Goal: Task Accomplishment & Management: Manage account settings

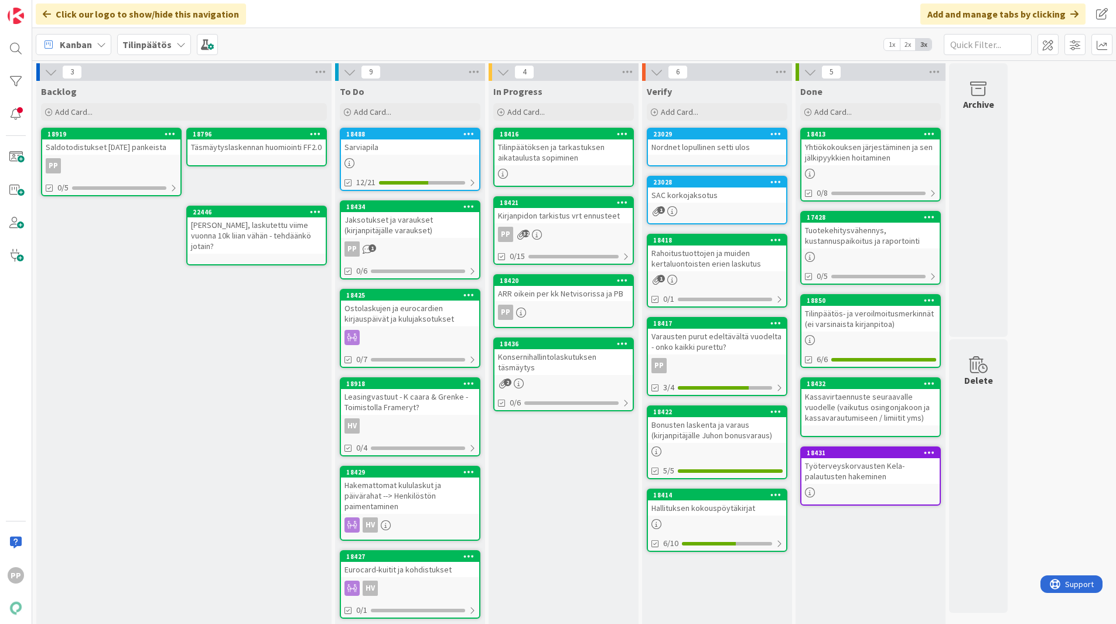
click at [550, 495] on div "In Progress Add Card... 18416 Tilinpäätöksen ja tarkastuksen aikataulusta sopim…" at bounding box center [563, 462] width 150 height 762
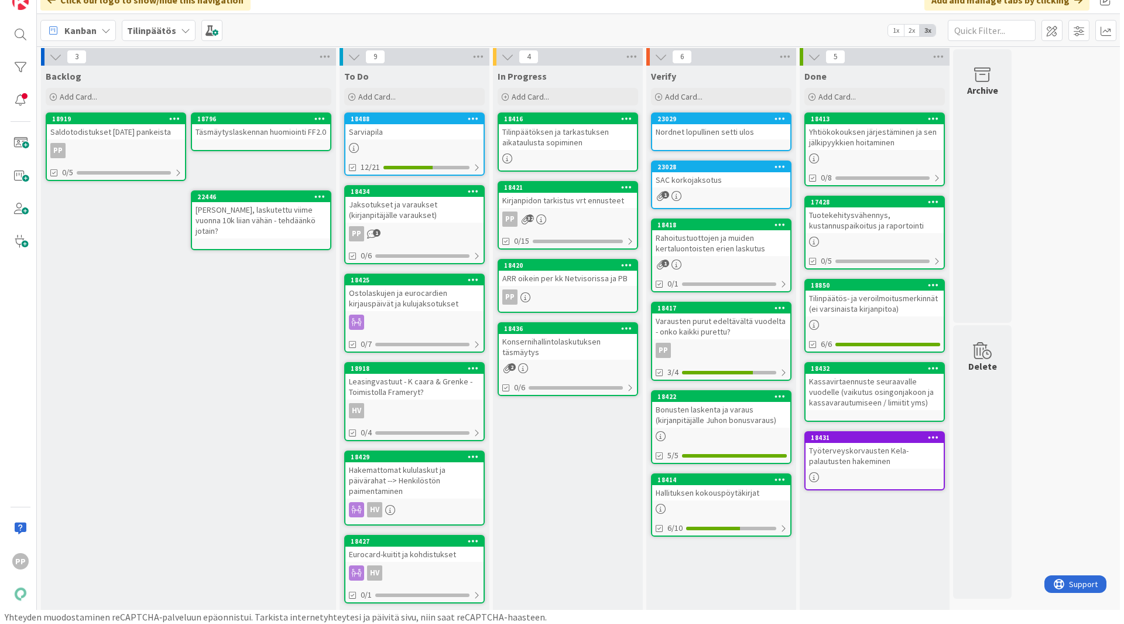
scroll to position [1, 0]
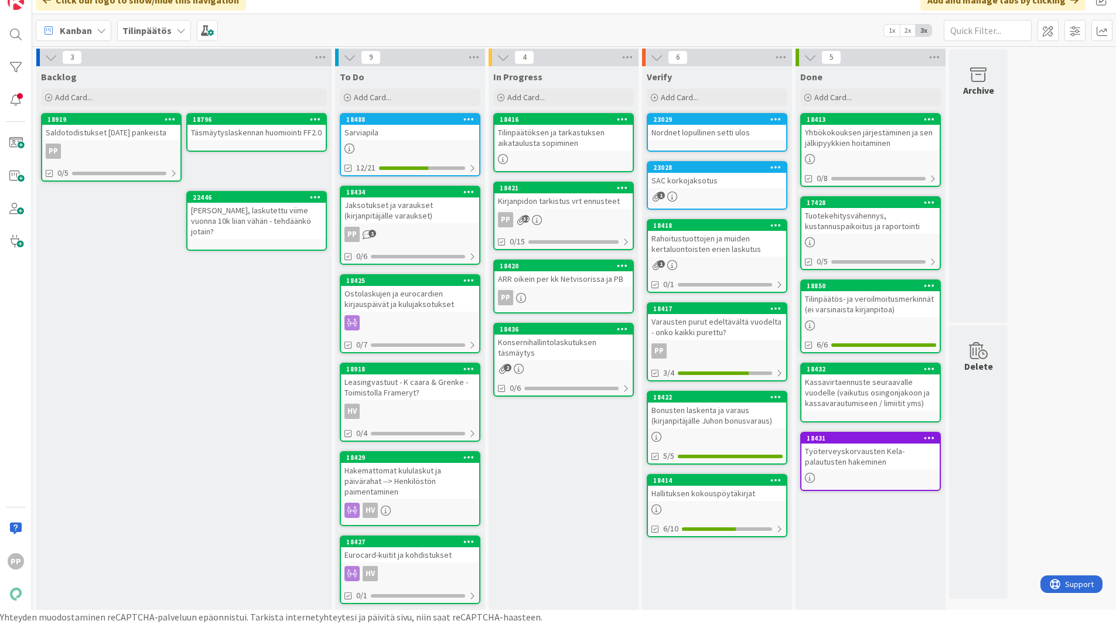
click at [386, 203] on div "Jaksotukset ja varaukset (kirjanpitäjälle varaukset)" at bounding box center [410, 210] width 138 height 26
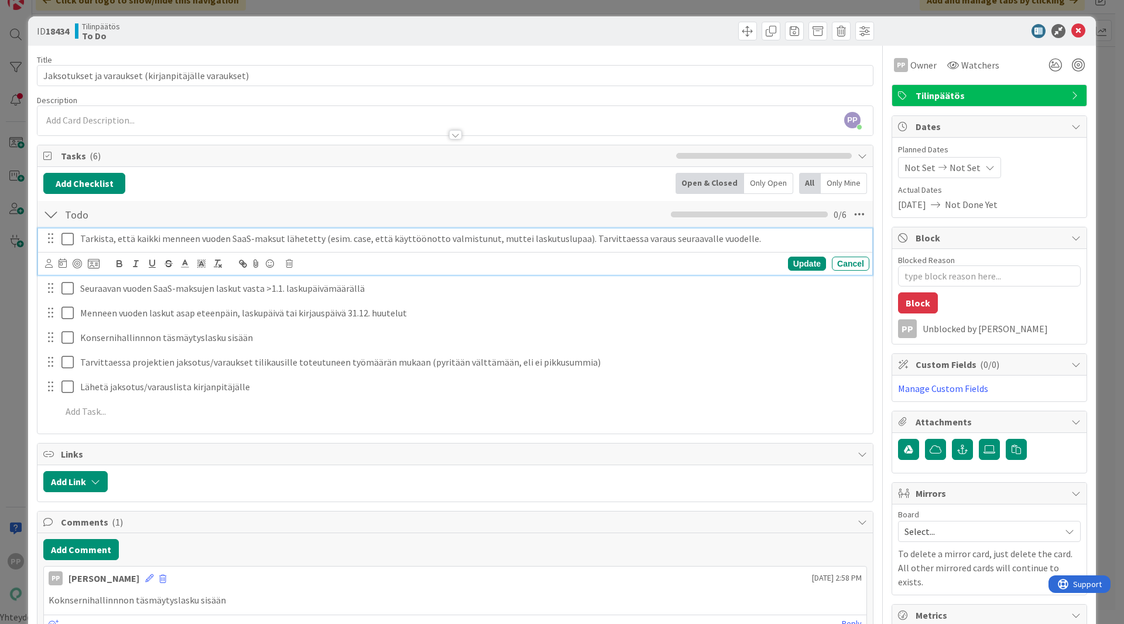
click at [197, 239] on p "Tarkista, että kaikki menneen vuoden SaaS-maksut lähetetty (esim. case, että kä…" at bounding box center [472, 238] width 785 height 13
type textarea "x"
click at [323, 237] on p "Tarkista, että kaikki menneen vuoden SaaS-maksut lähetetty (esim. case, että kä…" at bounding box center [472, 238] width 785 height 13
drag, startPoint x: 318, startPoint y: 240, endPoint x: 749, endPoint y: 238, distance: 431.0
click at [749, 238] on p "Tarkista, että kaikki menneen vuoden SaaS-maksut lähetetty (esim. case, että kä…" at bounding box center [472, 238] width 785 height 13
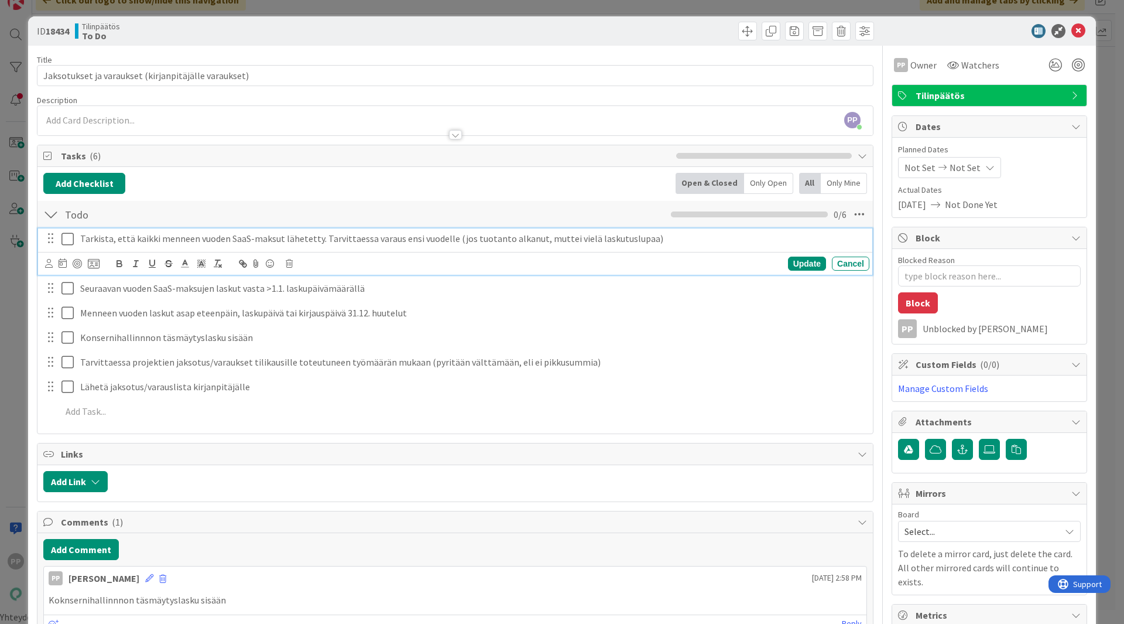
click at [622, 198] on div "Add Checklist Open & Closed Only Open All Only Mine Todo Checklist Name 4 / 64 …" at bounding box center [455, 300] width 824 height 255
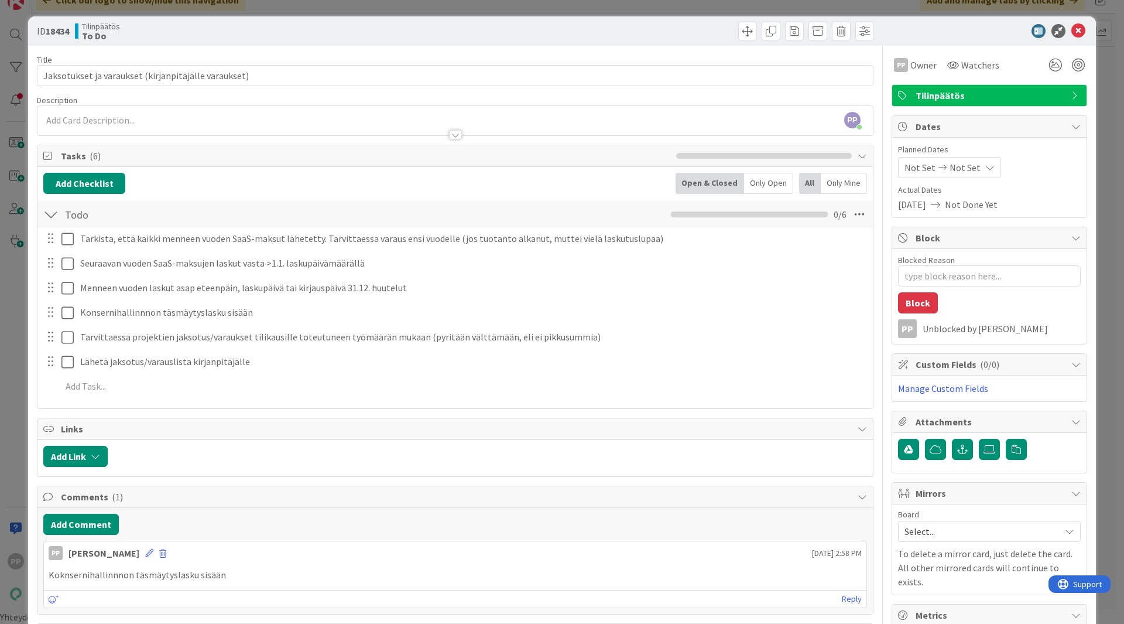
type textarea "x"
click at [571, 122] on div "PP Pekka Paaskunta joined 5 m ago" at bounding box center [455, 120] width 836 height 29
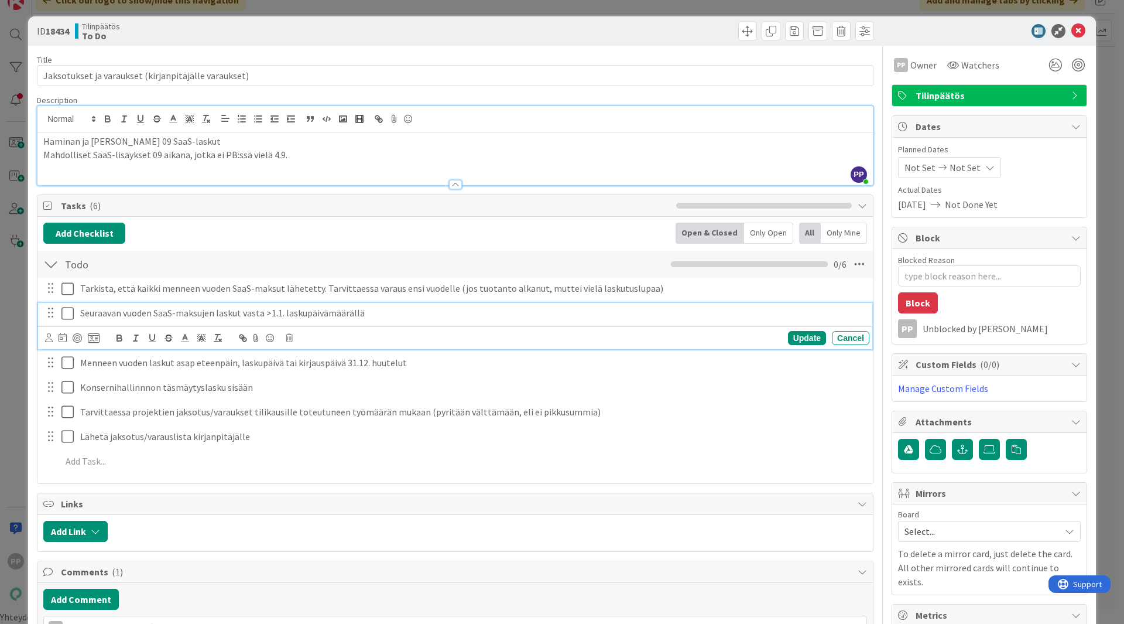
click at [71, 314] on icon at bounding box center [70, 313] width 18 height 14
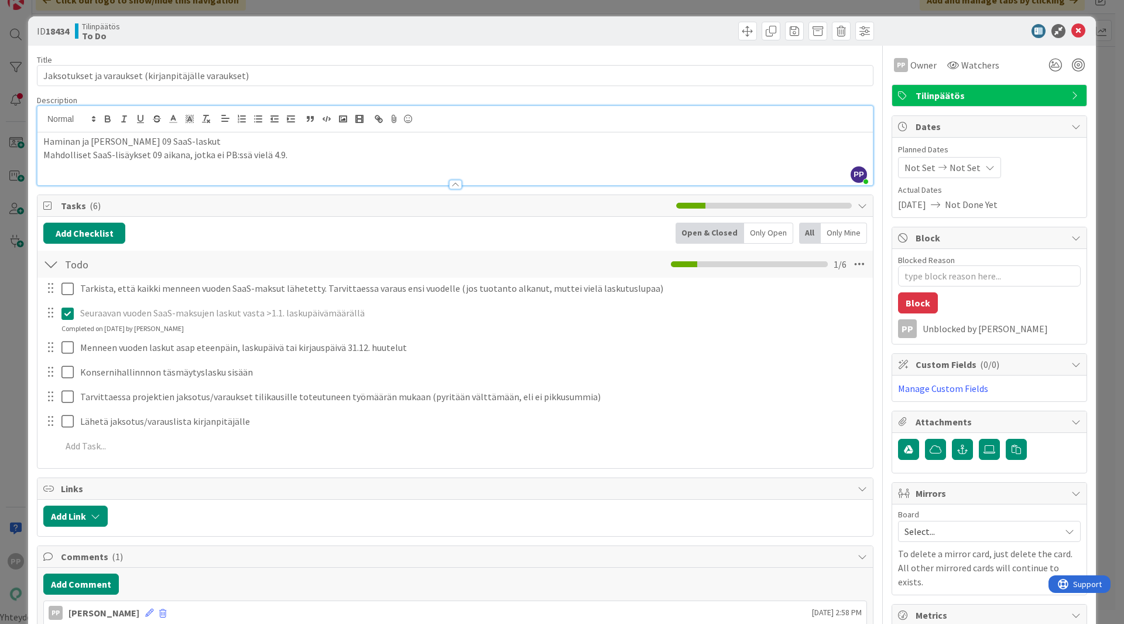
click at [290, 160] on p "Mahdolliset SaaS-lisäykset 09 aikana, jotka ei PB:ssä vielä 4.9." at bounding box center [455, 154] width 824 height 13
click at [330, 94] on div "Title 52 / 128 Jaksotukset ja varaukset (kirjanpitäjälle varaukset) Description…" at bounding box center [455, 521] width 837 height 950
click at [343, 59] on div "Title 52 / 128" at bounding box center [455, 59] width 837 height 11
click at [307, 160] on p "Mahdolliset SaaS-lisäykset 09 aikana, jotka ei PB:ssä vielä 4.9." at bounding box center [455, 154] width 824 height 13
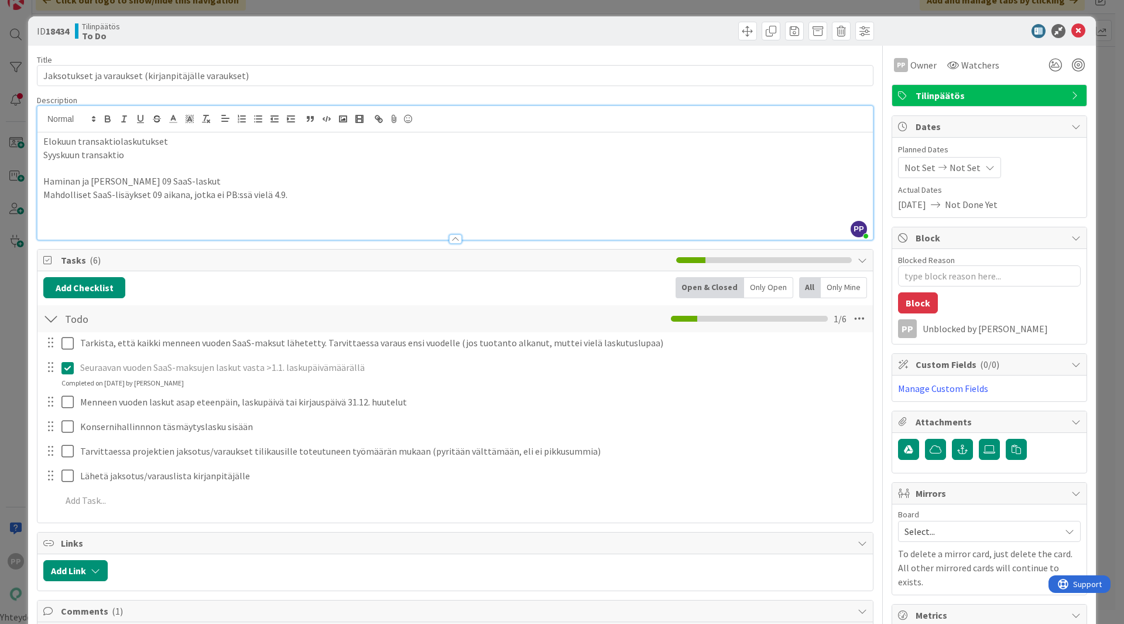
click at [76, 139] on p "Elokuun transaktiolaskutukset" at bounding box center [455, 141] width 824 height 13
click at [200, 144] on p "Elokuun tunti- ja transaktiolaskutukset" at bounding box center [455, 141] width 824 height 13
click at [200, 158] on p "Syyskuun transaktio" at bounding box center [455, 154] width 824 height 13
click at [81, 155] on p "Syyskuun transaktio" at bounding box center [455, 154] width 824 height 13
click at [181, 155] on p "Syyskuun tunti- ja transaktio" at bounding box center [455, 154] width 824 height 13
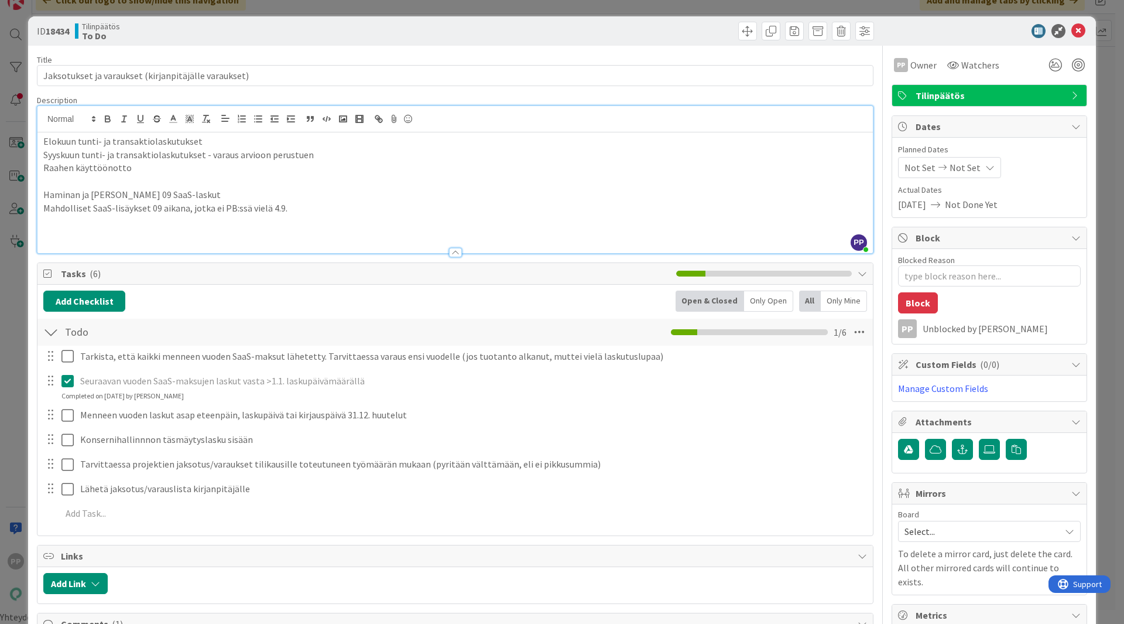
click at [314, 152] on p "Syyskuun tunti- ja transaktiolaskutukset - varaus arvioon perustuen" at bounding box center [455, 154] width 824 height 13
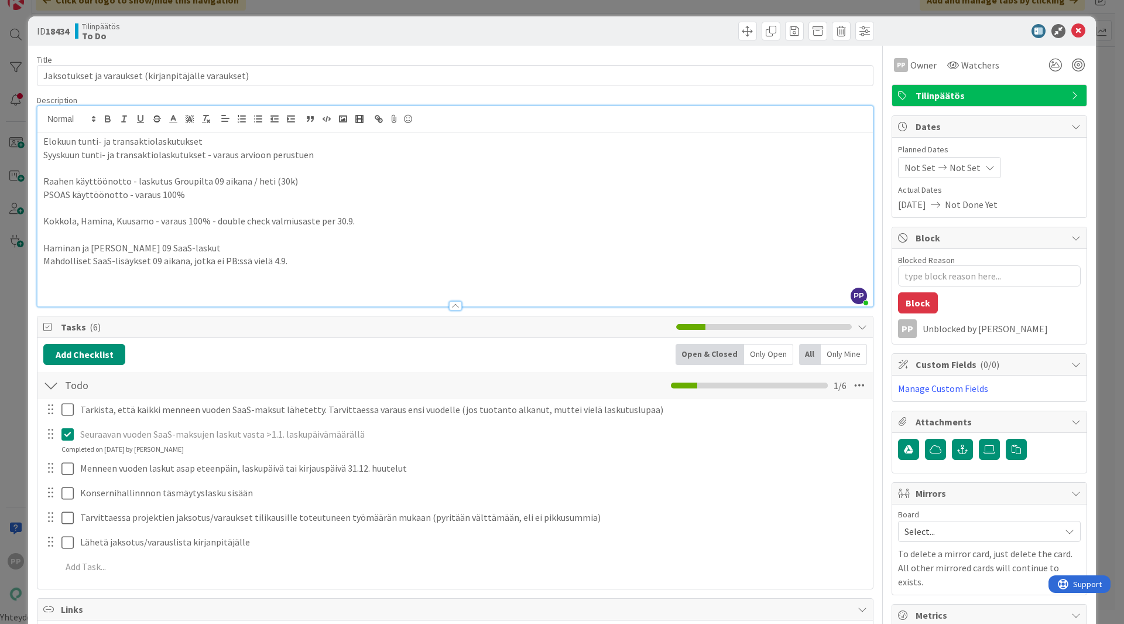
click at [153, 220] on p "Kokkola, Hamina, Kuusamo - varaus 100% - double check valmiusaste per 30.9." at bounding box center [455, 220] width 824 height 13
click at [401, 223] on p "Kokkola, Hamina, Kuusamo, Y&H, VAV - varaus 100% - double check valmiusaste per…" at bounding box center [455, 220] width 824 height 13
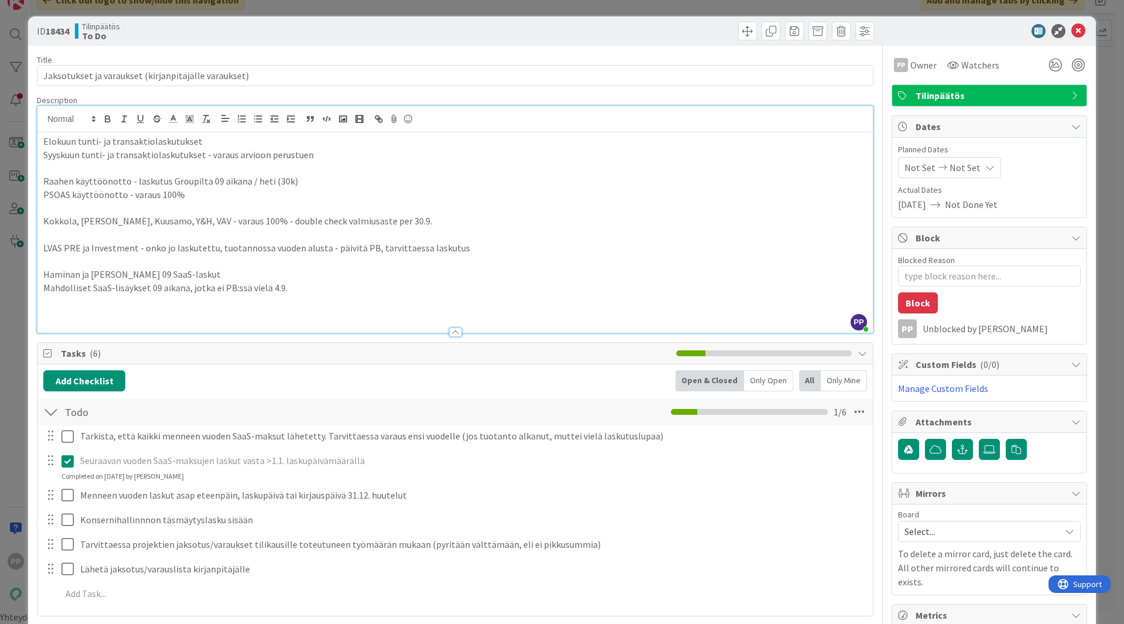
click at [111, 221] on p "Kokkola, Hamina, Kuusamo, Y&H, VAV - varaus 100% - double check valmiusaste per…" at bounding box center [455, 220] width 824 height 13
click at [191, 220] on p "Kokkola, Hamina 8600, Kuusamo, Y&H, VAV - varaus 100% - double check valmiusast…" at bounding box center [455, 220] width 824 height 13
click at [231, 224] on p "Kokkola, Hamina 8600, Kuusamo, Y&H 5000, VAV - varaus 100% - double check valmi…" at bounding box center [455, 220] width 824 height 13
click at [161, 220] on p "Kokkola 12500, Hamina 8600, Kuusamo 3750, Y&H 5000, VAV 6750 - varaus 100% - do…" at bounding box center [455, 220] width 824 height 13
click at [140, 248] on p "LVAS PRE ja Investment - onko jo laskutettu, tuotannossa vuoden alusta - päivit…" at bounding box center [455, 247] width 824 height 13
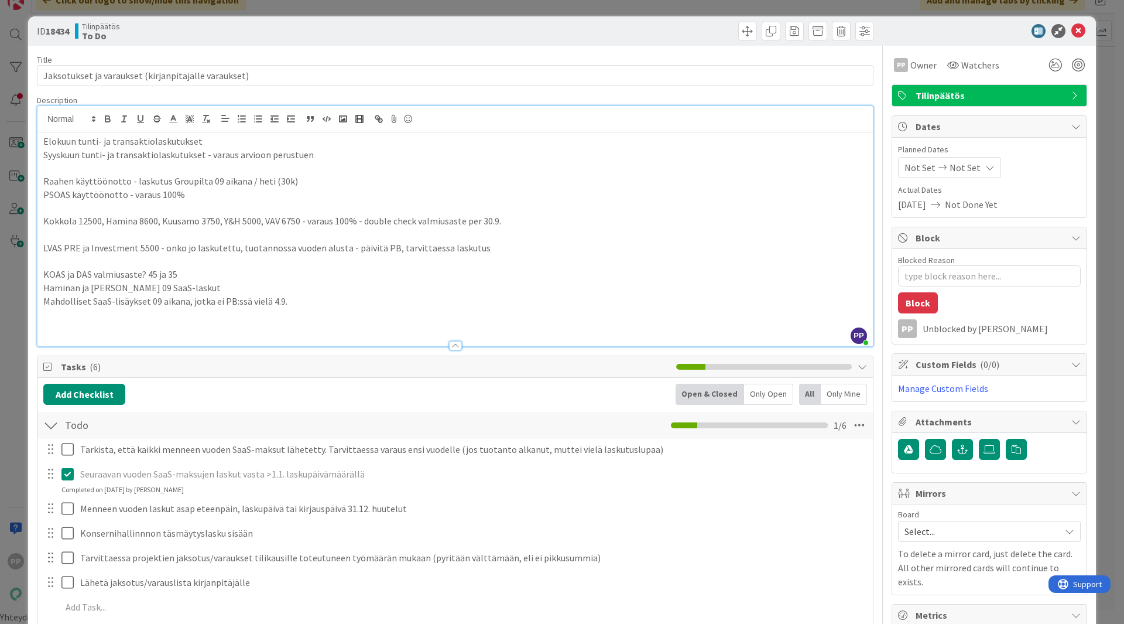
click at [94, 275] on p "KOAS ja DAS valmiusaste? 45 ja 35" at bounding box center [455, 274] width 824 height 13
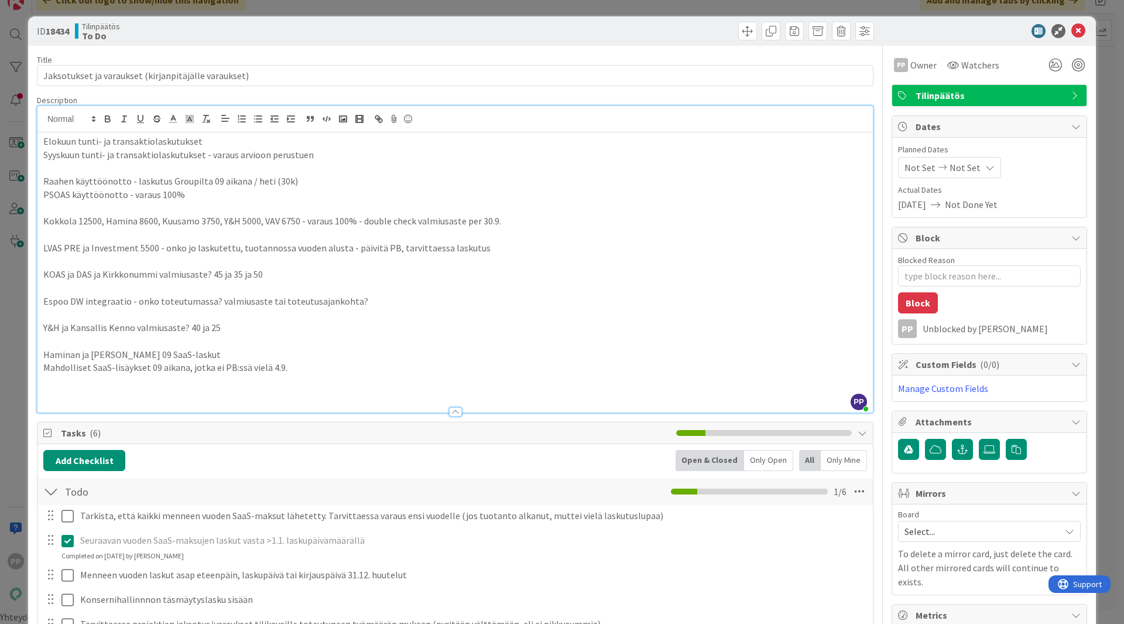
click at [411, 345] on p at bounding box center [455, 340] width 824 height 13
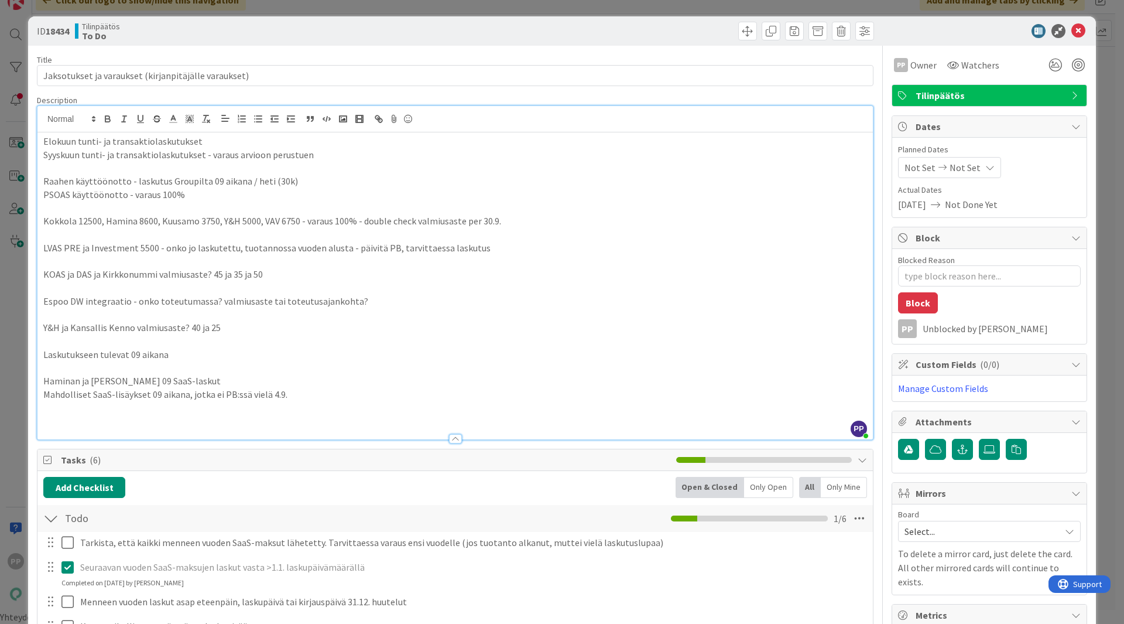
click at [310, 392] on p "Mahdolliset SaaS-lisäykset 09 aikana, jotka ei PB:ssä vielä 4.9." at bounding box center [455, 394] width 824 height 13
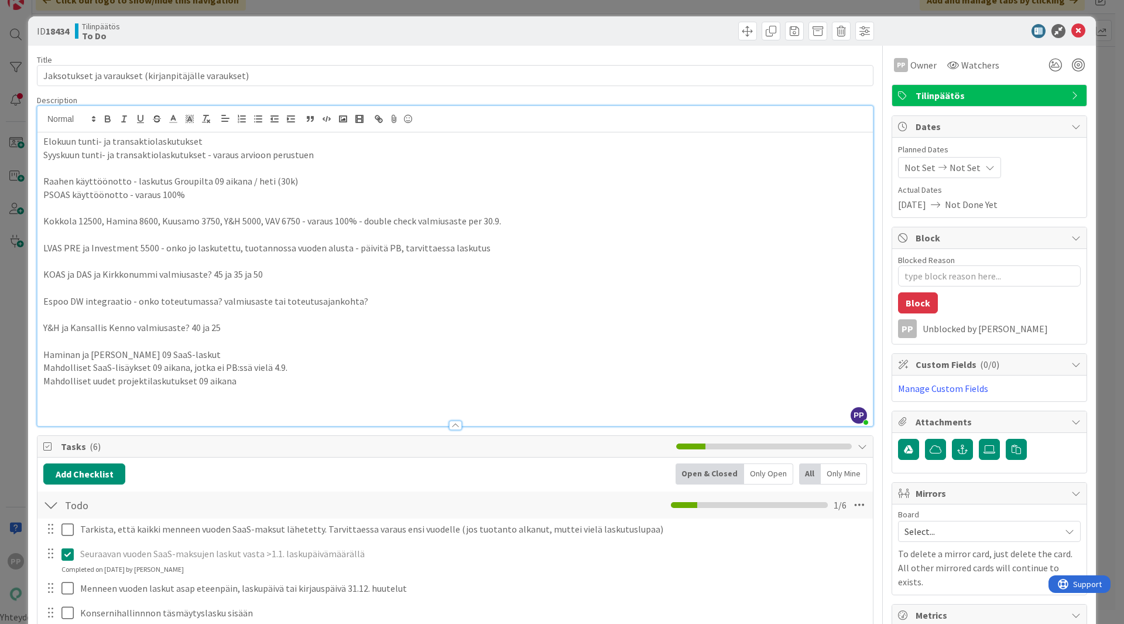
click at [44, 140] on p "Elokuun tunti- ja transaktiolaskutukset" at bounding box center [455, 141] width 824 height 13
click at [233, 142] on p "Elokuun tunti- ja transaktiolaskutukset" at bounding box center [455, 141] width 824 height 13
click at [205, 153] on p "Syyskuun tunti- ja transaktiolaskutukset - varaus arvioon perustuen" at bounding box center [455, 154] width 824 height 13
click at [287, 338] on p at bounding box center [455, 340] width 824 height 13
click at [295, 389] on p at bounding box center [455, 394] width 824 height 13
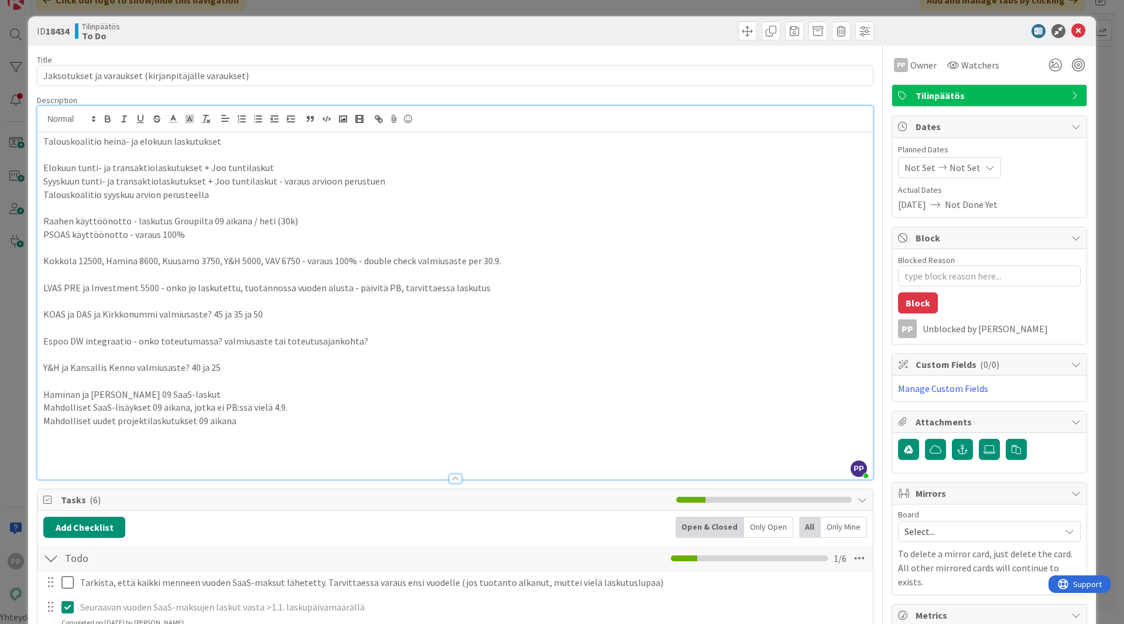
click at [45, 137] on p "Talouskoalitio heinä- ja elokuun laskutukset" at bounding box center [455, 141] width 824 height 13
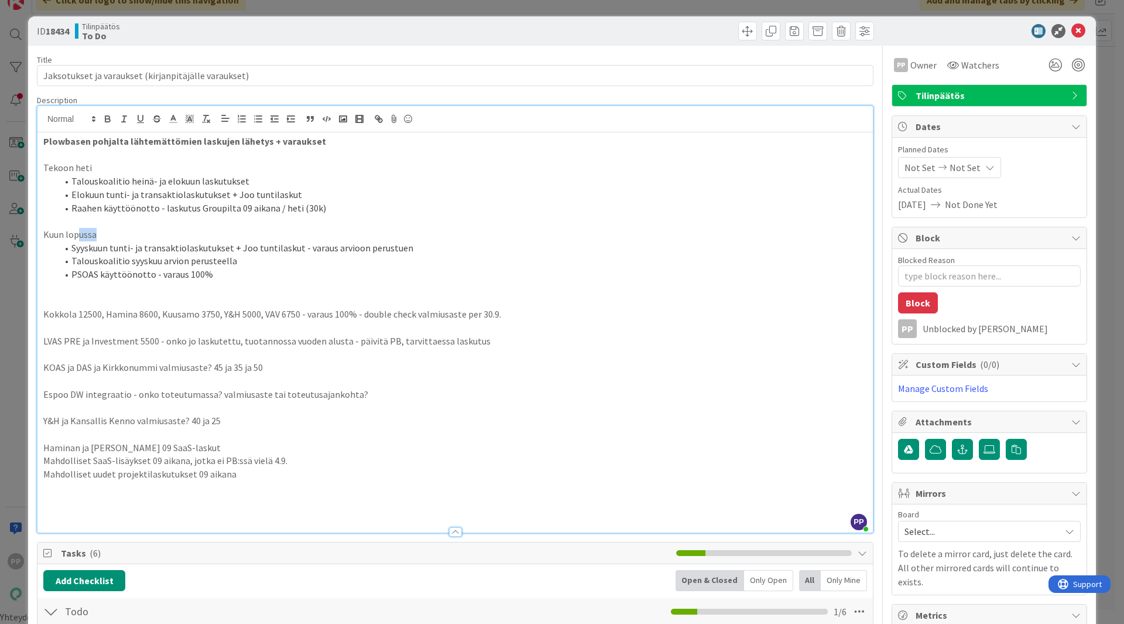
drag, startPoint x: 100, startPoint y: 234, endPoint x: 80, endPoint y: 239, distance: 20.6
click at [80, 239] on p "Kuun lopussa" at bounding box center [455, 234] width 824 height 13
click at [124, 231] on p "Kuun loppupuolella, ensin alustava ja 31.9 lopullinen?" at bounding box center [455, 234] width 824 height 13
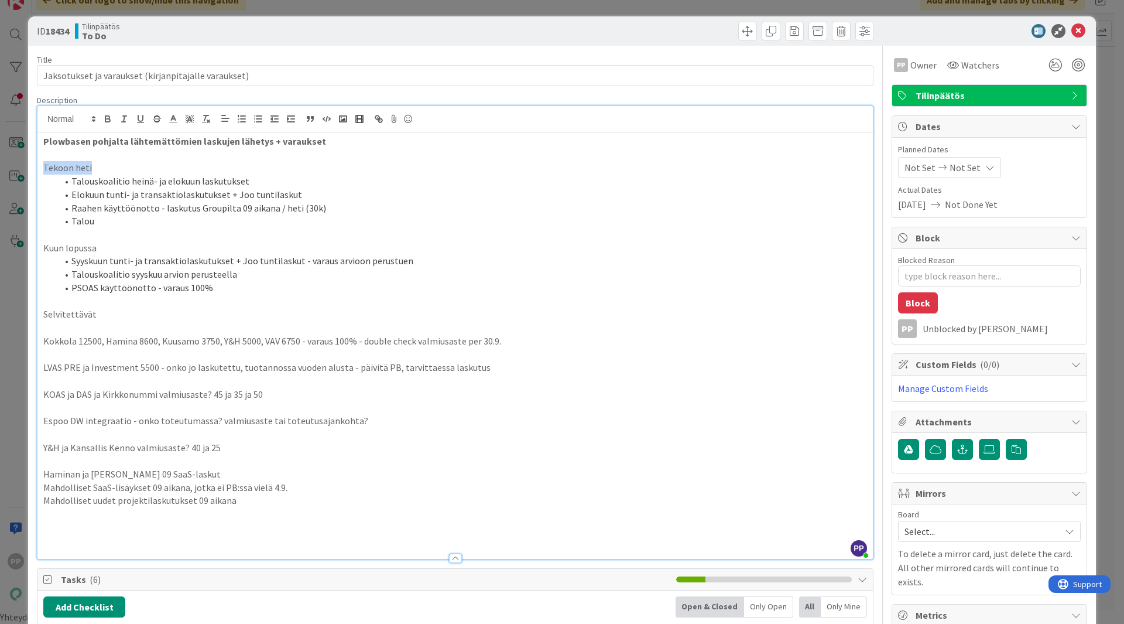
drag, startPoint x: 111, startPoint y: 166, endPoint x: 43, endPoint y: 169, distance: 67.4
click at [43, 169] on p "Tekoon heti" at bounding box center [455, 167] width 824 height 13
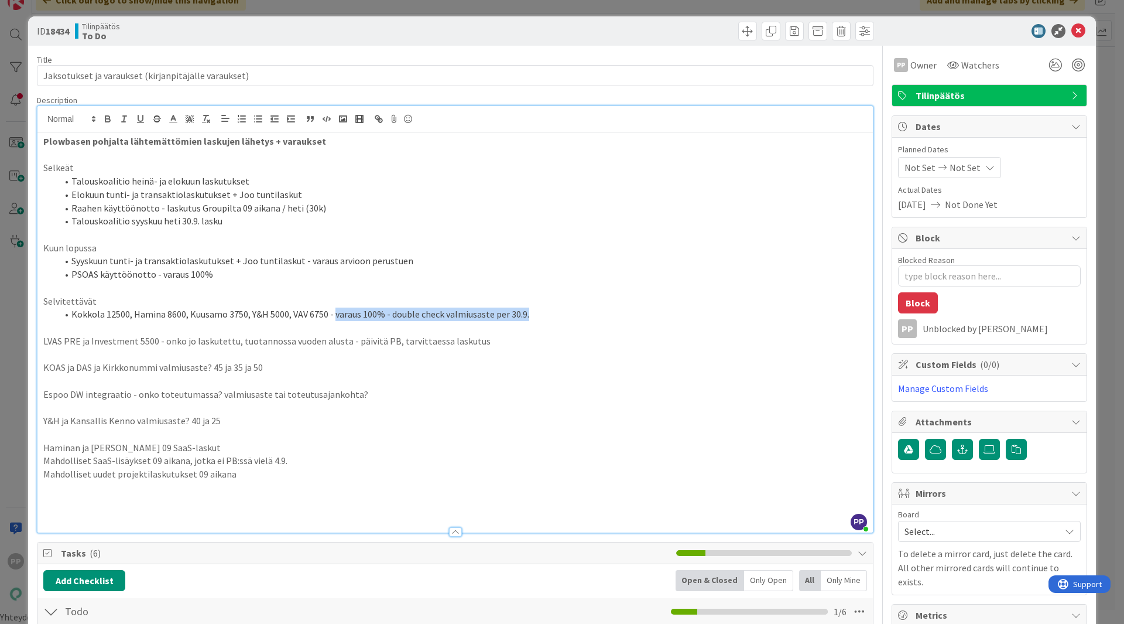
drag, startPoint x: 536, startPoint y: 314, endPoint x: 334, endPoint y: 315, distance: 202.0
click at [334, 315] on li "Kokkola 12500, Hamina 8600, Kuusamo 3750, Y&H 5000, VAV 6750 - varaus 100% - do…" at bounding box center [462, 313] width 810 height 13
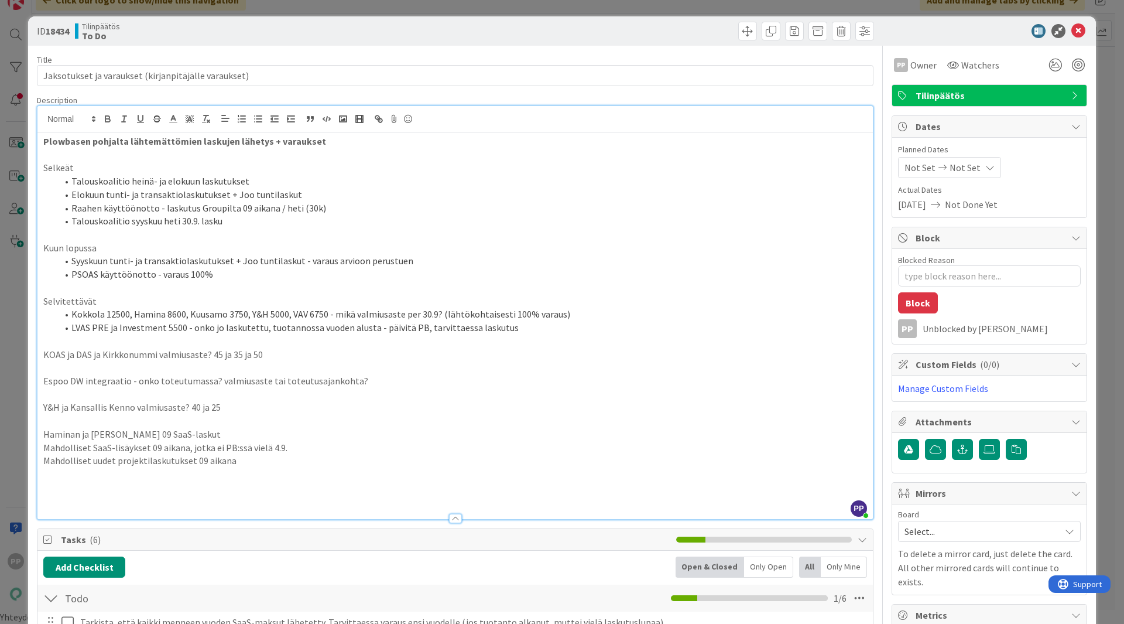
click at [513, 326] on li "LVAS PRE ja Investment 5500 - onko jo laskutettu, tuotannossa vuoden alusta - p…" at bounding box center [462, 327] width 810 height 13
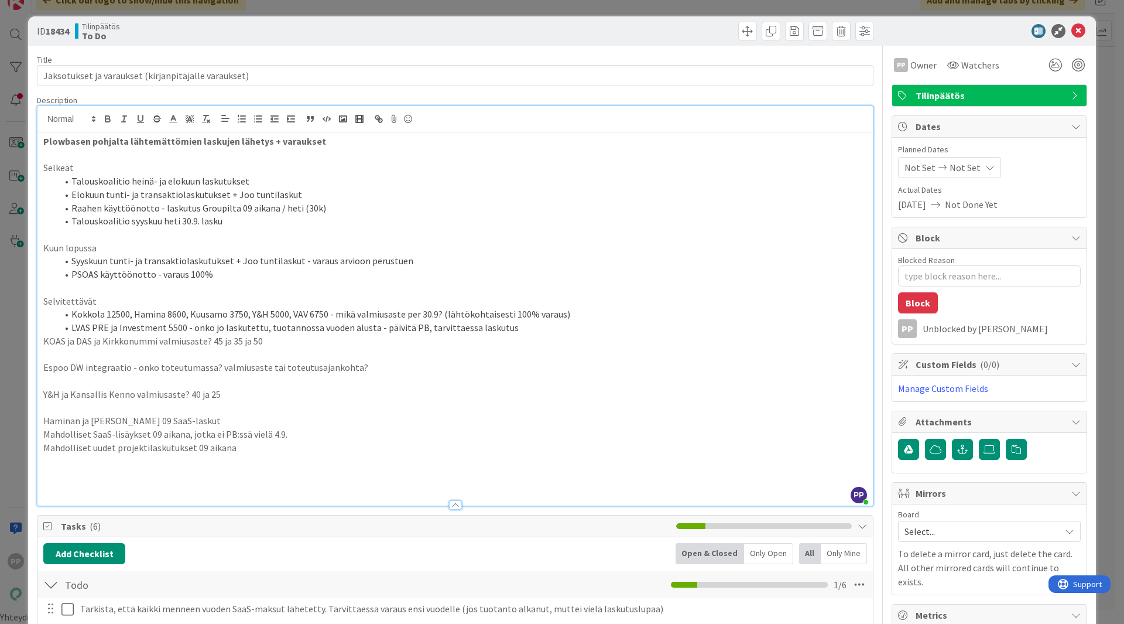
click at [43, 340] on p "KOAS ja DAS ja Kirkkonummi valmiusaste? 45 ja 35 ja 50" at bounding box center [455, 340] width 824 height 13
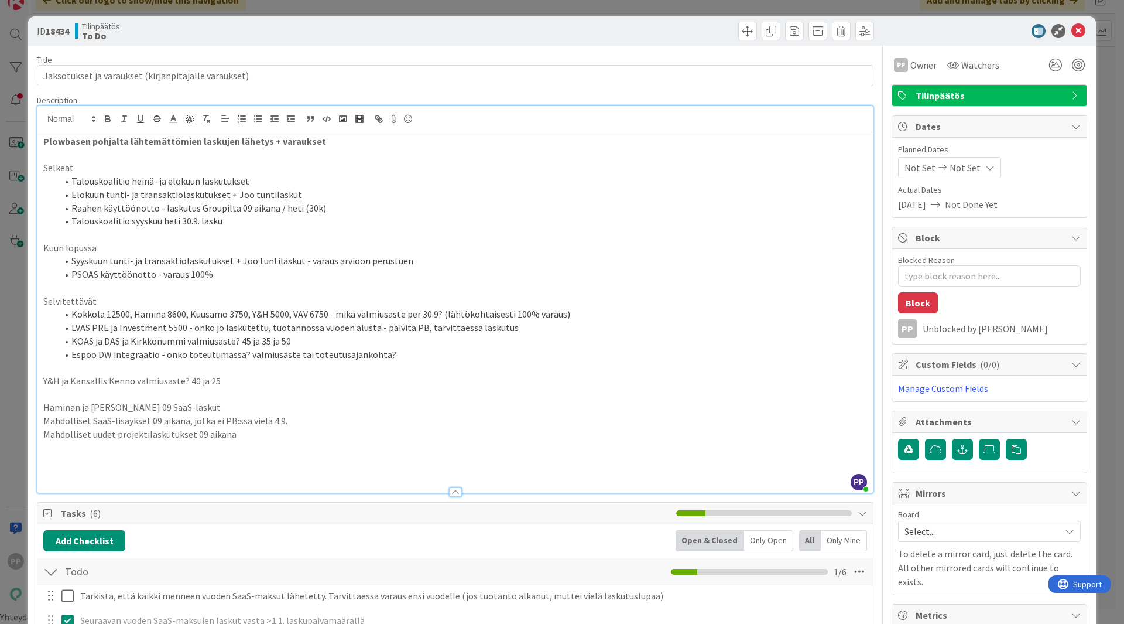
click at [184, 346] on li "KOAS ja DAS ja Kirkkonummi valmiusaste? 45 ja 35 ja 50" at bounding box center [462, 340] width 810 height 13
click at [103, 338] on li "KOAS ja DAS ja Kirkkonummi javalmiusaste? 45 ja 35 ja 50" at bounding box center [462, 340] width 810 height 13
click at [122, 338] on li "KOAS, DAS ja Kirkkonummi javalmiusaste? 45 ja 35 ja 50" at bounding box center [462, 340] width 810 height 13
click at [170, 341] on li "KOAS, DAS, Kirkkonummi javalmiusaste? 45 ja 35 ja 50" at bounding box center [462, 340] width 810 height 13
click at [306, 340] on li "KOAS, DAS, Kirkkonummi, YH ja Kansallis valmiusaste? 45 ja 35 ja 50" at bounding box center [462, 340] width 810 height 13
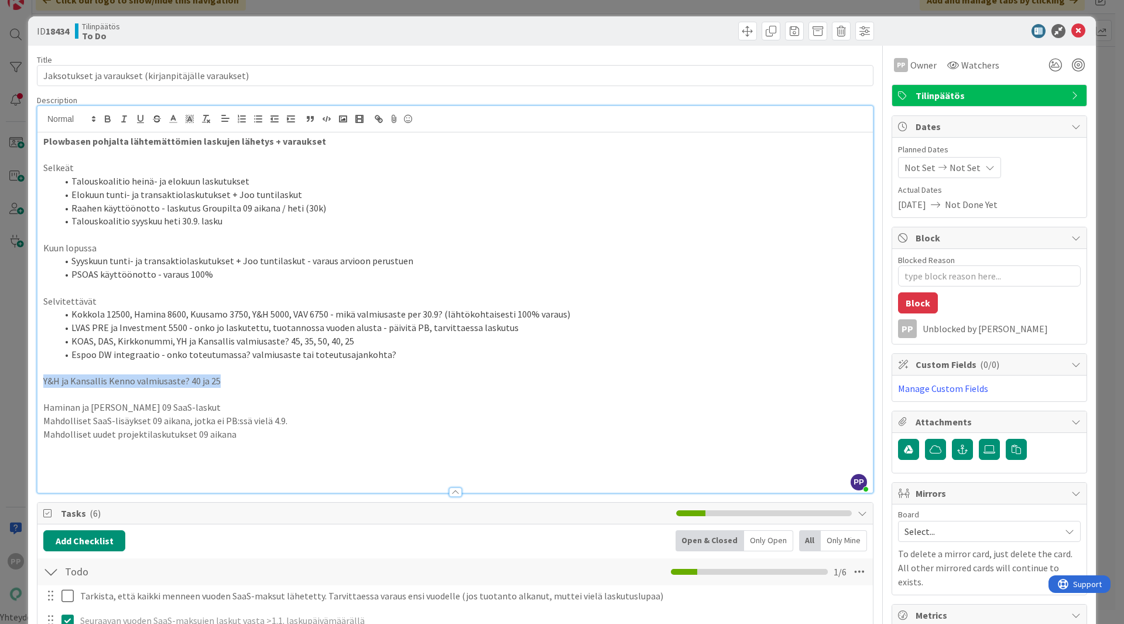
drag, startPoint x: 137, startPoint y: 386, endPoint x: 40, endPoint y: 378, distance: 97.5
click at [40, 378] on div "Plowbasen pohjalta lähtemättömien laskujen lähetys + varaukset Selkeät Talousko…" at bounding box center [455, 312] width 836 height 360
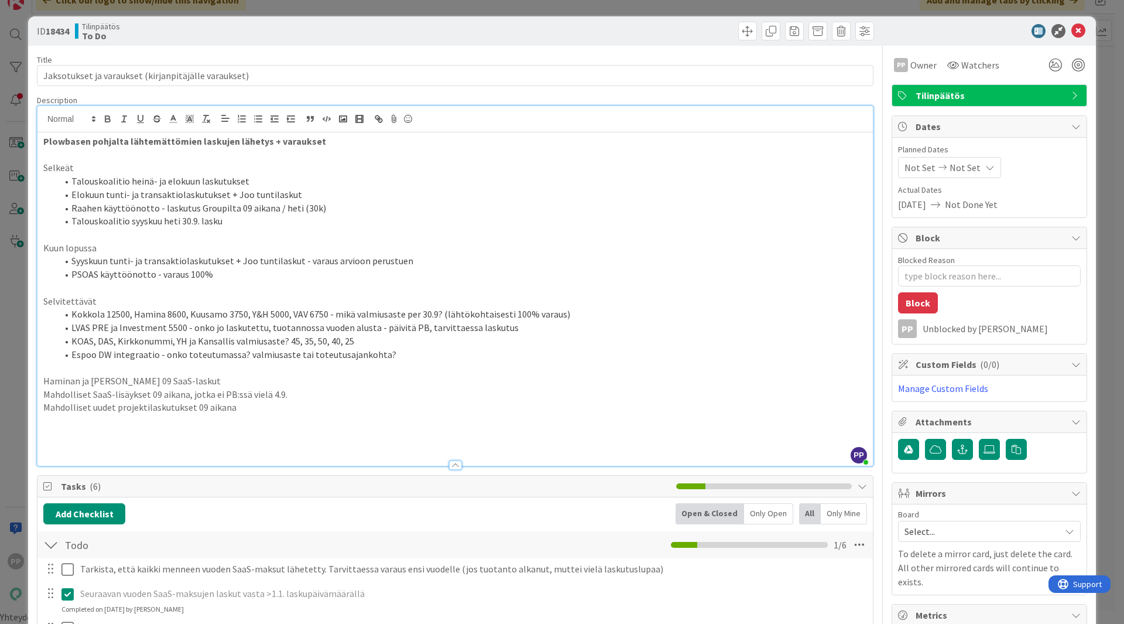
click at [235, 220] on li "Talouskoalitio syyskuu heti 30.9. lasku" at bounding box center [462, 220] width 810 height 13
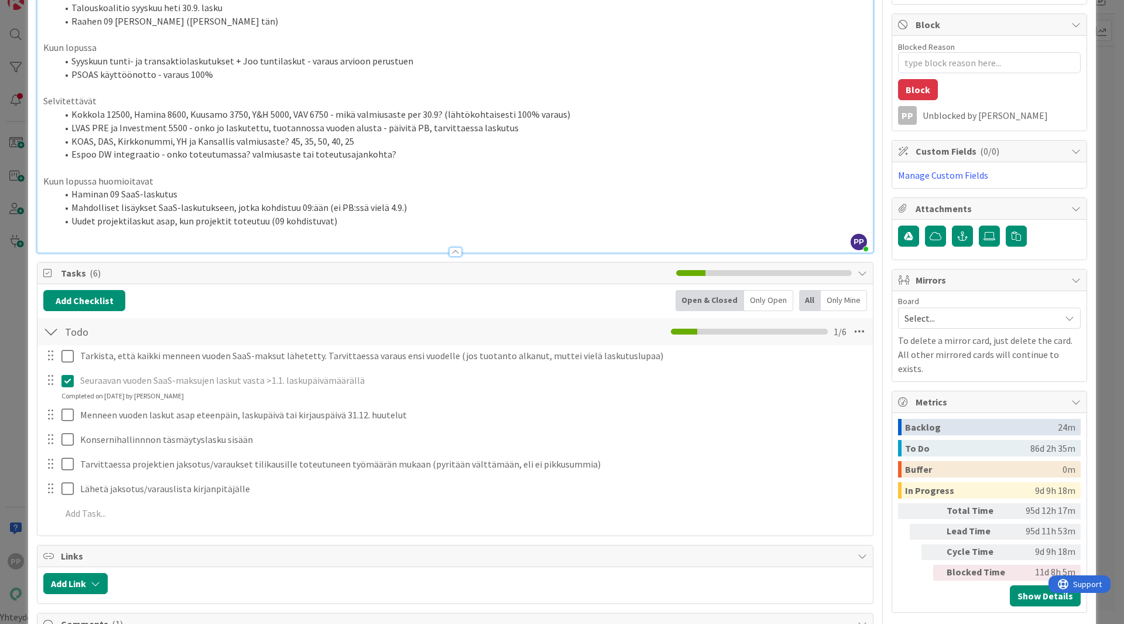
scroll to position [217, 0]
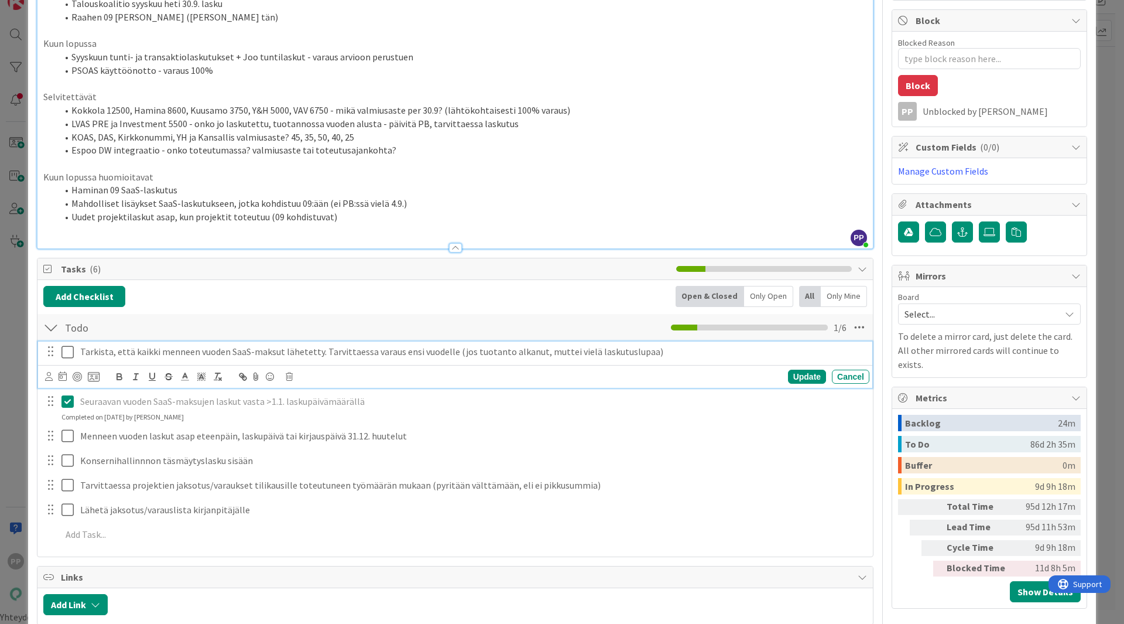
click at [73, 354] on icon at bounding box center [70, 352] width 18 height 14
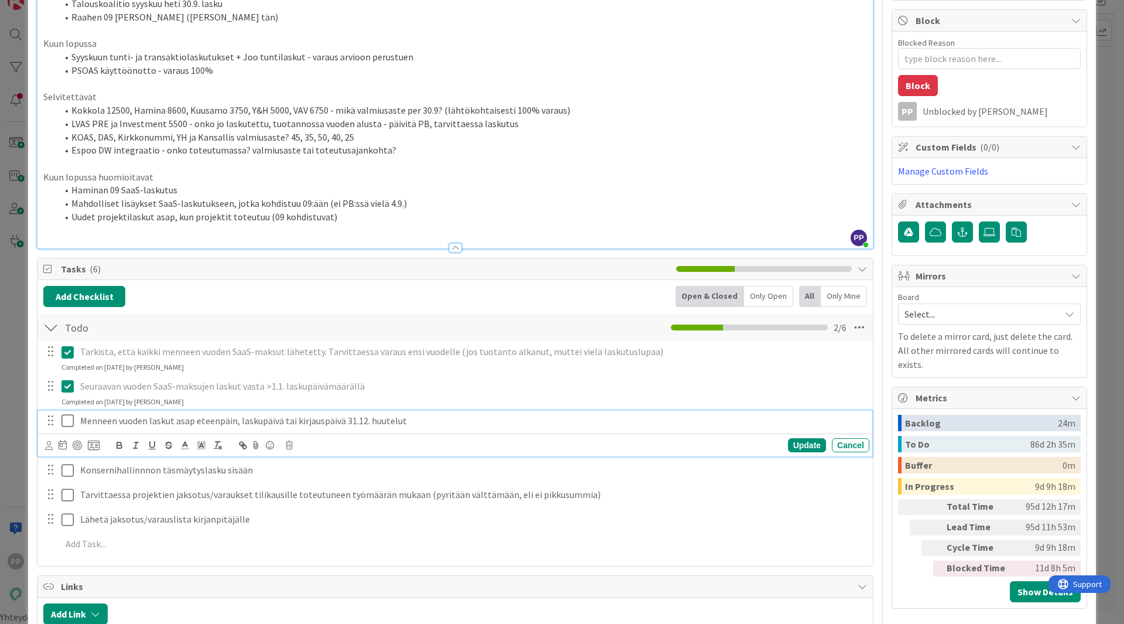
click at [67, 425] on icon at bounding box center [70, 420] width 18 height 14
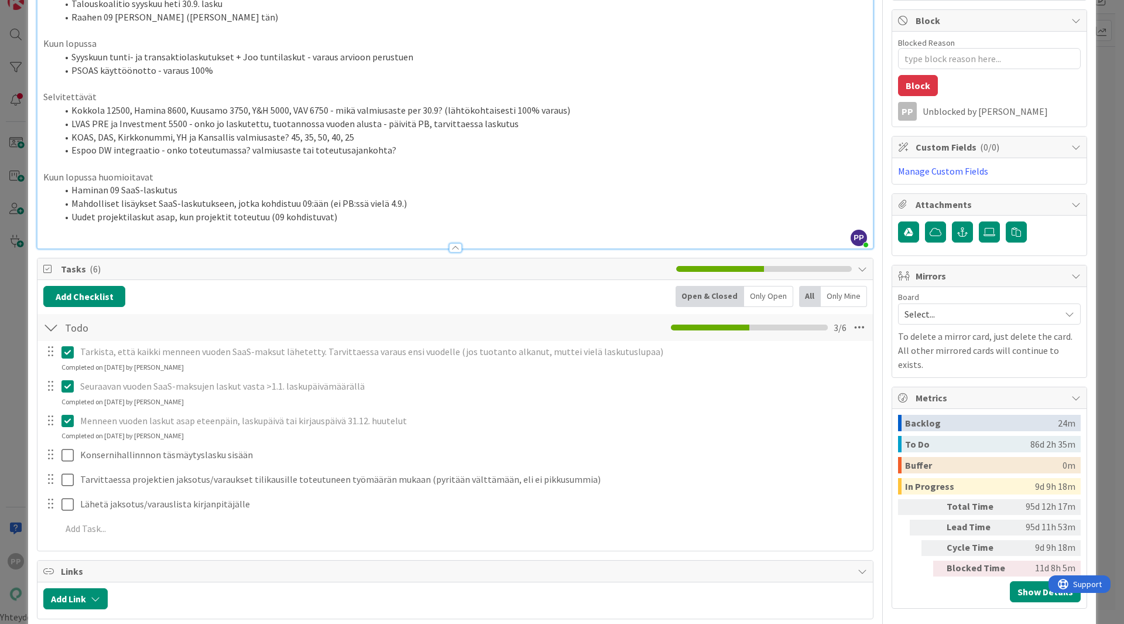
type textarea "x"
click at [297, 218] on li "Uudet projektilaskut asap, kun projektit toteutuu (09 kohdistuvat)" at bounding box center [462, 216] width 810 height 13
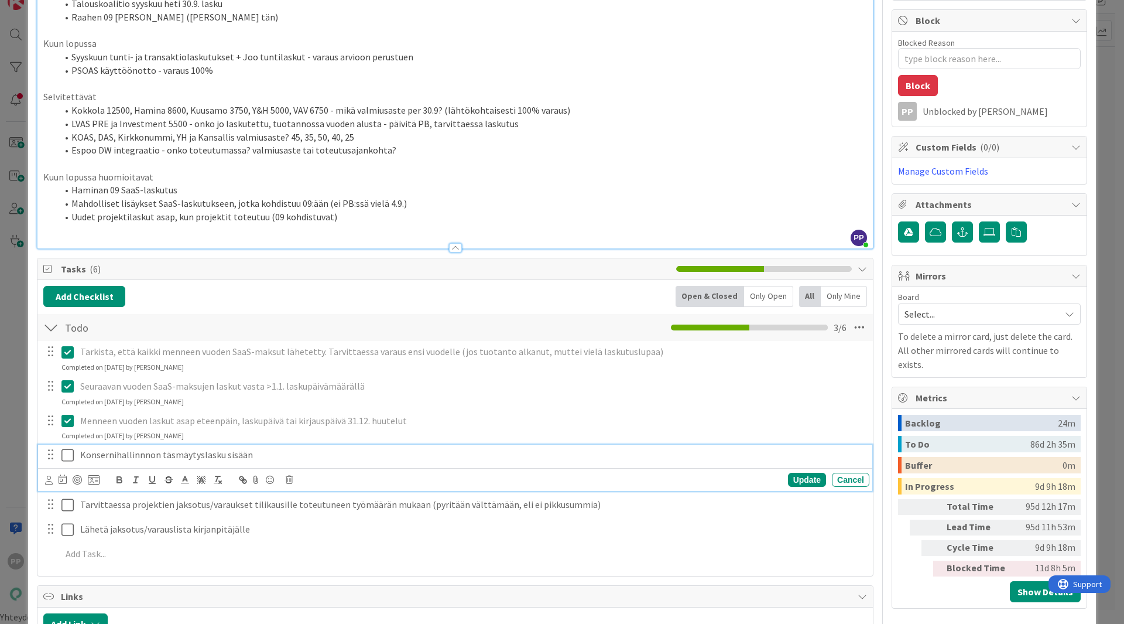
click at [256, 453] on p "Konsernihallinnnon täsmäytyslasku sisään" at bounding box center [472, 454] width 785 height 13
click at [67, 459] on icon at bounding box center [70, 455] width 18 height 14
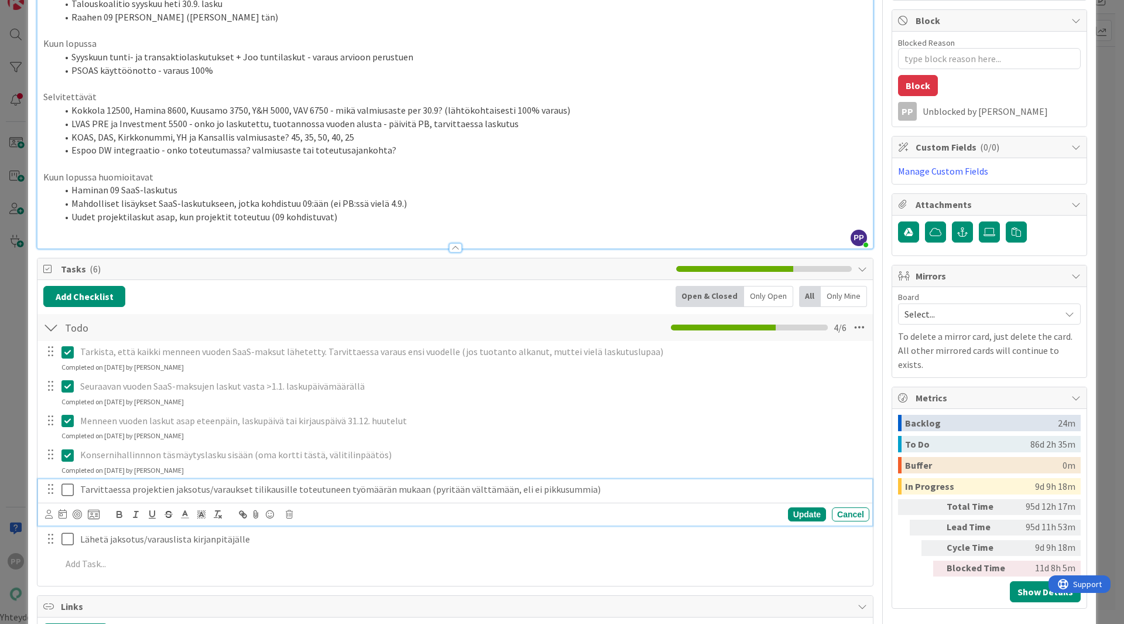
click at [70, 490] on icon at bounding box center [70, 490] width 18 height 14
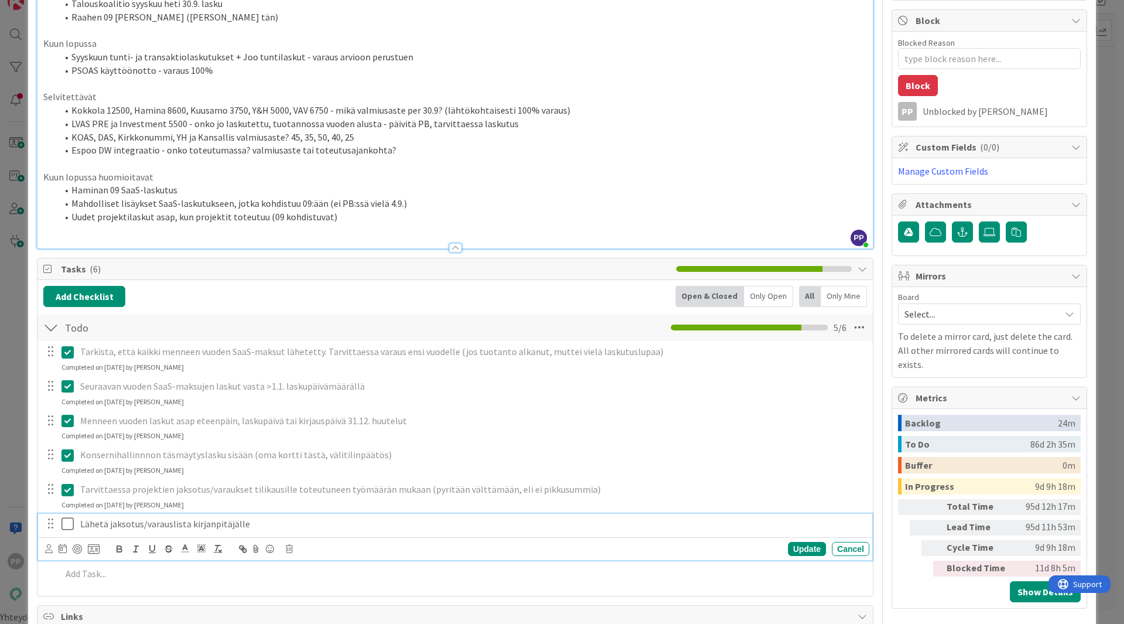
click at [67, 521] on icon at bounding box center [70, 523] width 18 height 14
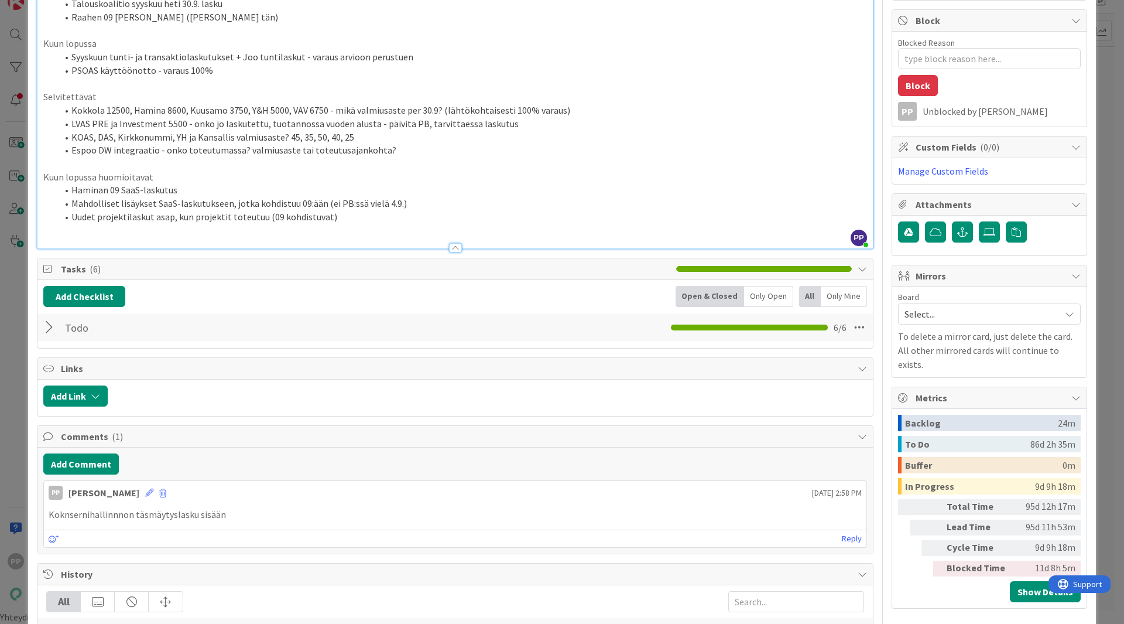
click at [401, 216] on li "Uudet projektilaskut asap, kun projektit toteutuu (09 kohdistuvat)" at bounding box center [462, 216] width 810 height 13
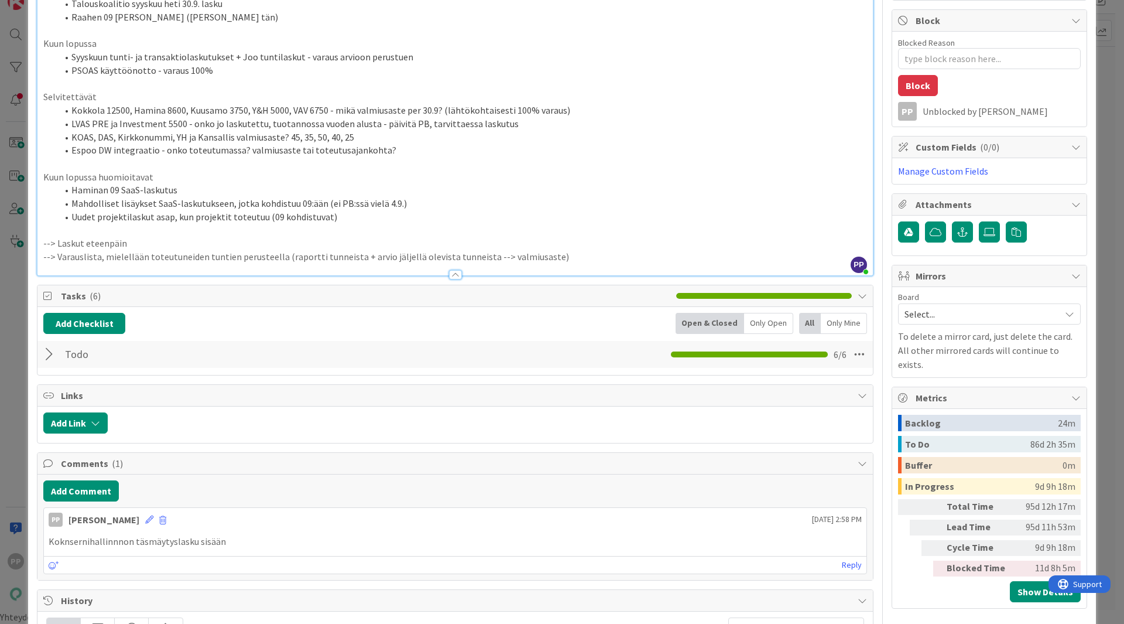
click at [485, 280] on div "Title 52 / 128 Jaksotukset ja varaukset (kirjanpitäjälle varaukset) Description…" at bounding box center [455, 365] width 837 height 1074
click at [871, 396] on div "Title 52 / 128 Jaksotukset ja varaukset (kirjanpitäjälle varaukset) Description…" at bounding box center [562, 365] width 1051 height 1074
click at [46, 350] on div at bounding box center [50, 354] width 15 height 21
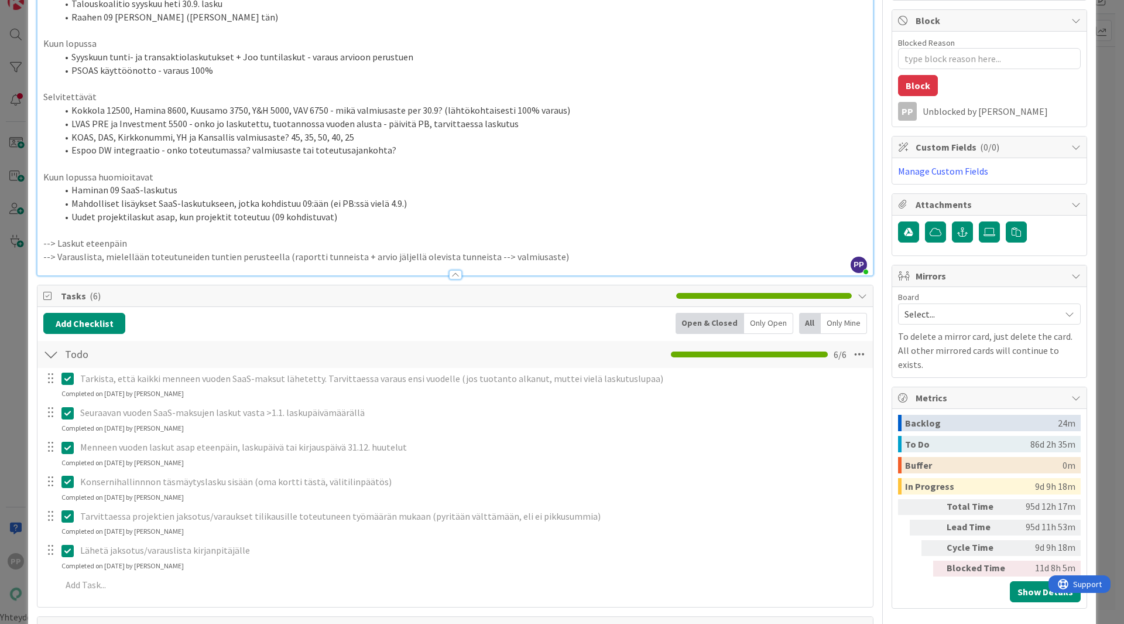
click at [73, 555] on icon at bounding box center [70, 550] width 18 height 14
click at [71, 519] on icon at bounding box center [70, 516] width 18 height 14
click at [71, 451] on icon at bounding box center [70, 447] width 18 height 14
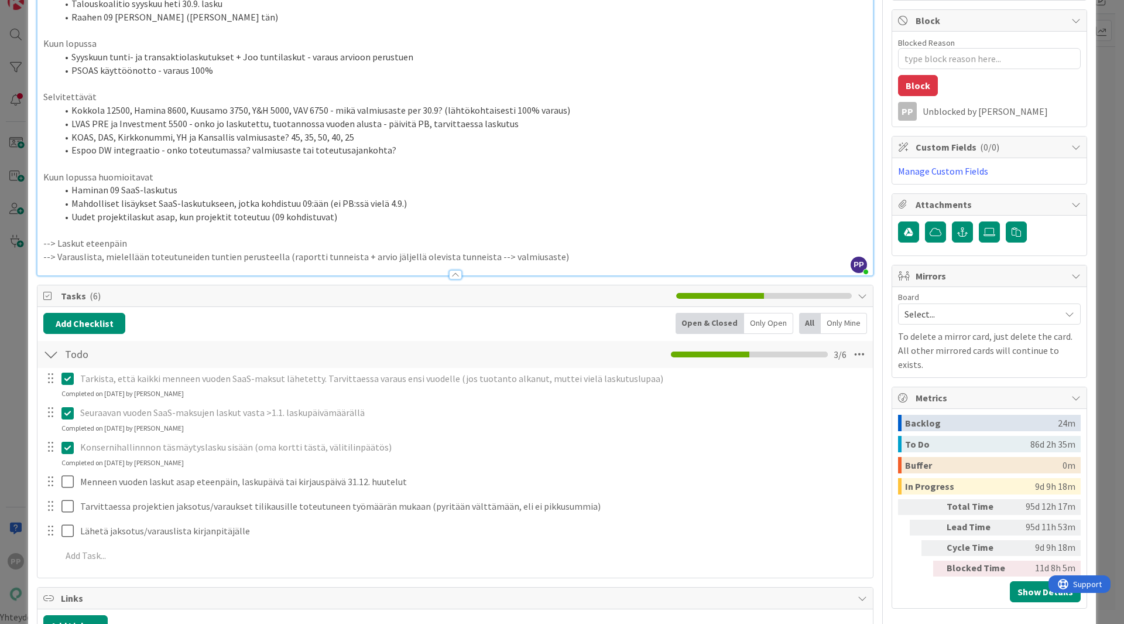
click at [68, 378] on icon at bounding box center [70, 378] width 18 height 14
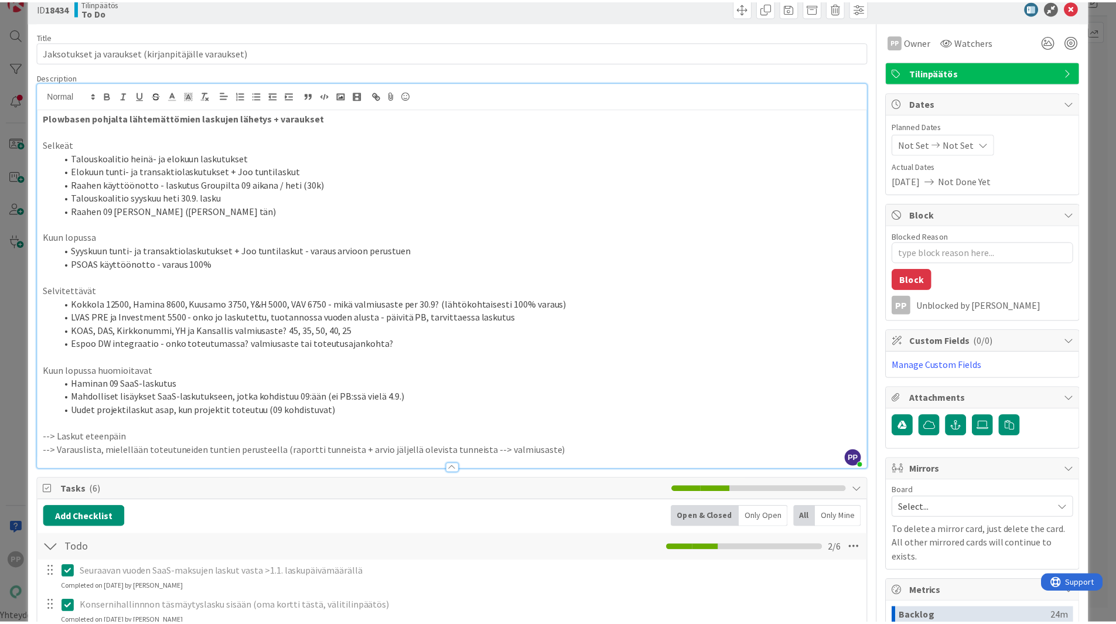
scroll to position [0, 0]
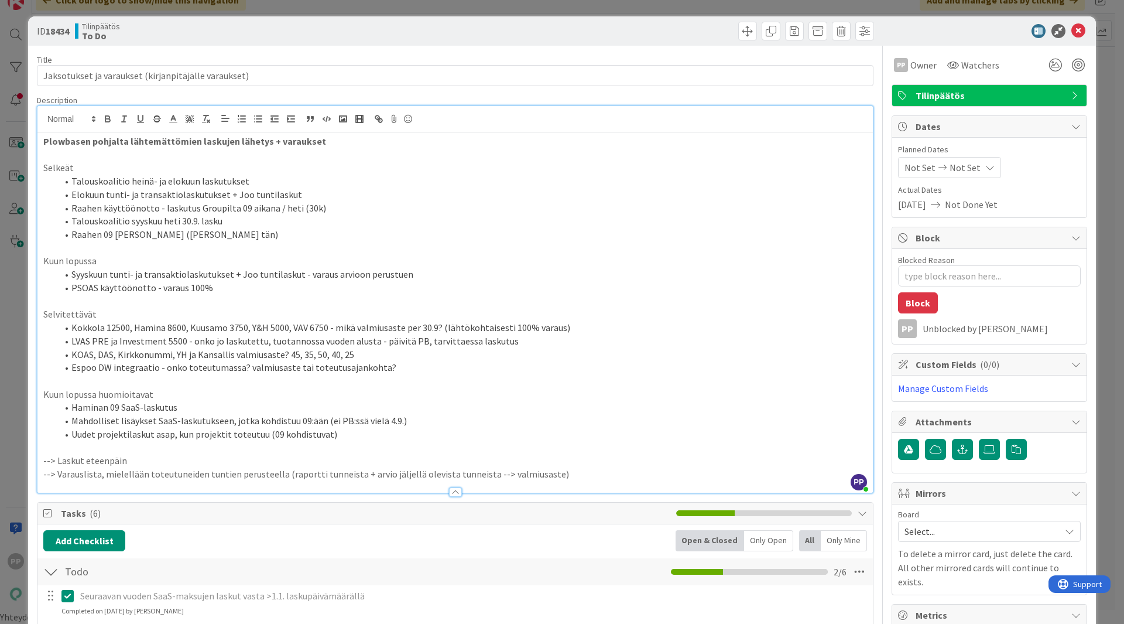
click at [323, 34] on div "Tilinpäätös To Do" at bounding box center [264, 31] width 378 height 19
click at [324, 9] on div "ID 18434 Tilinpäätös To Do Title 52 / 128 Jaksotukset ja varaukset (kirjanpitäj…" at bounding box center [562, 312] width 1124 height 624
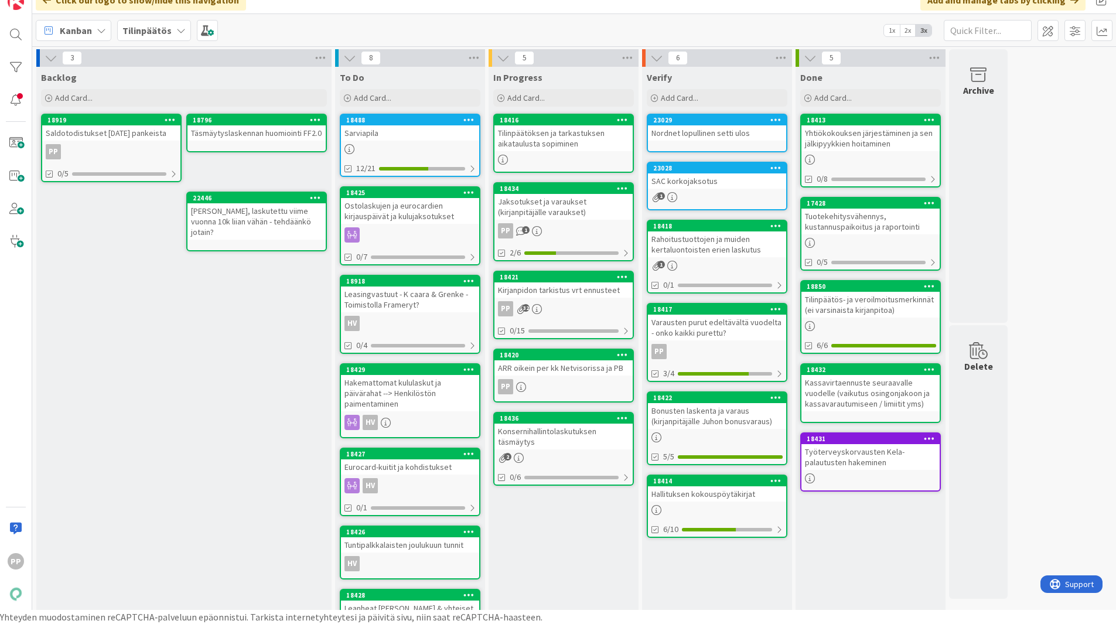
click at [408, 221] on div "Ostolaskujen ja eurocardien kirjauspäivät ja kulujaksotukset" at bounding box center [410, 211] width 138 height 26
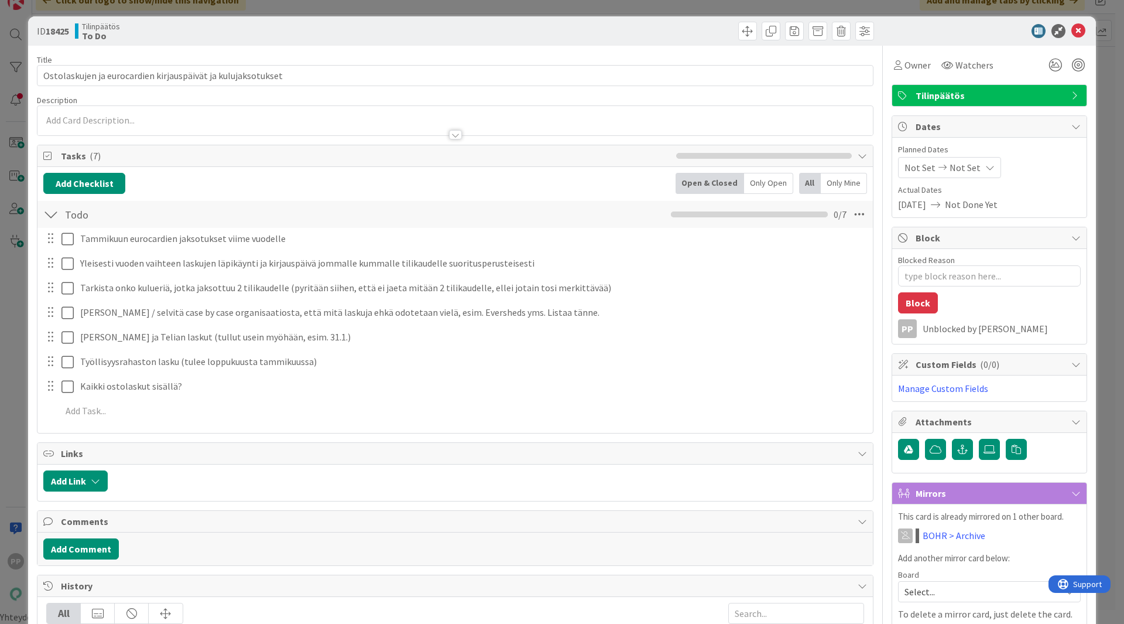
type textarea "x"
click at [185, 124] on div at bounding box center [455, 129] width 836 height 12
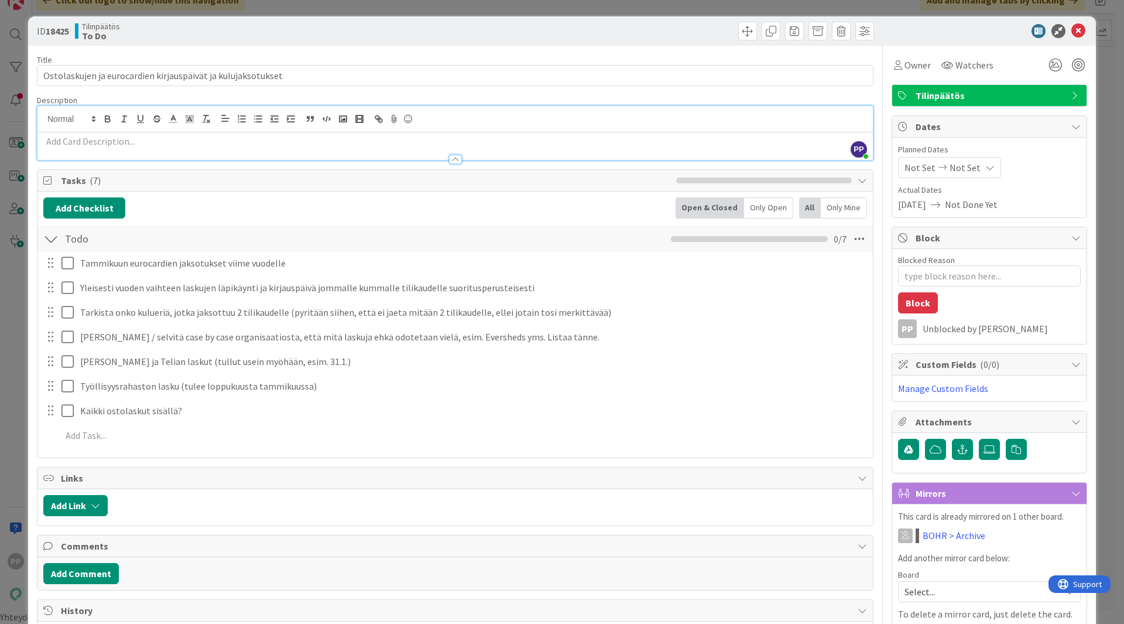
click at [187, 136] on p at bounding box center [455, 141] width 824 height 13
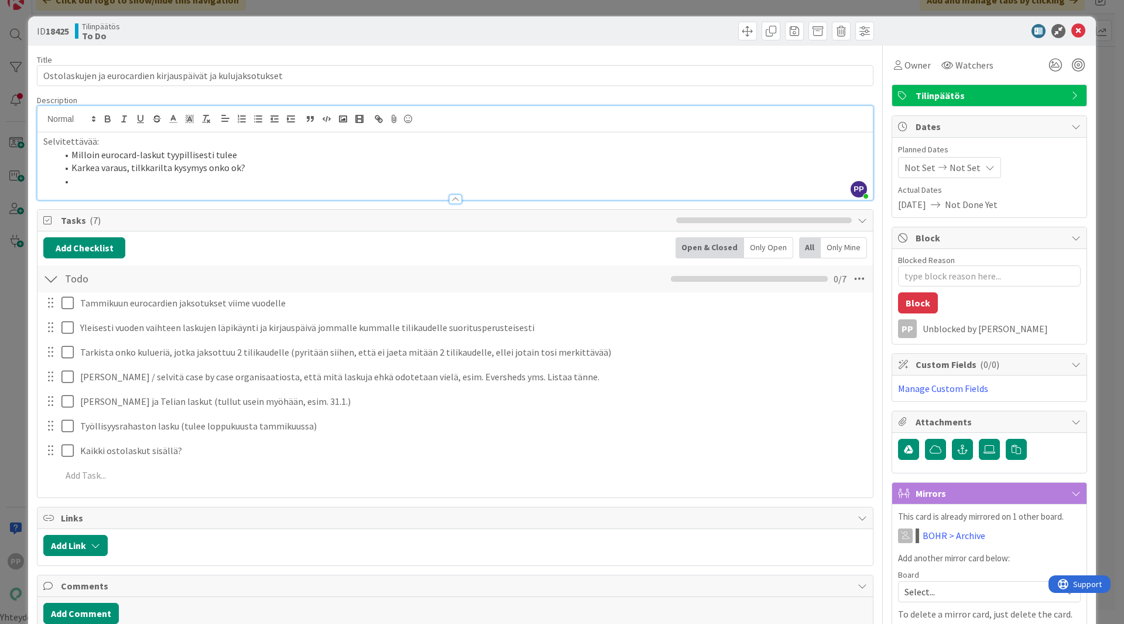
click at [124, 170] on li "Karkea varaus, tilkkarilta kysymys onko ok?" at bounding box center [462, 167] width 810 height 13
drag, startPoint x: 289, startPoint y: 173, endPoint x: 230, endPoint y: 170, distance: 59.2
click at [230, 170] on li "Karkea varaus esim. , tilkkarilta kysymys onko ok?" at bounding box center [462, 167] width 810 height 13
click at [231, 158] on li "Milloin eurocard-laskut tyypillisesti tulee" at bounding box center [462, 154] width 810 height 13
drag, startPoint x: 73, startPoint y: 168, endPoint x: 279, endPoint y: 177, distance: 206.3
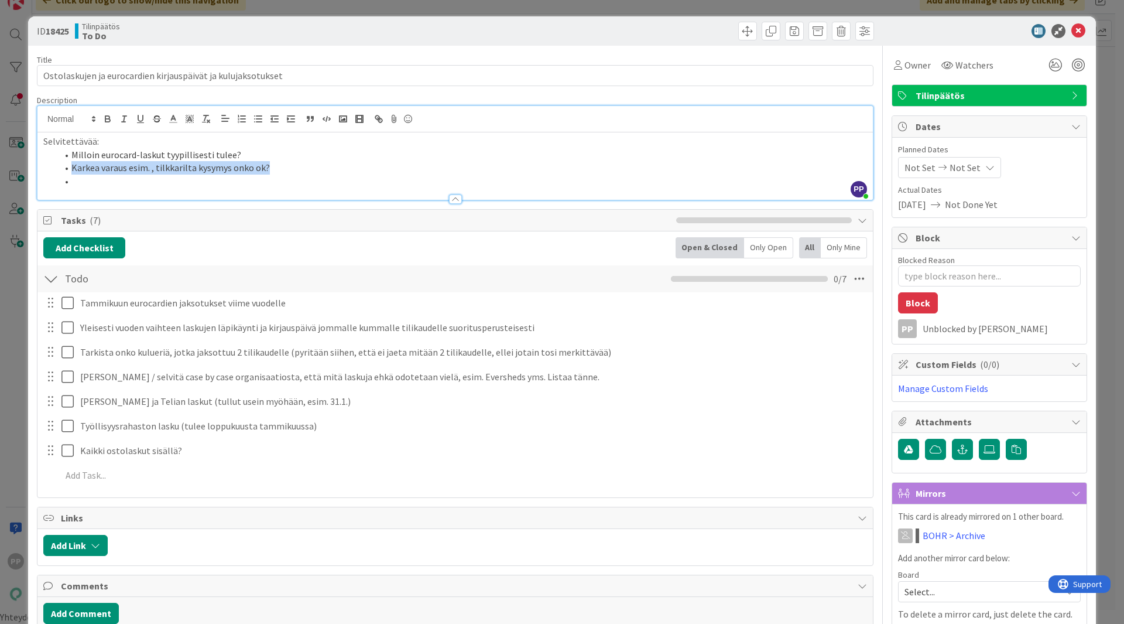
click at [279, 177] on ol "Milloin eurocard-laskut tyypillisesti tulee? Karkea varaus esim. , tilkkarilta …" at bounding box center [455, 168] width 824 height 40
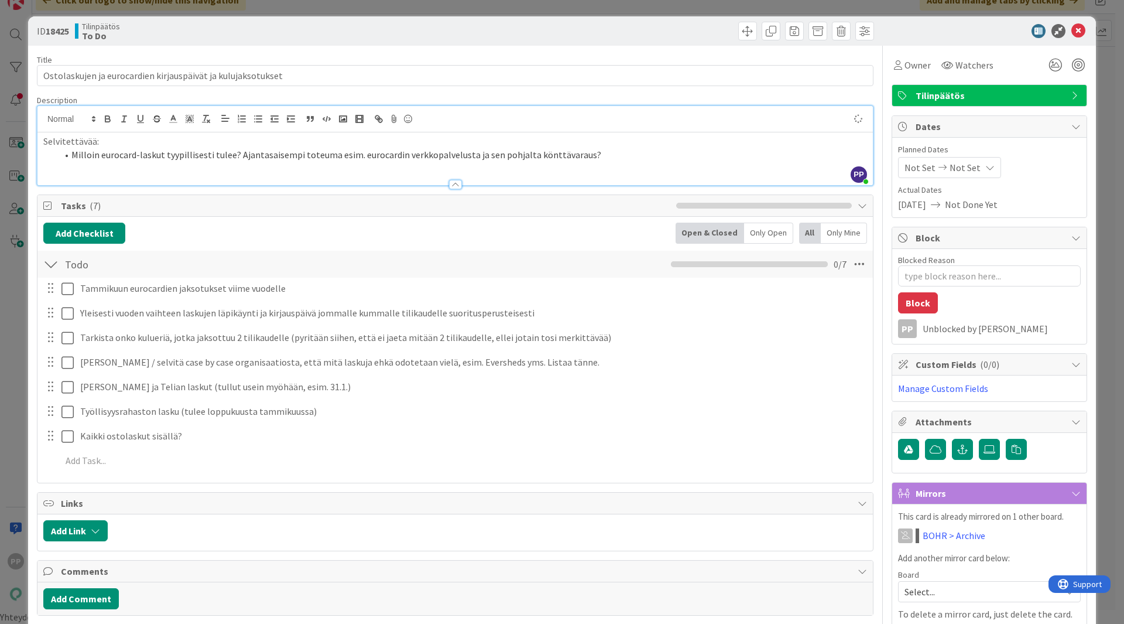
click at [589, 151] on li "Milloin eurocard-laskut tyypillisesti tulee? Ajantasaisempi toteuma esim. euroc…" at bounding box center [462, 154] width 810 height 13
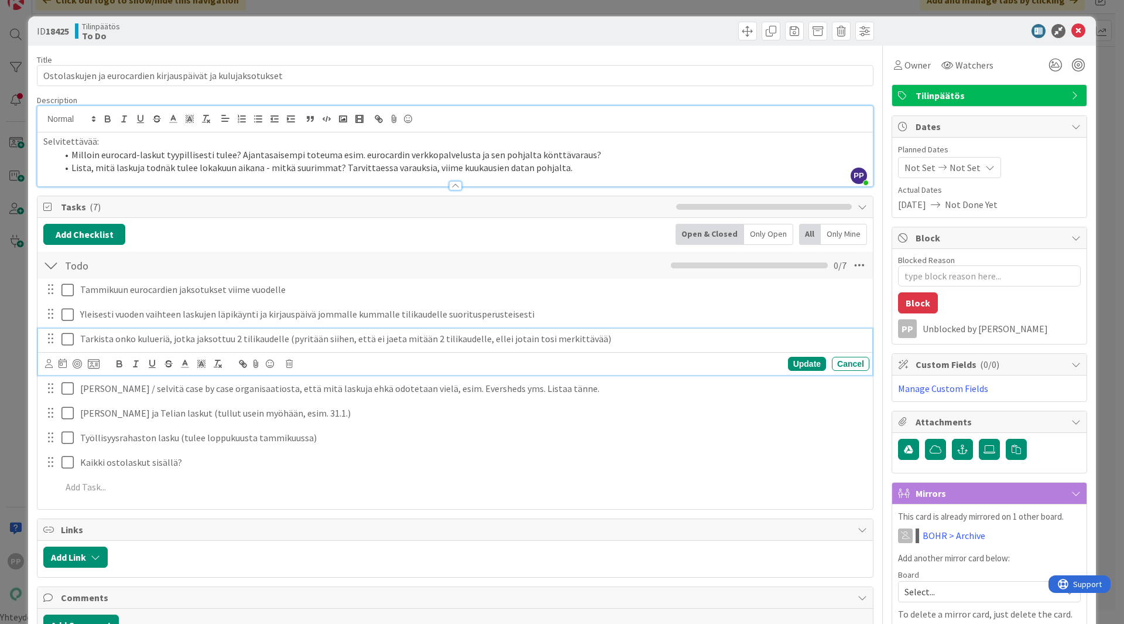
click at [69, 337] on icon at bounding box center [70, 339] width 18 height 14
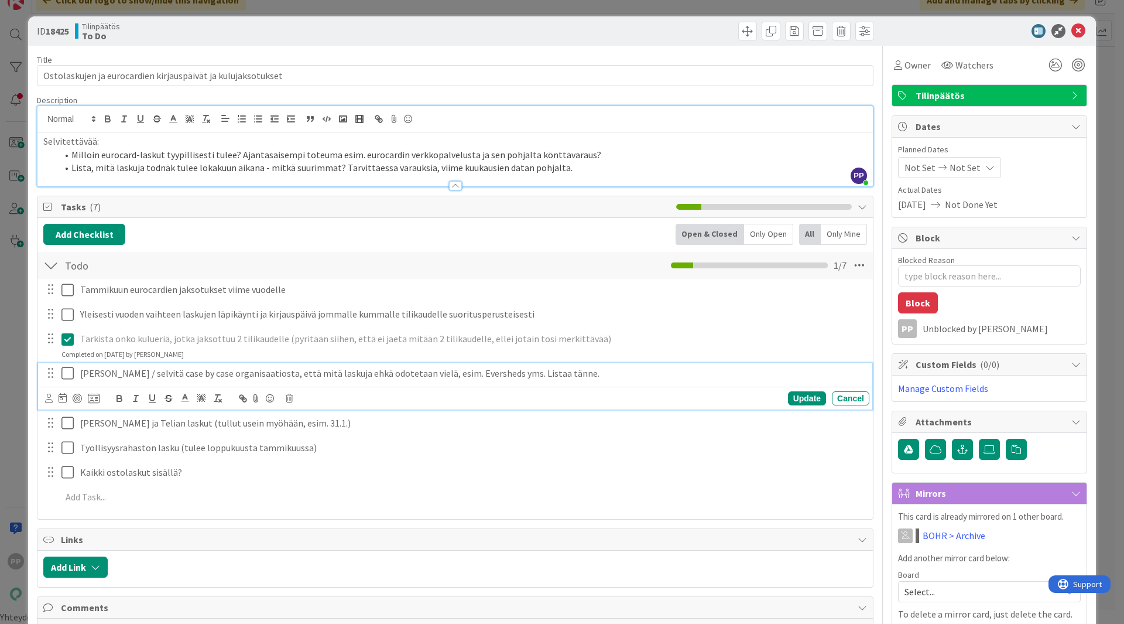
click at [69, 374] on icon at bounding box center [70, 373] width 18 height 14
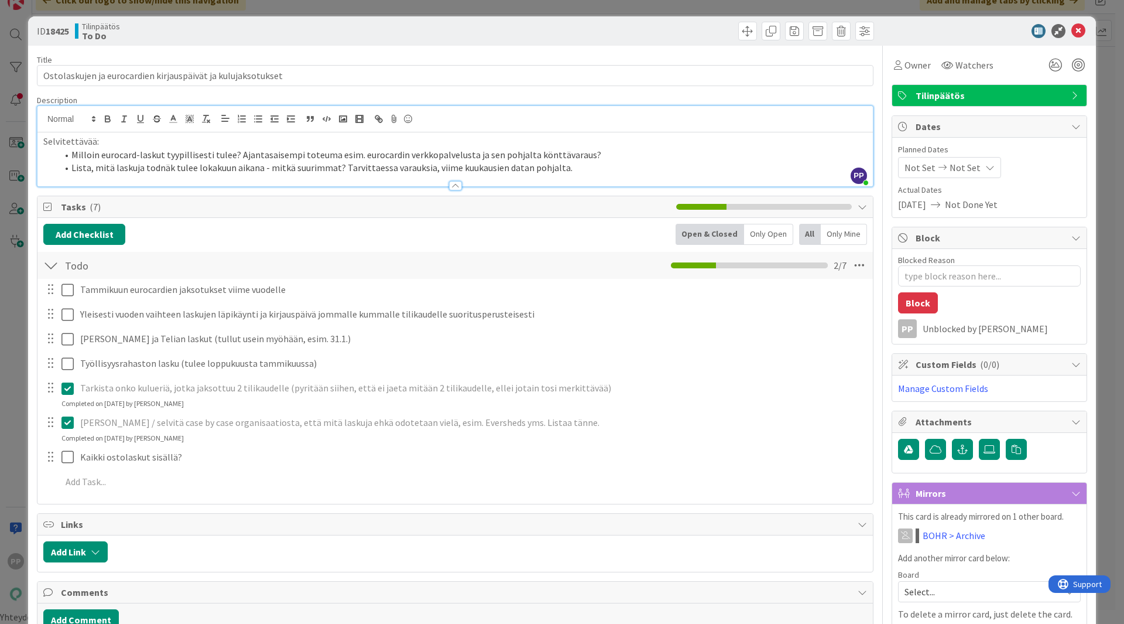
click at [572, 170] on li "Lista, mitä laskuja todnäk tulee lokakuun aikana - mitkä suurimmat? Tarvittaess…" at bounding box center [462, 167] width 810 height 13
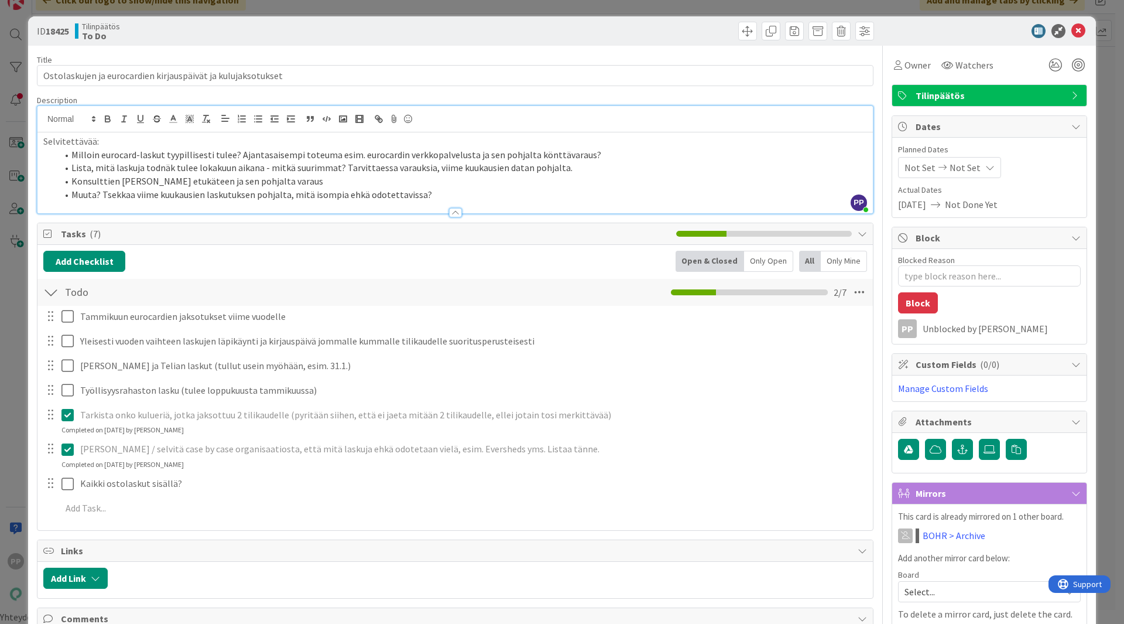
click at [594, 95] on div "Description" at bounding box center [455, 100] width 837 height 11
click at [591, 56] on div "Title 60 / 128" at bounding box center [455, 59] width 837 height 11
click at [586, 45] on div "ID 18425 Tilinpäätös To Do" at bounding box center [562, 30] width 1068 height 29
click at [573, 11] on div "ID 18425 Tilinpäätös To Do Title 60 / 128 Ostolaskujen ja eurocardien kirjauspä…" at bounding box center [562, 312] width 1124 height 624
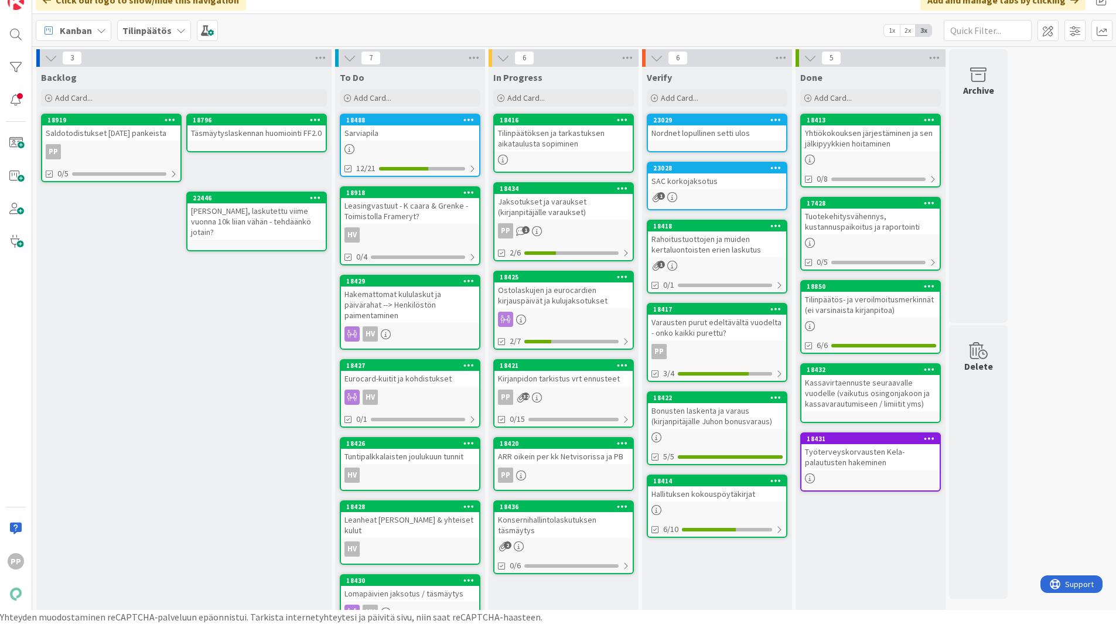
click at [573, 532] on div "Konsernihallintolaskutuksen täsmäytys" at bounding box center [563, 525] width 138 height 26
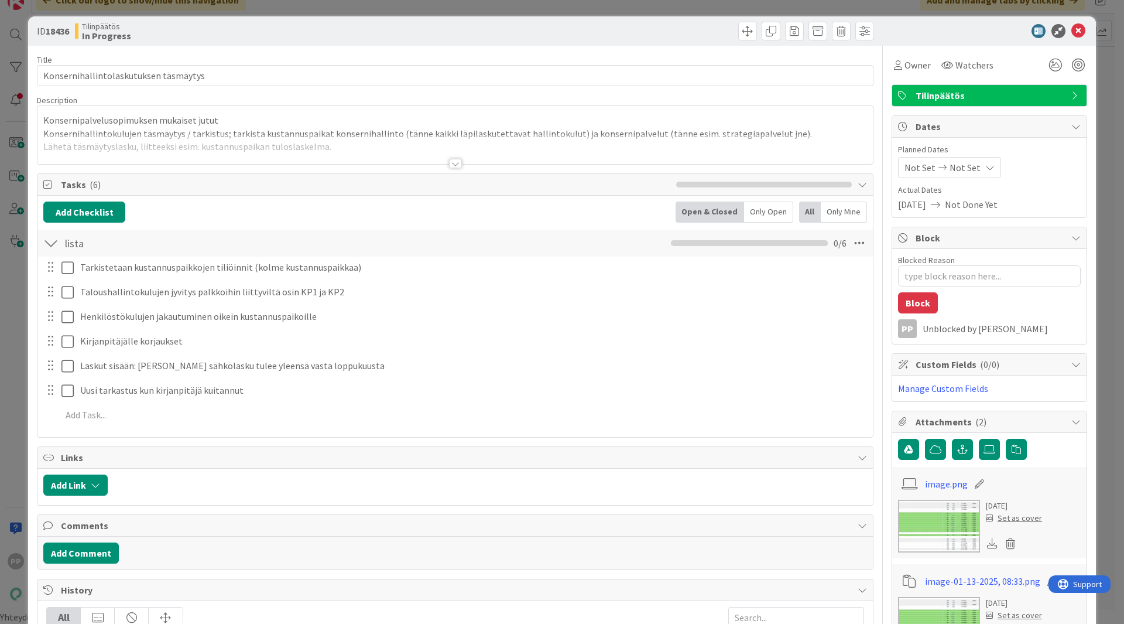
type textarea "x"
click at [332, 136] on div at bounding box center [455, 149] width 836 height 30
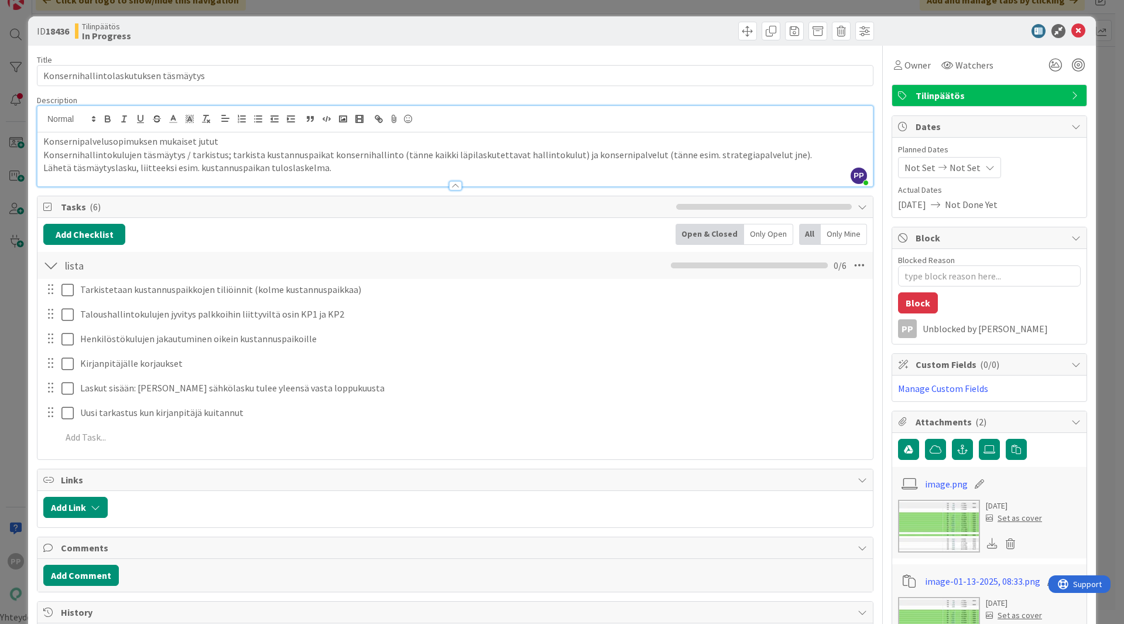
click at [333, 143] on p "Konsernipalvelusopimuksen mukaiset jutut" at bounding box center [455, 141] width 824 height 13
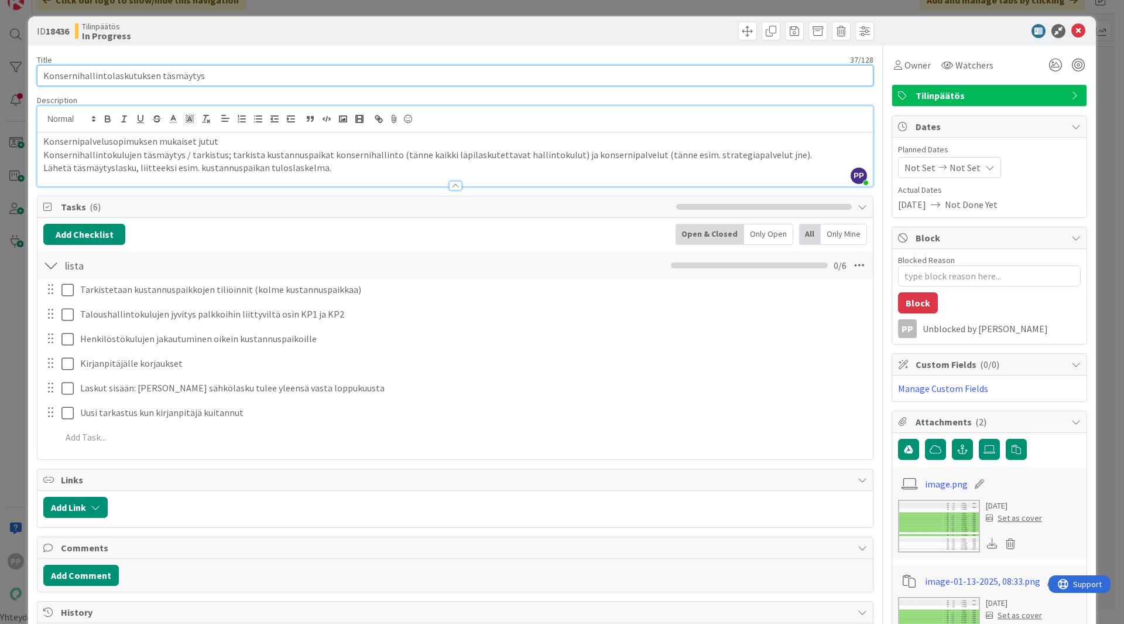
click at [231, 81] on input "Konsernihallintolaskutuksen täsmäytys" at bounding box center [455, 75] width 837 height 21
type input "Konsernihallintolaskutuksen täsmäytys (sac tuloslas"
type textarea "x"
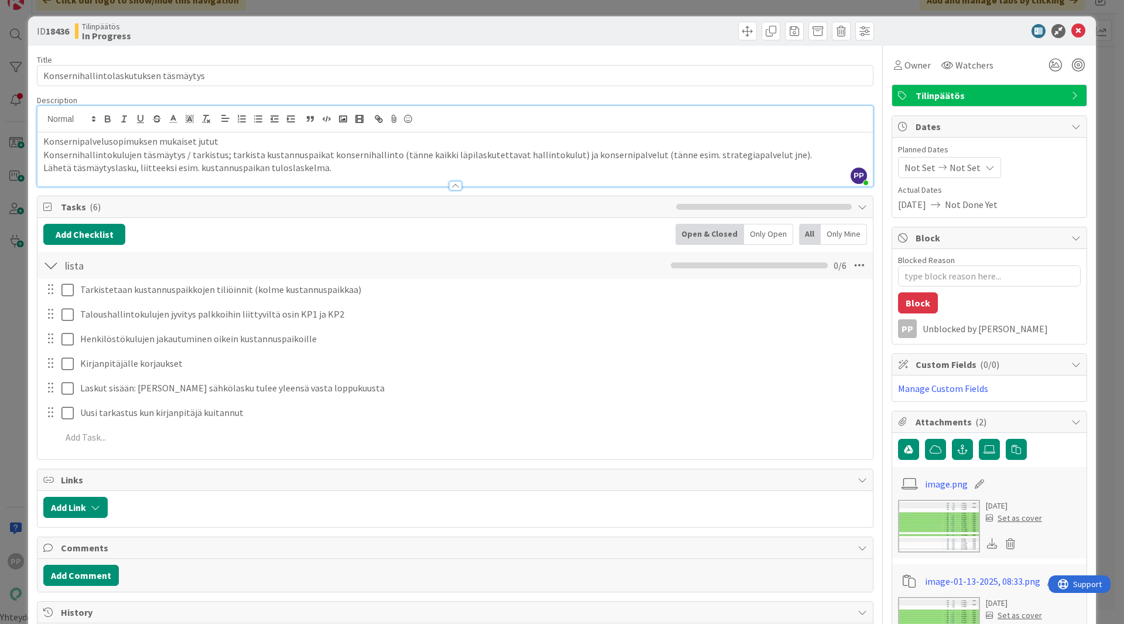
click at [233, 59] on div "Title 37 / 128" at bounding box center [455, 59] width 837 height 11
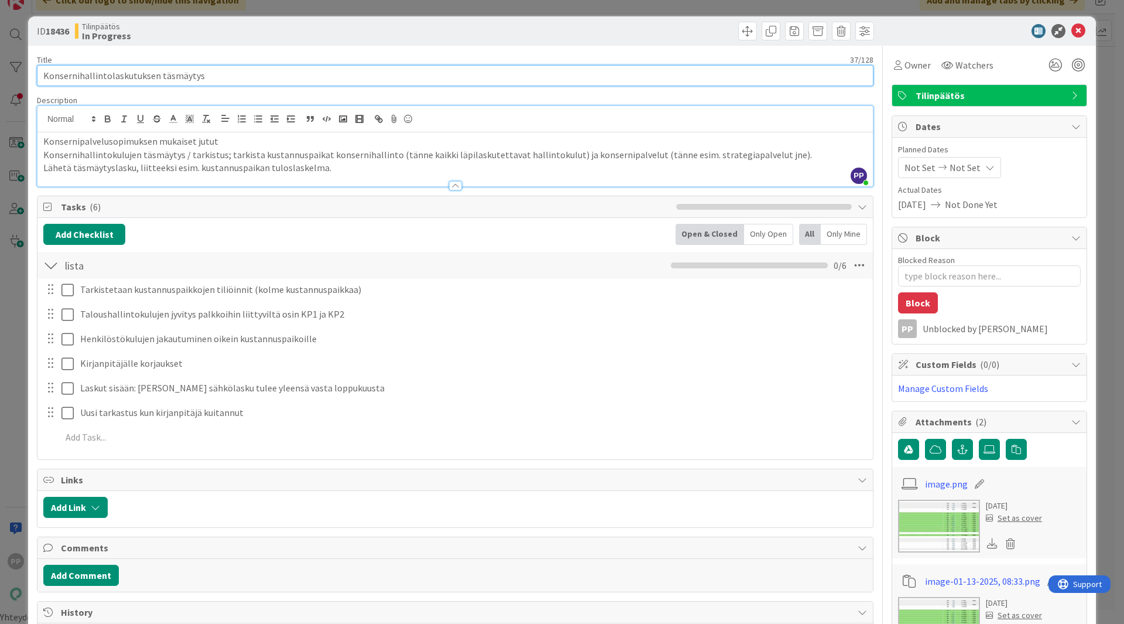
click at [237, 76] on input "Konsernihallintolaskutuksen täsmäytys" at bounding box center [455, 75] width 837 height 21
type input "Konsernihallintolaskutuksen täsmäytys (lähtökohtaisesti ok"
type textarea "x"
type input "Konsernihallintolaskutuksen täsmäytys (lähtökohtaisesti"
type textarea "x"
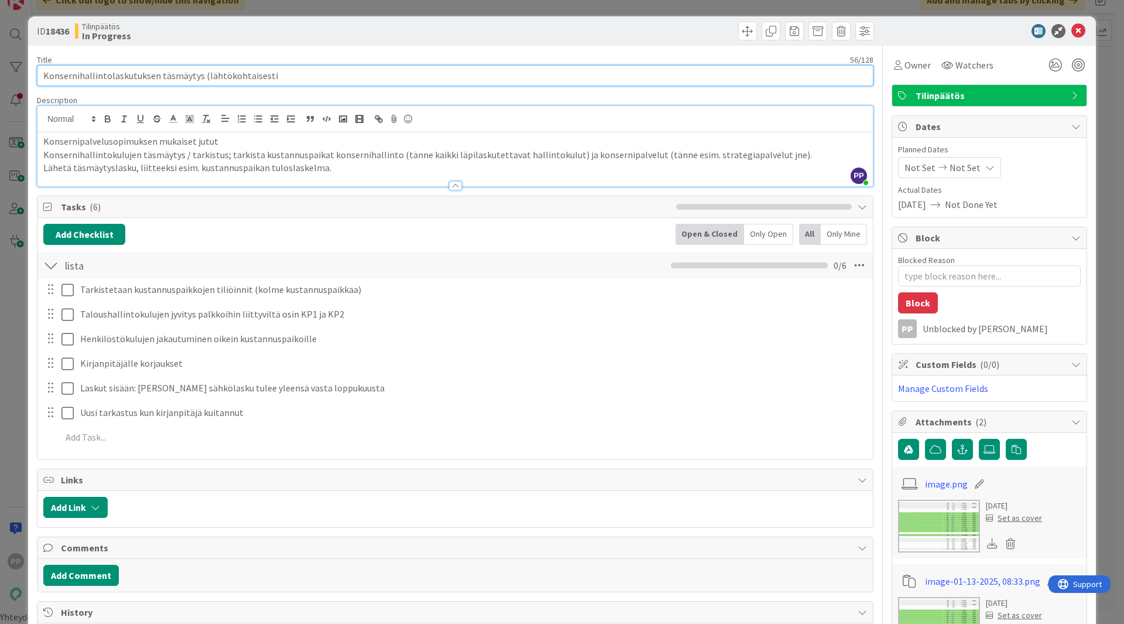
type input "Konsernihallintolaskutuksen täsmäytys (lähtökohtaisesti p"
type textarea "x"
type input "Konsernihallintolaskutuksen täsmäytys (lähtökohtaisesti pan"
type textarea "x"
type input "Konsernihallintolaskutuksen täsmäytys (lähtökohtaisesti pandian puolella ok"
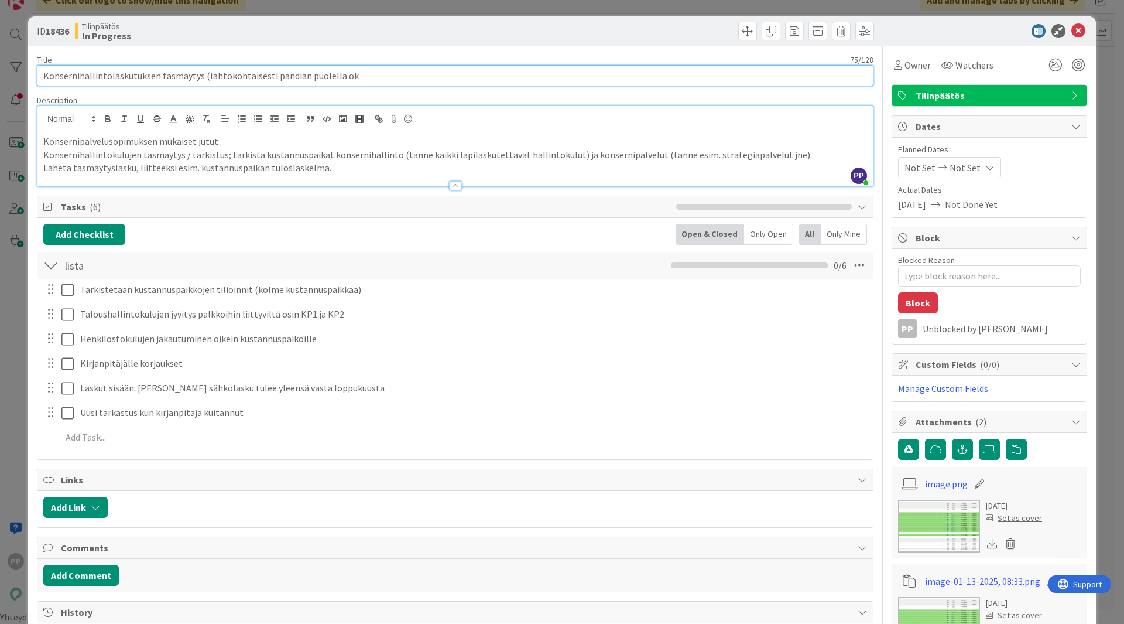
type textarea "x"
type input "Konsernihallintolaskutuksen täsmäytys (lähtökohtaisesti pandian puolella ok, siv"
type textarea "x"
type input "Konsernihallintolaskutuksen täsmäytys (lähtökohtaisesti pandian puolella ok, si…"
type textarea "x"
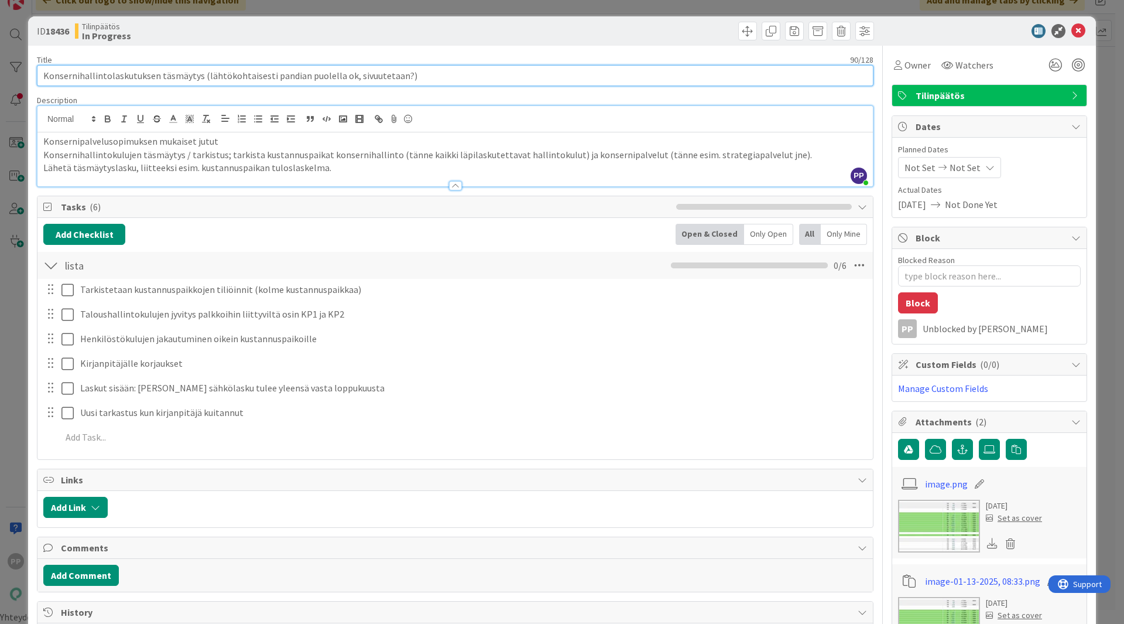
click at [352, 77] on input "Konsernihallintolaskutuksen täsmäytys (lähtökohtaisesti pandian puolella ok, si…" at bounding box center [455, 75] width 837 height 21
type input "Konsernihallintolaskutuksen täsmäytys (lähtökohtaisesti pandian puolella ok - s…"
type textarea "x"
type input "Konsernihallintolaskutuksen täsmäytys (lähtökohtaisesti pandian puolella ok - s…"
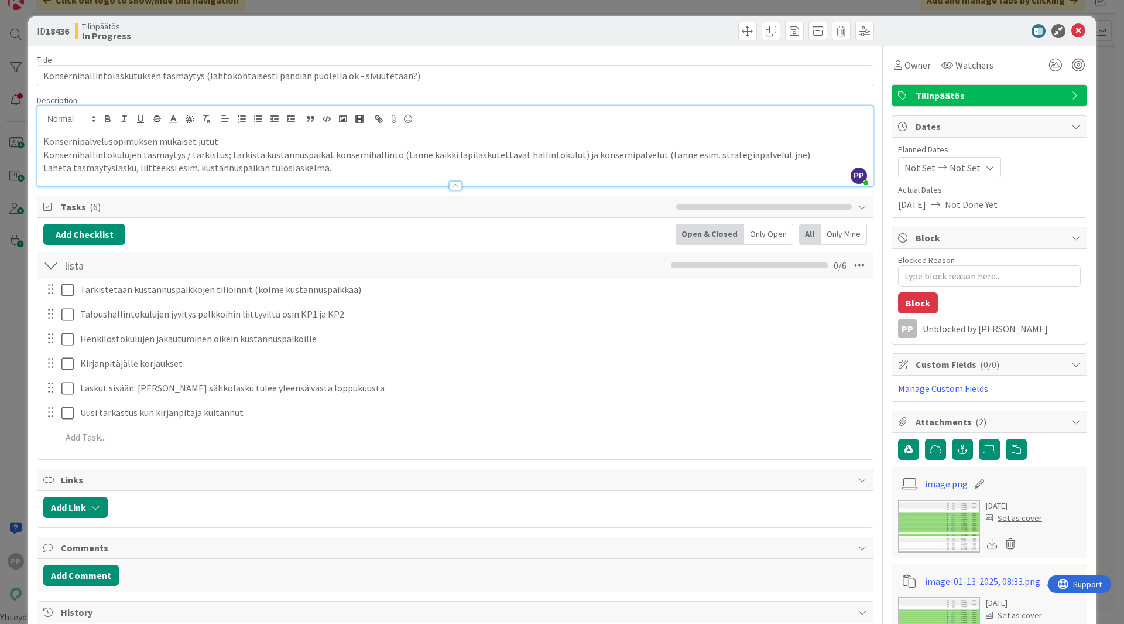
click at [289, 193] on div "Title 91 / 128 Konsernihallintolaskutuksen täsmäytys (lähtökohtaisesti pandian …" at bounding box center [455, 530] width 837 height 969
click at [289, 93] on div "Title 91 / 128 Konsernihallintolaskutuksen täsmäytys (lähtökohtaisesti pandian …" at bounding box center [455, 530] width 837 height 969
click at [301, 61] on div "Title 91 / 128" at bounding box center [455, 59] width 837 height 11
click at [318, 8] on div "ID 18436 Tilinpäätös In Progress Title 91 / 128 Konsernihallintolaskutuksen täs…" at bounding box center [562, 312] width 1124 height 624
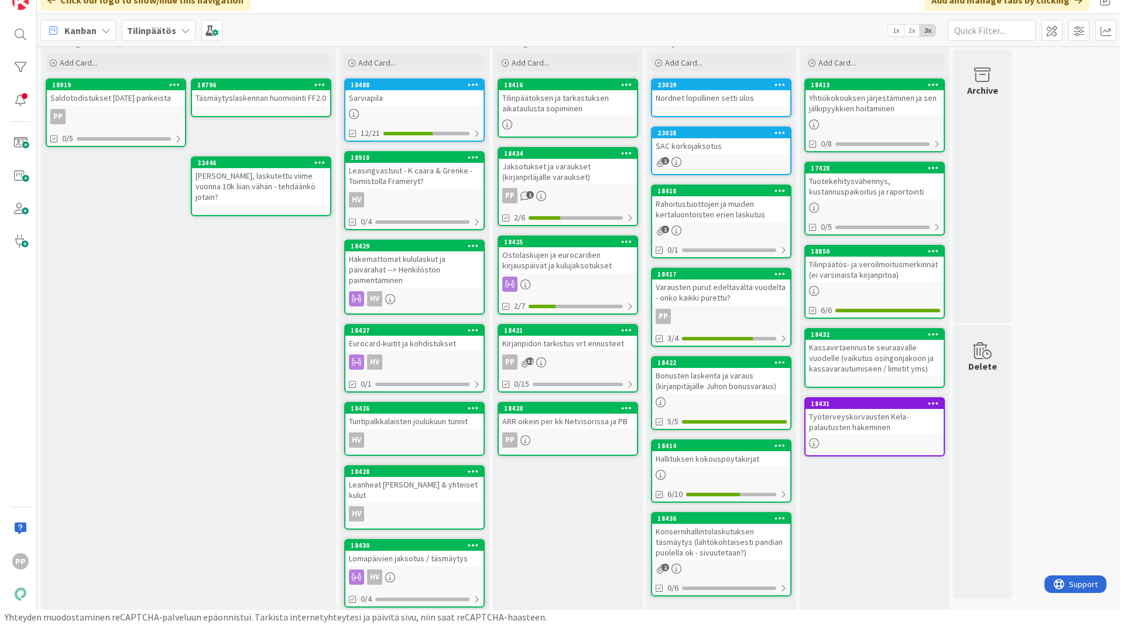
scroll to position [37, 0]
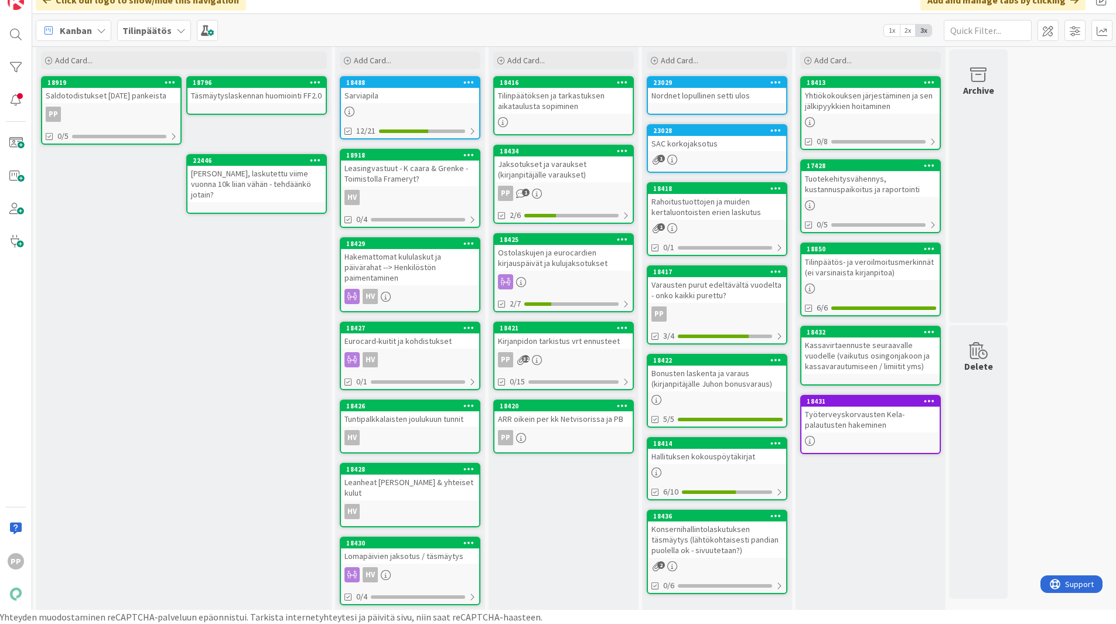
click at [718, 207] on div "Rahoitustuottojen ja muiden kertaluontoisten erien laskutus" at bounding box center [717, 207] width 138 height 26
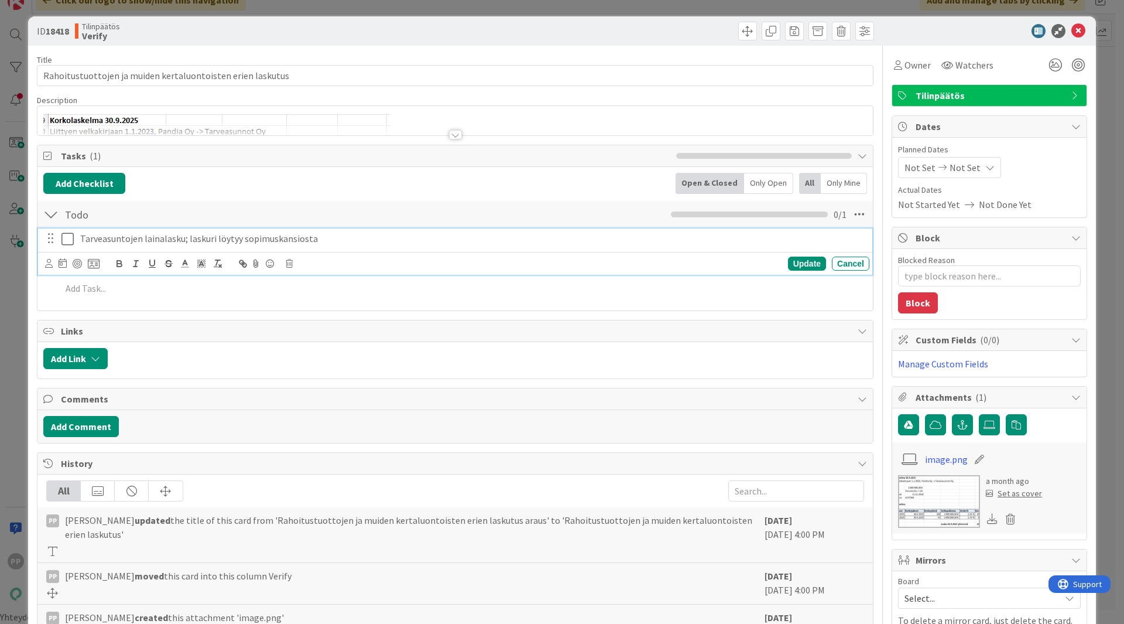
click at [65, 241] on icon at bounding box center [70, 239] width 18 height 14
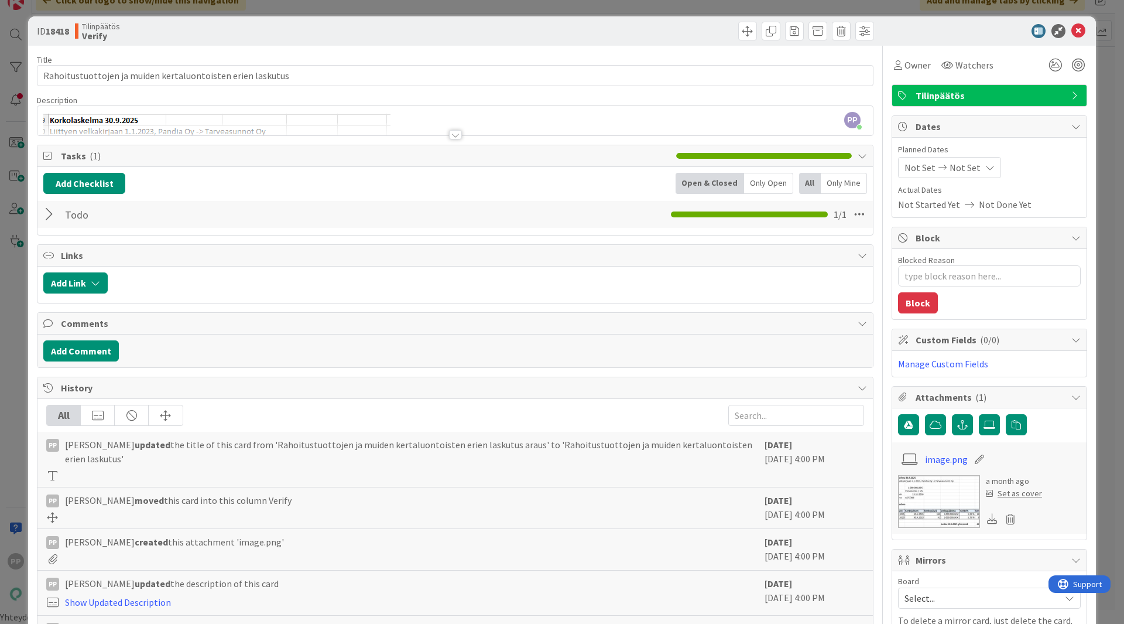
click at [232, 54] on div "Title 59 / 128" at bounding box center [455, 59] width 837 height 11
click at [259, 13] on div "ID 18418 Tilinpäätös Verify Title 59 / 128 Rahoitustuottojen ja muiden kertaluo…" at bounding box center [562, 312] width 1124 height 624
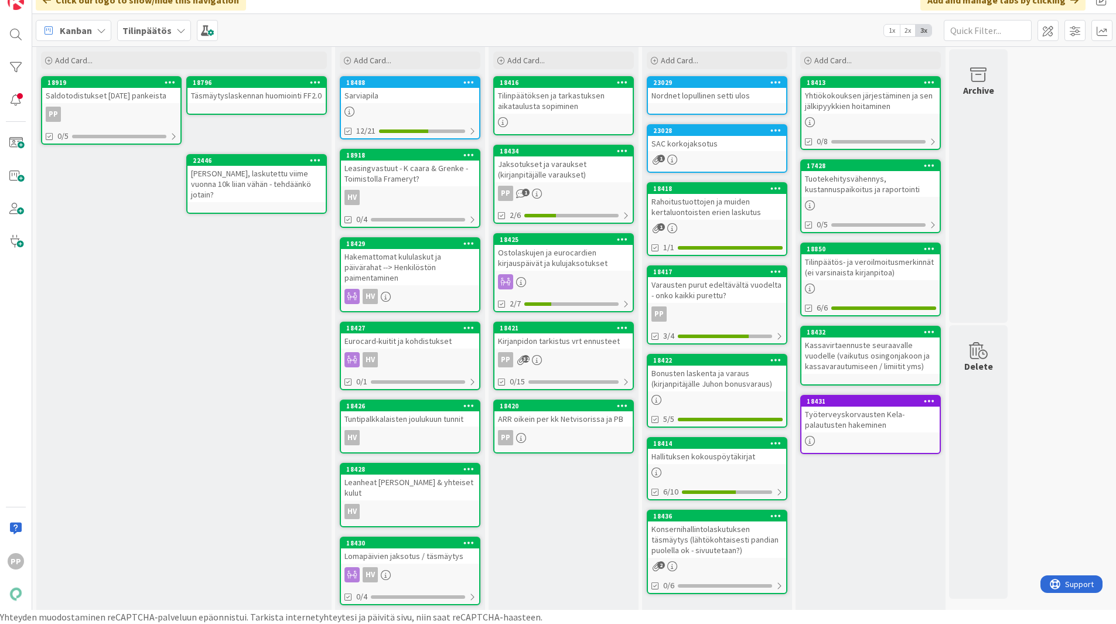
click at [715, 297] on div "Varausten purut edeltävältä vuodelta - onko kaikki purettu?" at bounding box center [717, 290] width 138 height 26
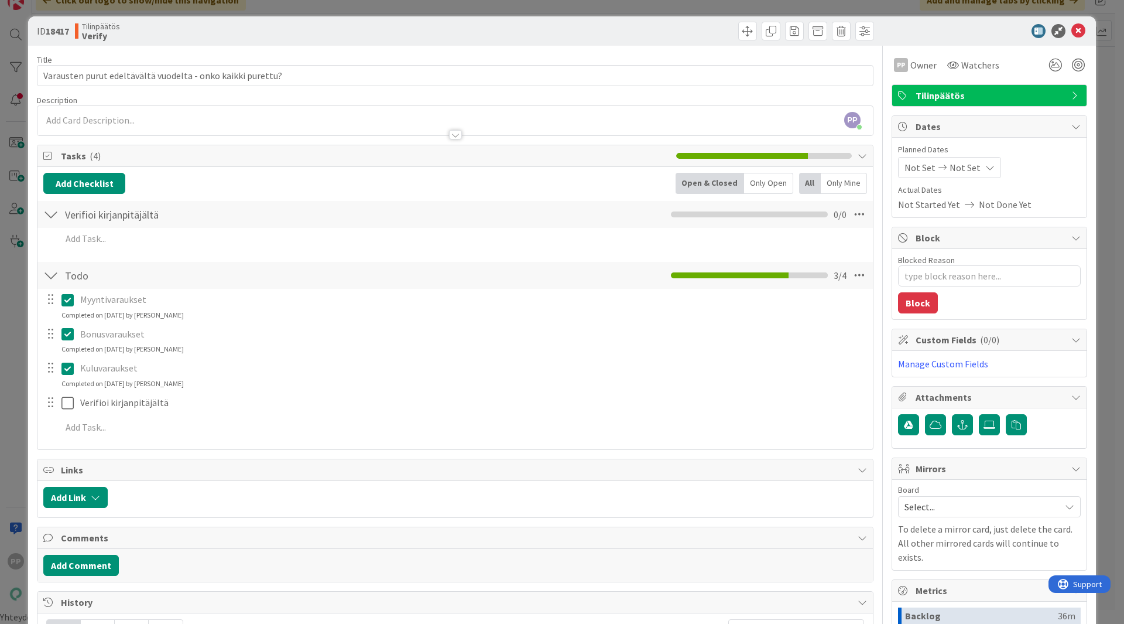
click at [19, 409] on div "ID 18417 Tilinpäätös Verify Title 59 / 128 Varausten purut edeltävältä vuodelta…" at bounding box center [562, 312] width 1124 height 624
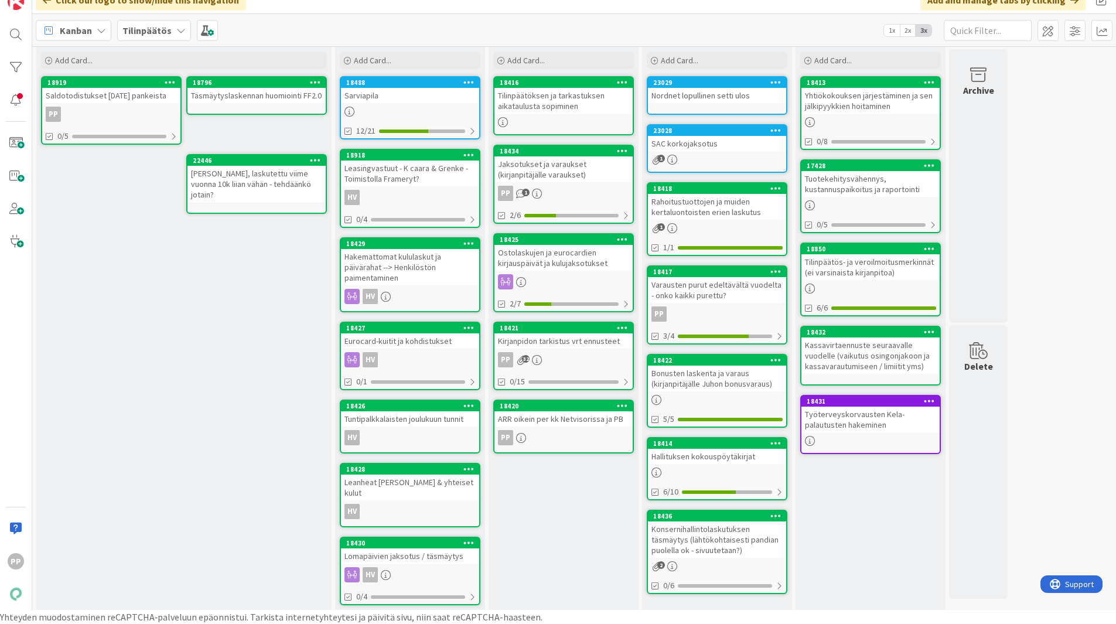
click at [731, 459] on div "Hallituksen kokouspöytäkirjat" at bounding box center [717, 456] width 138 height 15
click at [405, 342] on div "Eurocard-kuitit ja kohdistukset" at bounding box center [410, 340] width 138 height 15
click at [396, 423] on div "Tuntipalkkalaisten joulukuun tunnit" at bounding box center [410, 418] width 138 height 15
click at [525, 536] on div "In Progress Add Card... 18416 Tilinpäätöksen ja tarkastuksen aikataulusta sopim…" at bounding box center [563, 321] width 150 height 585
click at [396, 476] on div "Leanheat aamupala & yhteiset kulut" at bounding box center [410, 487] width 138 height 26
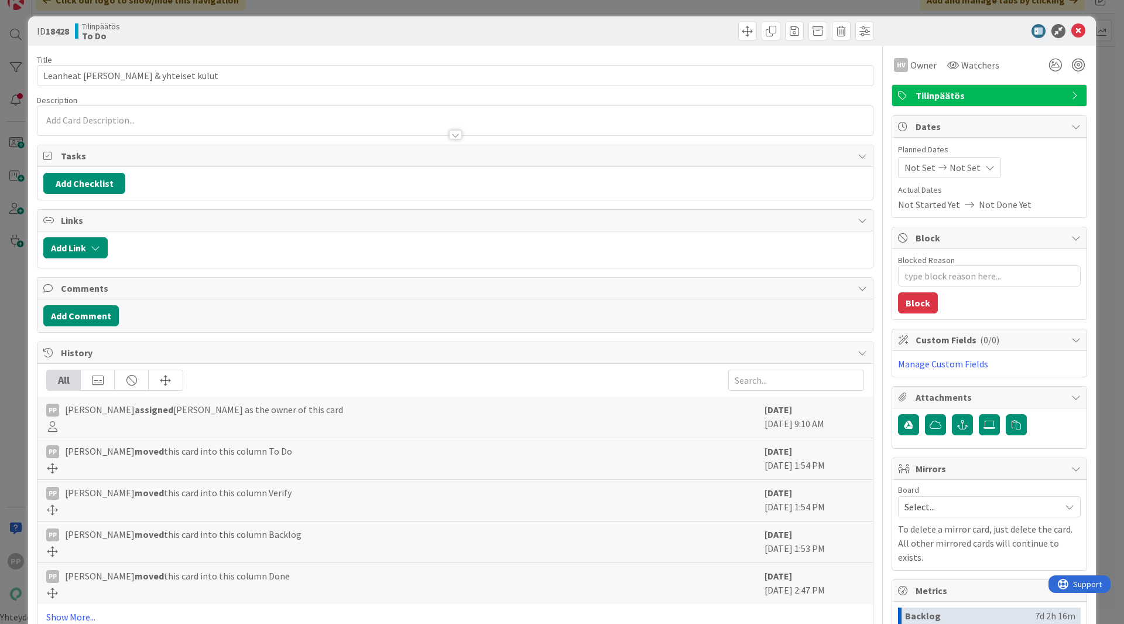
click at [28, 124] on div "ID 18428 Tilinpäätös To Do Title 34 / 128 Leanheat aamupala & yhteiset kulut De…" at bounding box center [562, 412] width 1068 height 793
click at [23, 126] on div "ID 18428 Tilinpäätös To Do Title 34 / 128 Leanheat aamupala & yhteiset kulut De…" at bounding box center [562, 312] width 1124 height 624
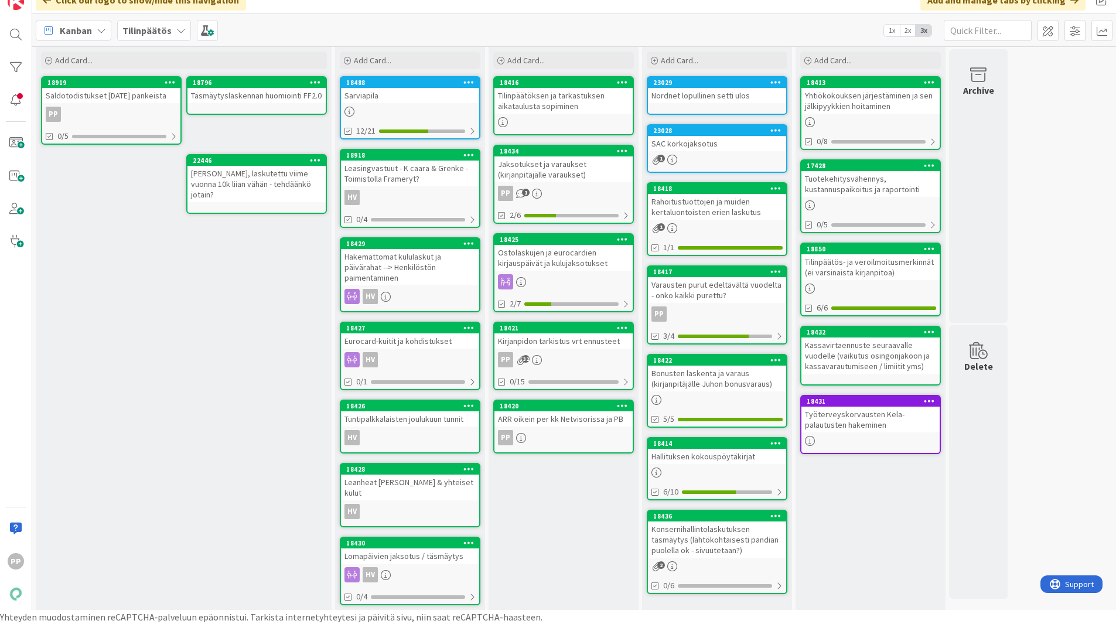
click at [293, 331] on div "Backlog Add Card... 18796 Täsmäytyslaskennan huomiointi FF2.0 18919 Saldotodist…" at bounding box center [183, 321] width 295 height 585
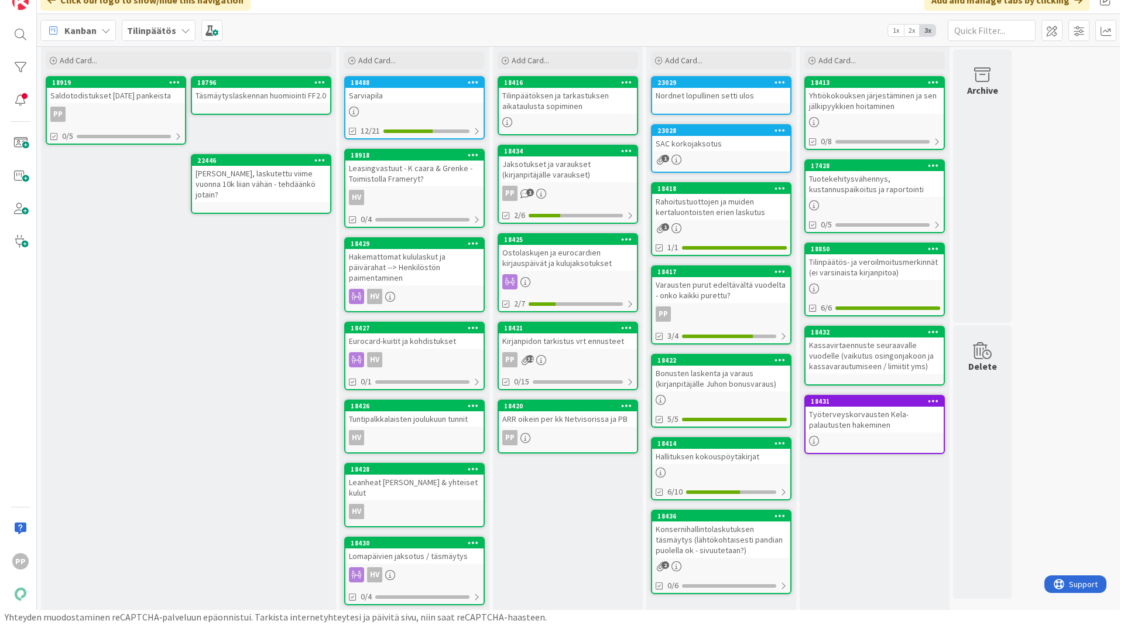
scroll to position [2, 0]
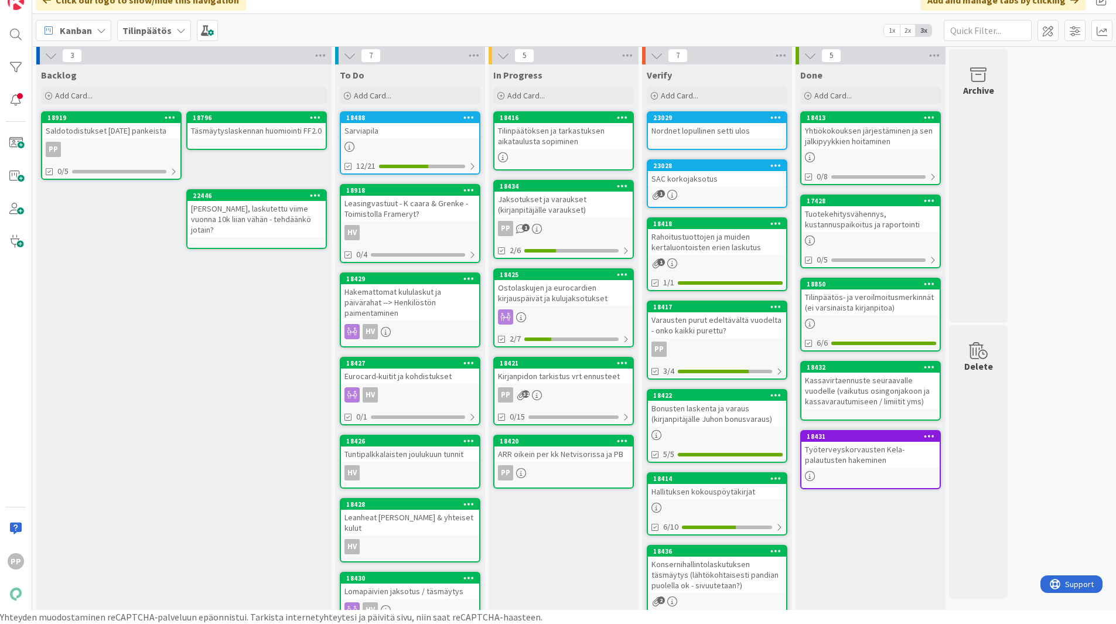
click at [398, 134] on div "Sarviapila" at bounding box center [410, 130] width 138 height 15
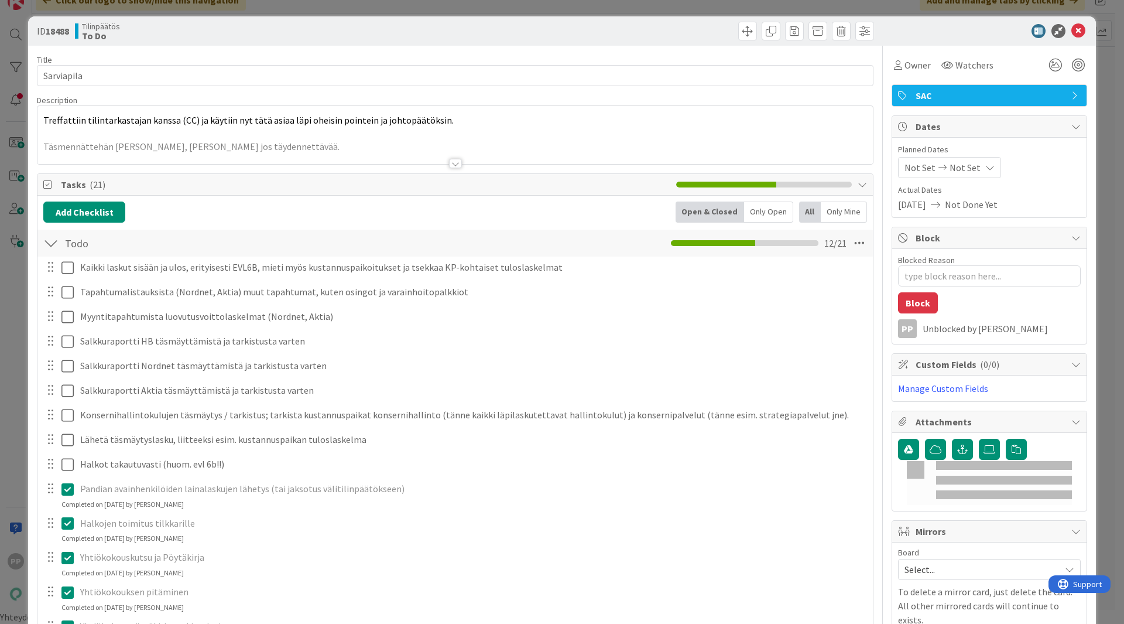
click at [354, 119] on span "Treffattiin tilintarkastajan kanssa (CC) ja käytiin nyt tätä asiaa läpi oheisin…" at bounding box center [248, 120] width 410 height 12
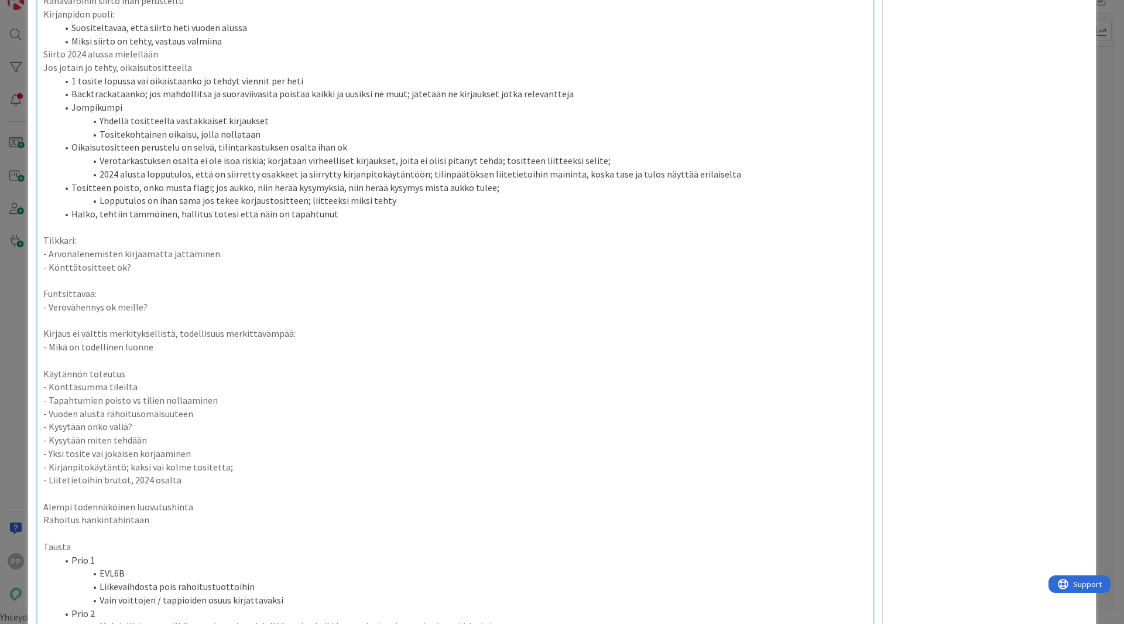
scroll to position [1199, 0]
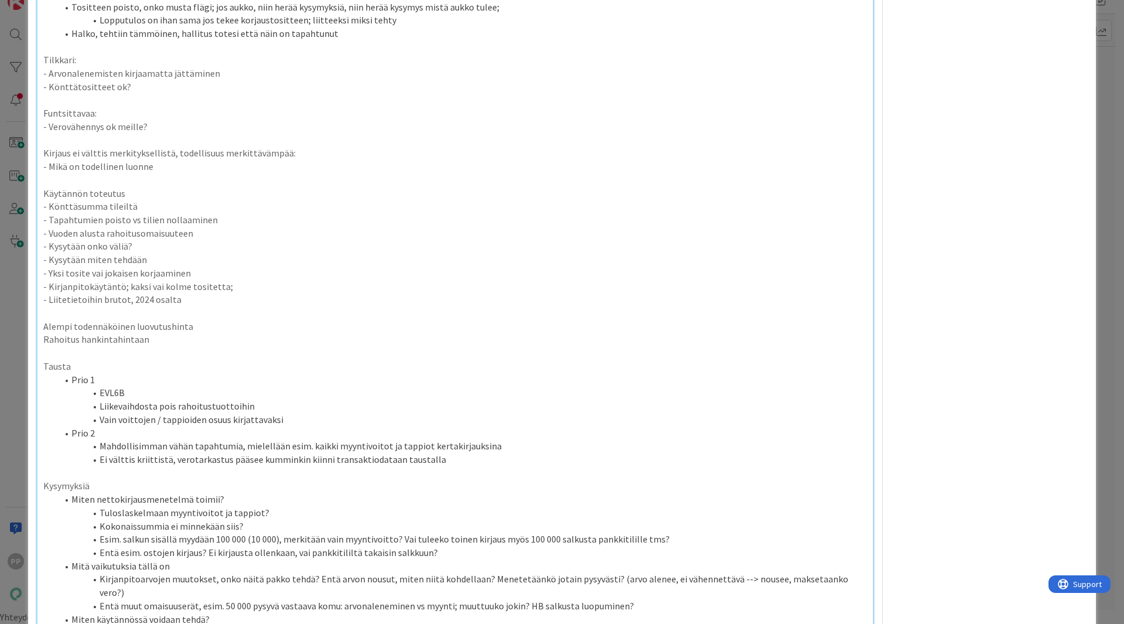
click at [280, 384] on li "Prio 1" at bounding box center [462, 379] width 810 height 13
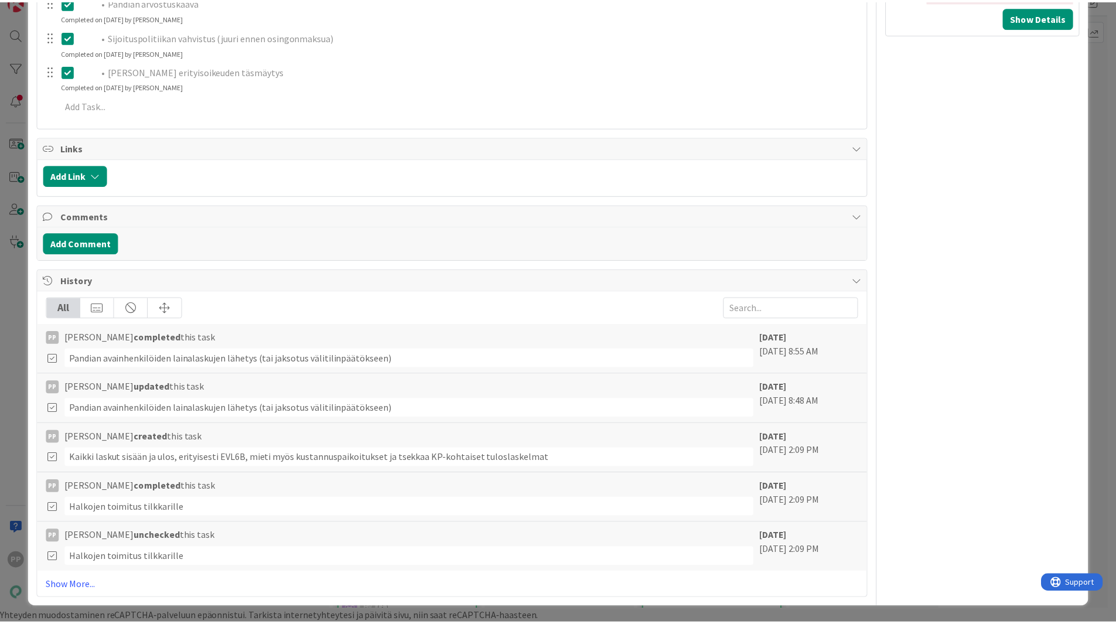
scroll to position [0, 0]
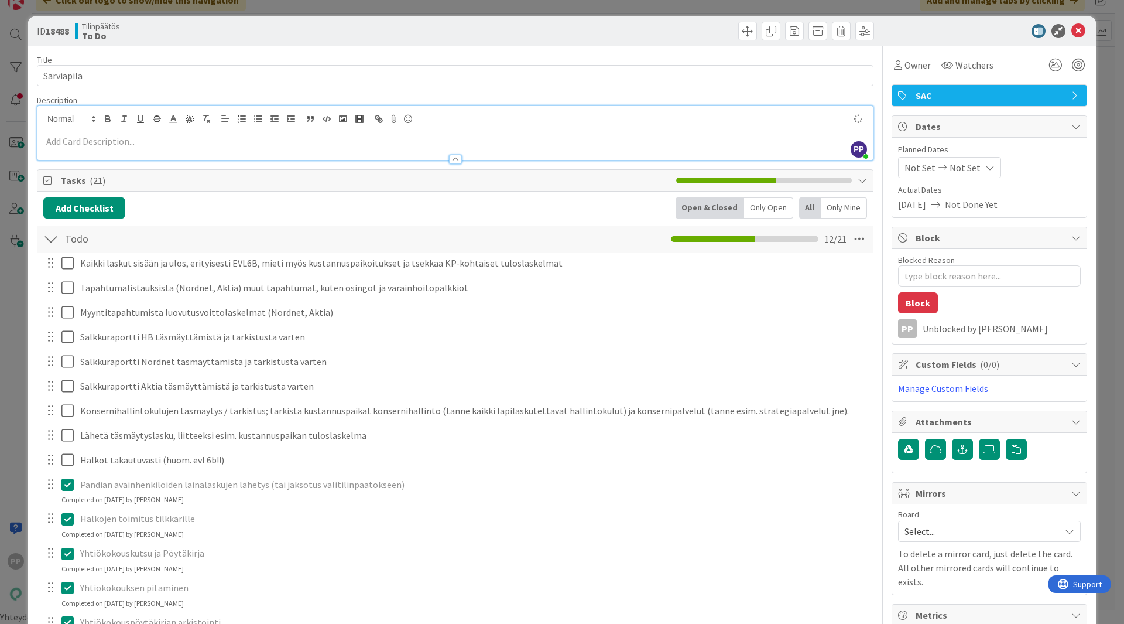
click at [11, 348] on div "ID 18488 Tilinpäätös To Do Title 10 / 128 Sarviapila Description PP Pekka Paask…" at bounding box center [562, 312] width 1124 height 624
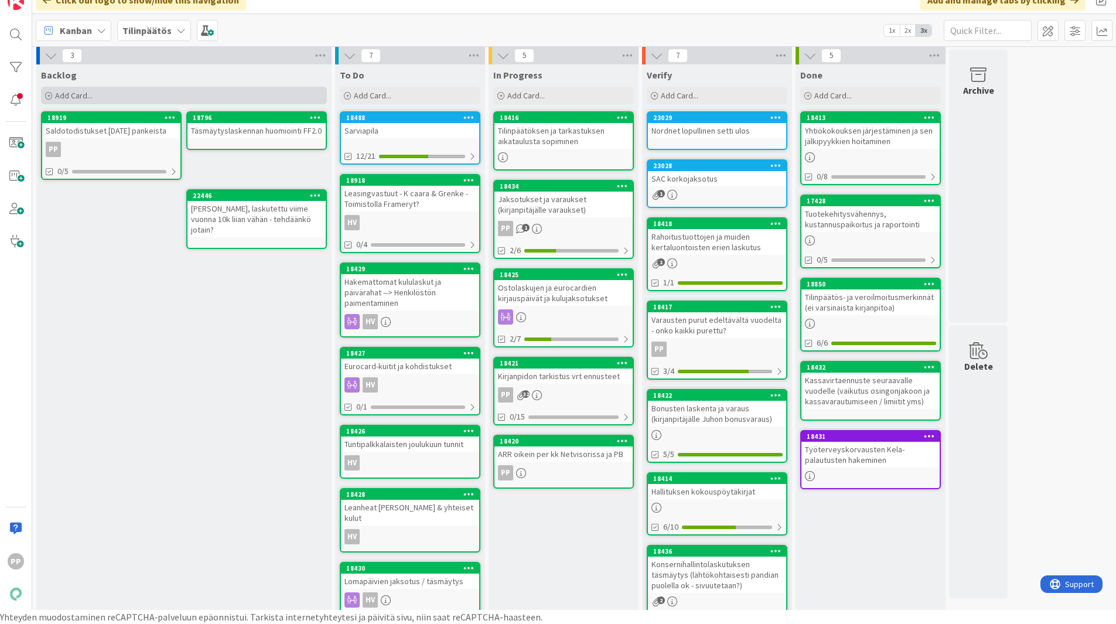
click at [232, 96] on div "Add Card..." at bounding box center [184, 96] width 286 height 18
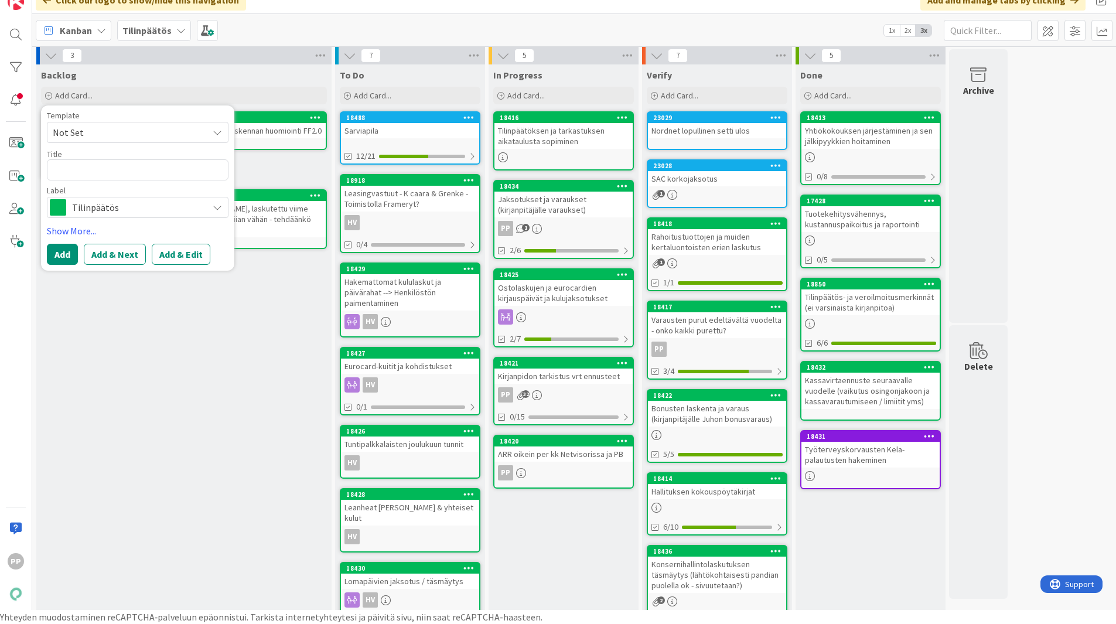
type textarea "x"
type textarea "M"
type textarea "x"
type textarea "Me"
type textarea "x"
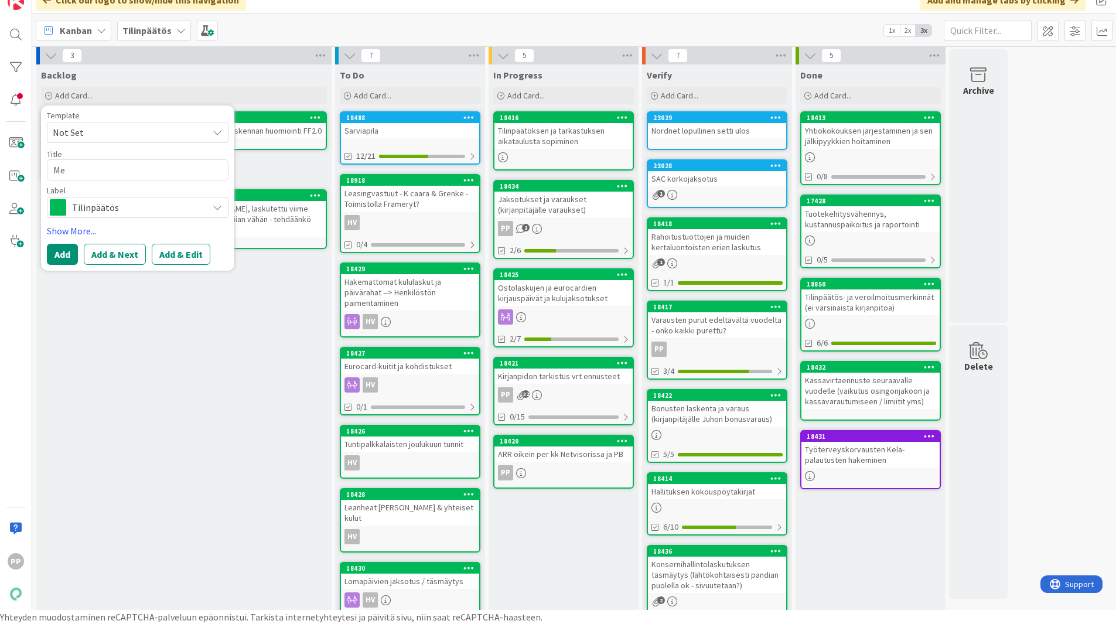
type textarea "Mem"
type textarea "x"
type textarea "Memo"
type textarea "x"
type textarea "Memo:"
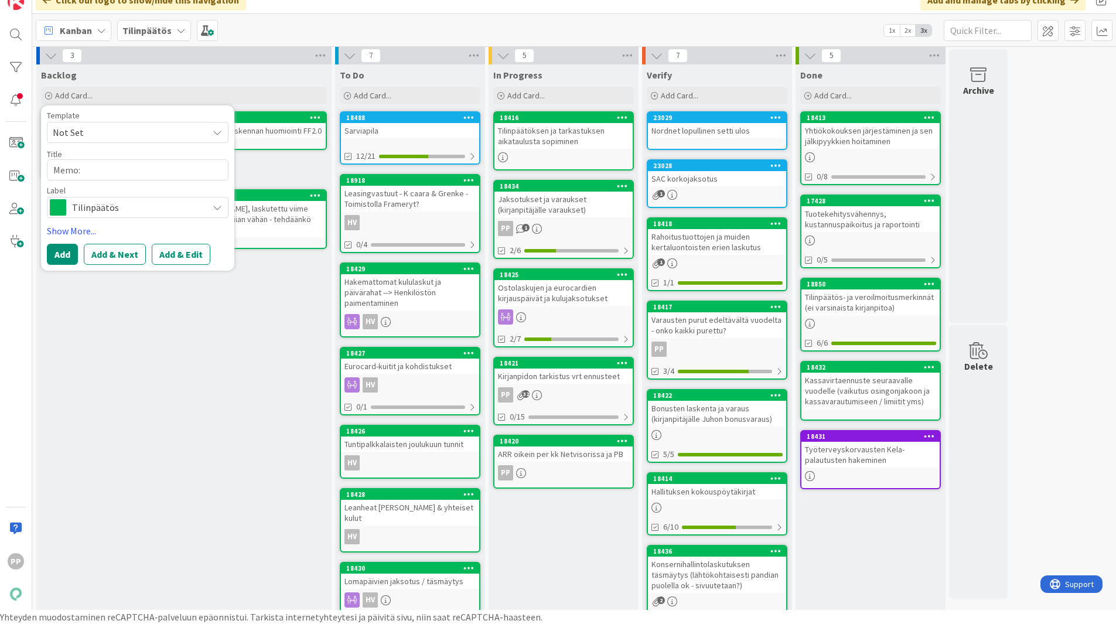
type textarea "x"
type textarea "Memo:"
type textarea "x"
type textarea "Memo: S"
type textarea "x"
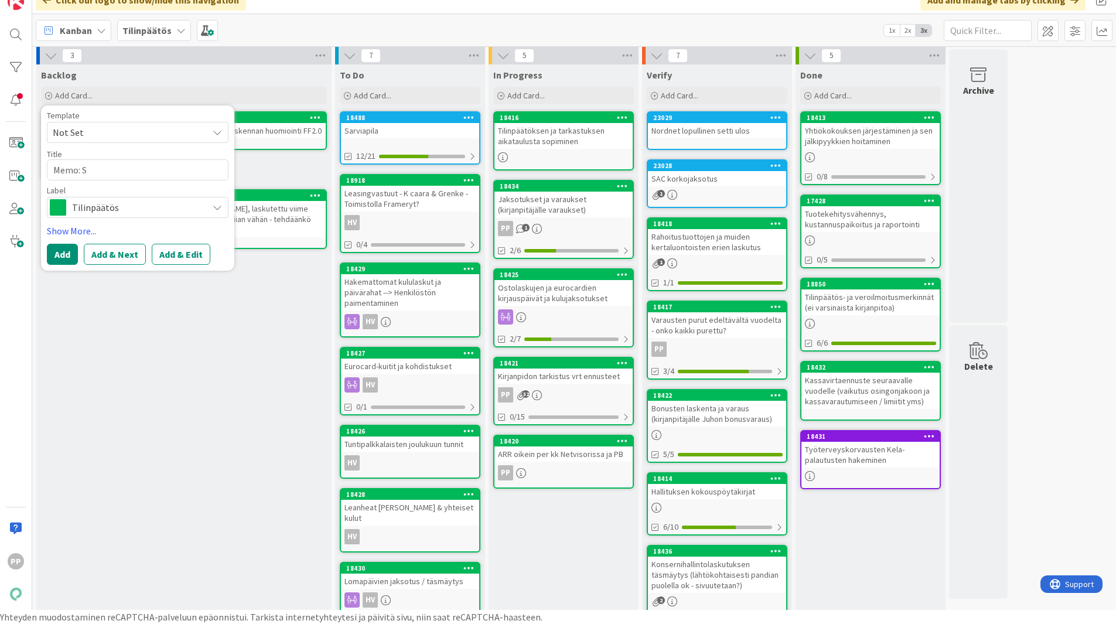
type textarea "Memo: SA"
type textarea "x"
type textarea "Memo: SAC"
type textarea "x"
type textarea "Memo: SAC"
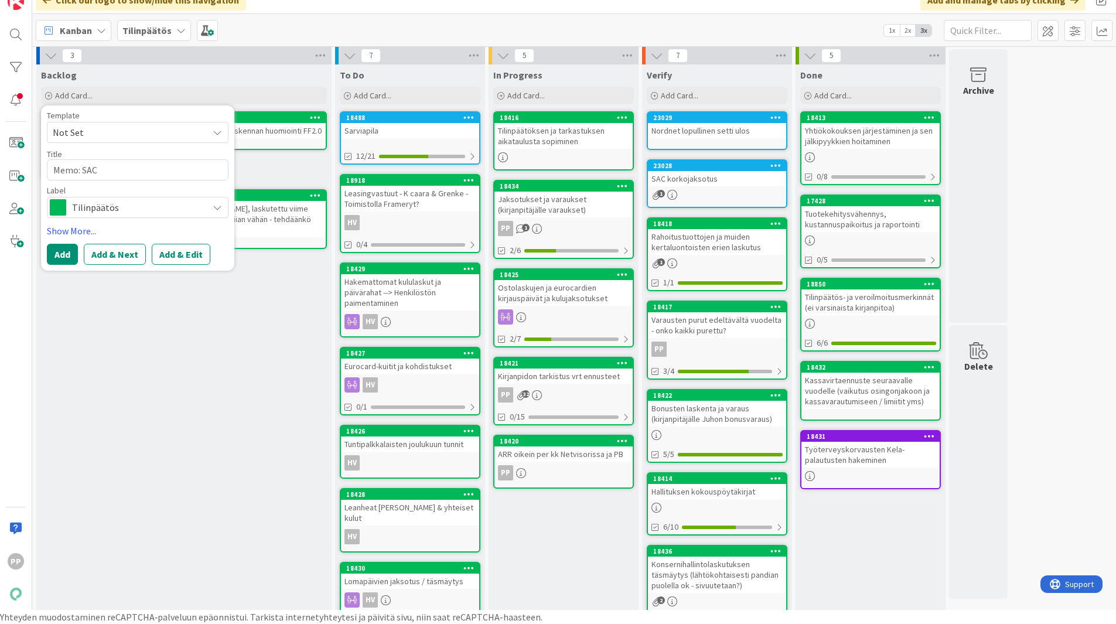
type textarea "x"
type textarea "Memo: SAC n"
type textarea "x"
type textarea "Memo: SAC ne"
type textarea "x"
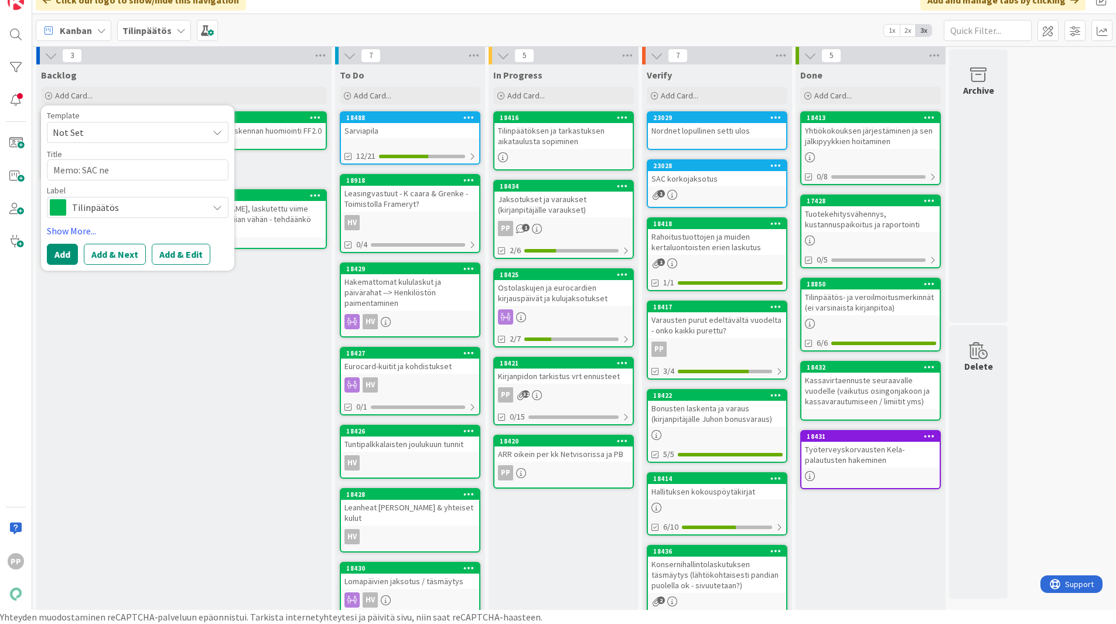
type textarea "Memo: SAC net"
type textarea "x"
type textarea "Memo: SAC nett"
type textarea "x"
type textarea "Memo: SAC nettok"
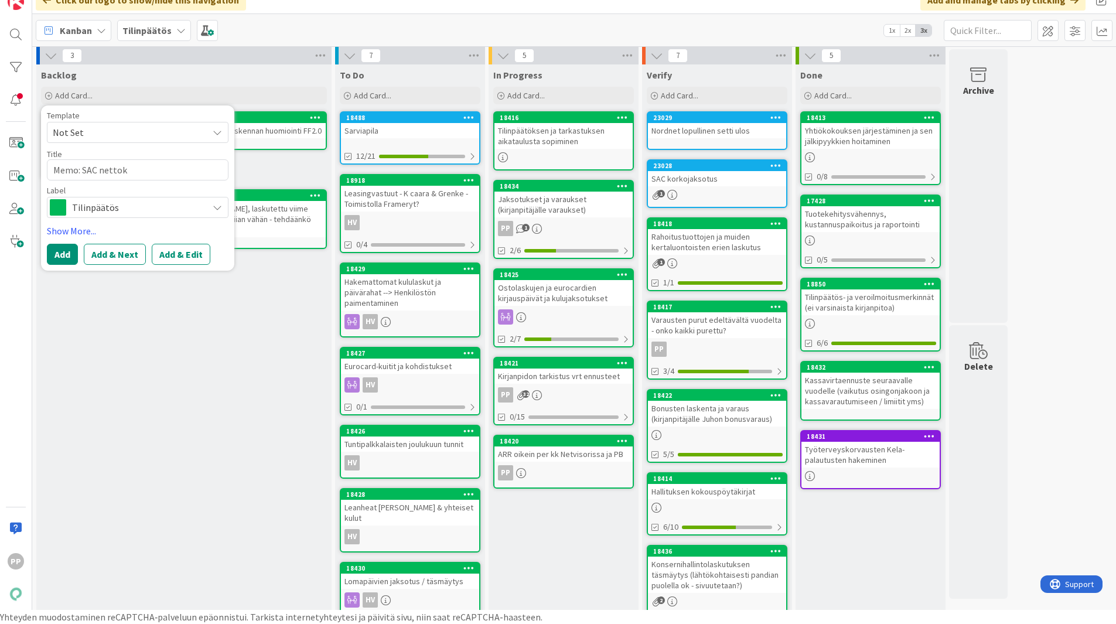
type textarea "x"
type textarea "Memo: SAC nettoki"
type textarea "x"
type textarea "Memo: SAC nettokir"
type textarea "x"
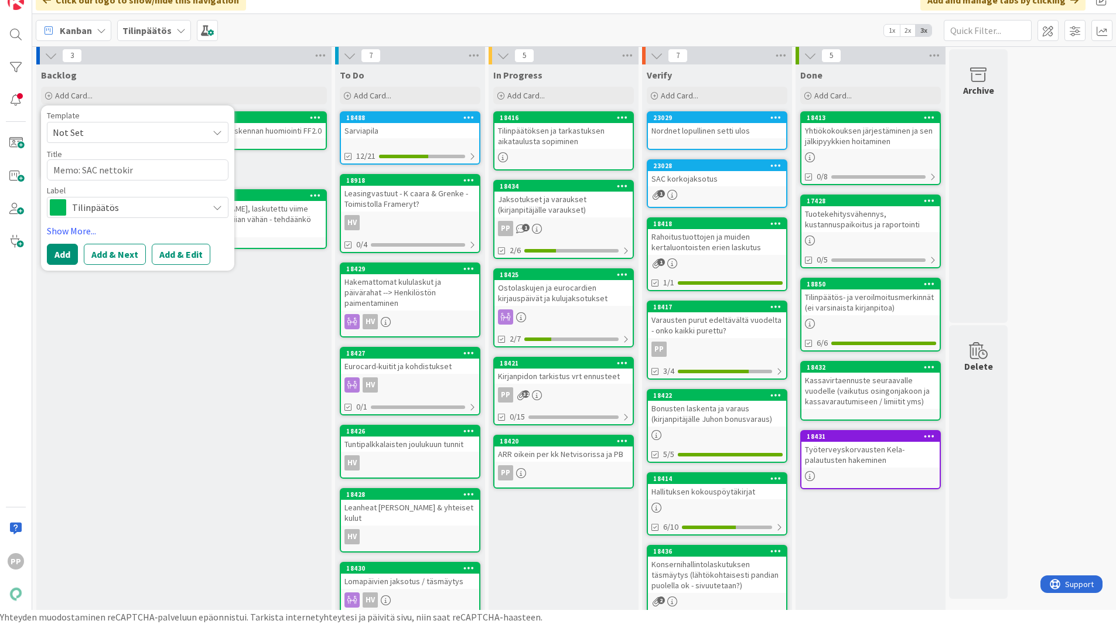
type textarea "Memo: SAC nettokirj"
type textarea "x"
type textarea "Memo: SAC nettokirja"
type textarea "x"
type textarea "Memo: SAC nettokirjau"
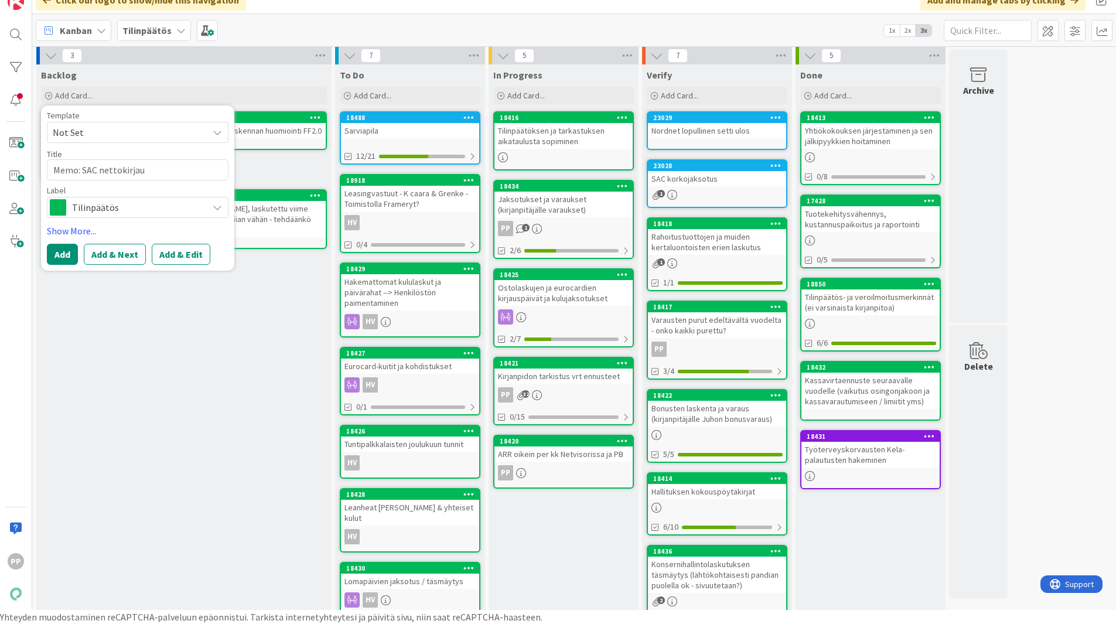
type textarea "x"
type textarea "Memo: SAC nettokirjaus"
type textarea "x"
type textarea "Memo: SAC nettokirjausp"
type textarea "x"
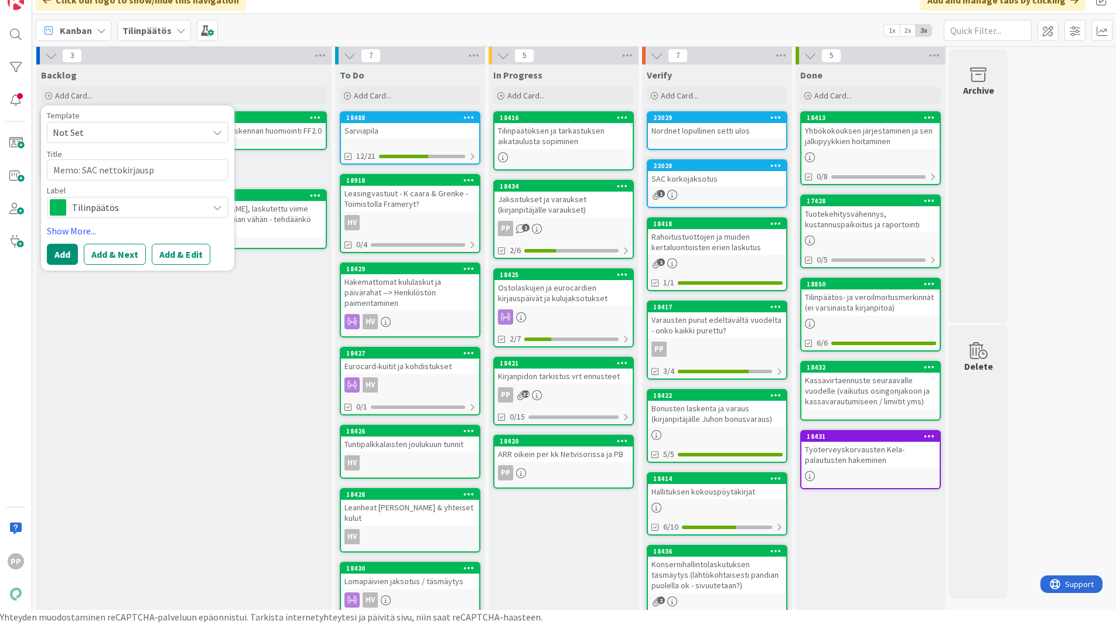
type textarea "Memo: SAC nettokirjauspe"
type textarea "x"
type textarea "Memo: SAC nettokirjausper"
type textarea "x"
type textarea "Memo: SAC nettokirjausperi"
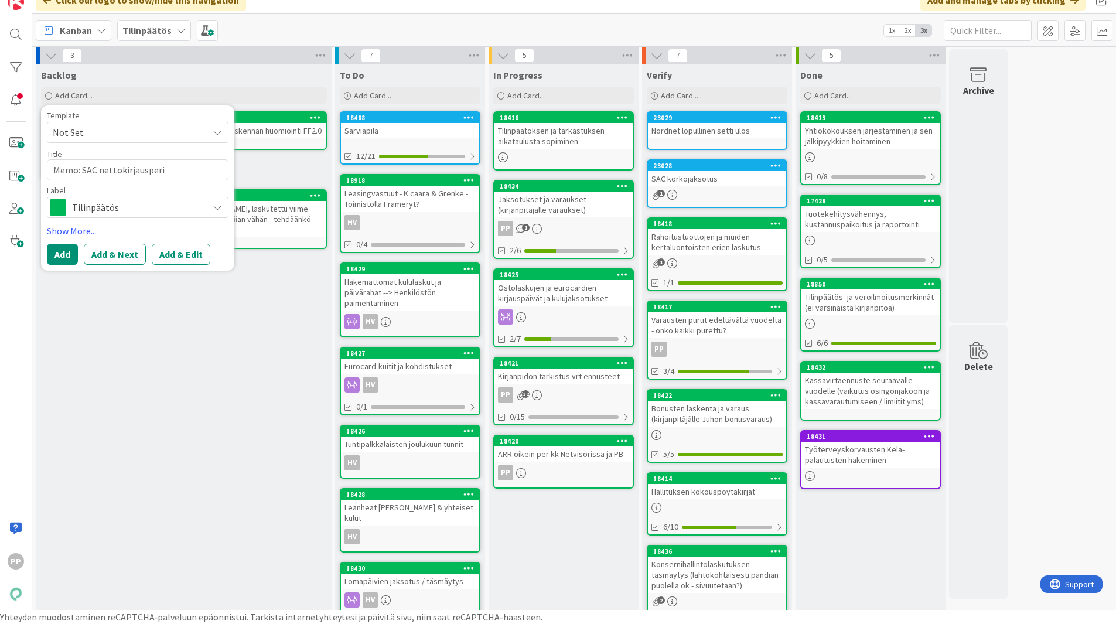
type textarea "x"
type textarea "Memo: SAC nettokirjausperia"
type textarea "x"
type textarea "Memo: SAC nettokirjausperiaa"
type textarea "x"
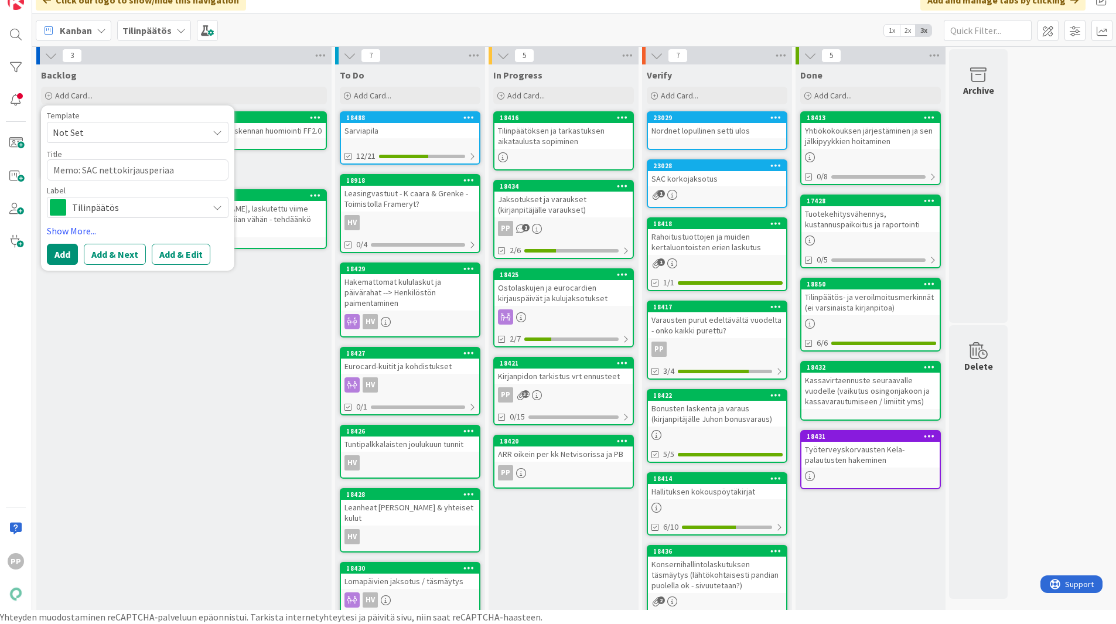
type textarea "Memo: SAC nettokirjausperiaat"
type textarea "x"
type textarea "Memo: SAC nettokirjausperiaate"
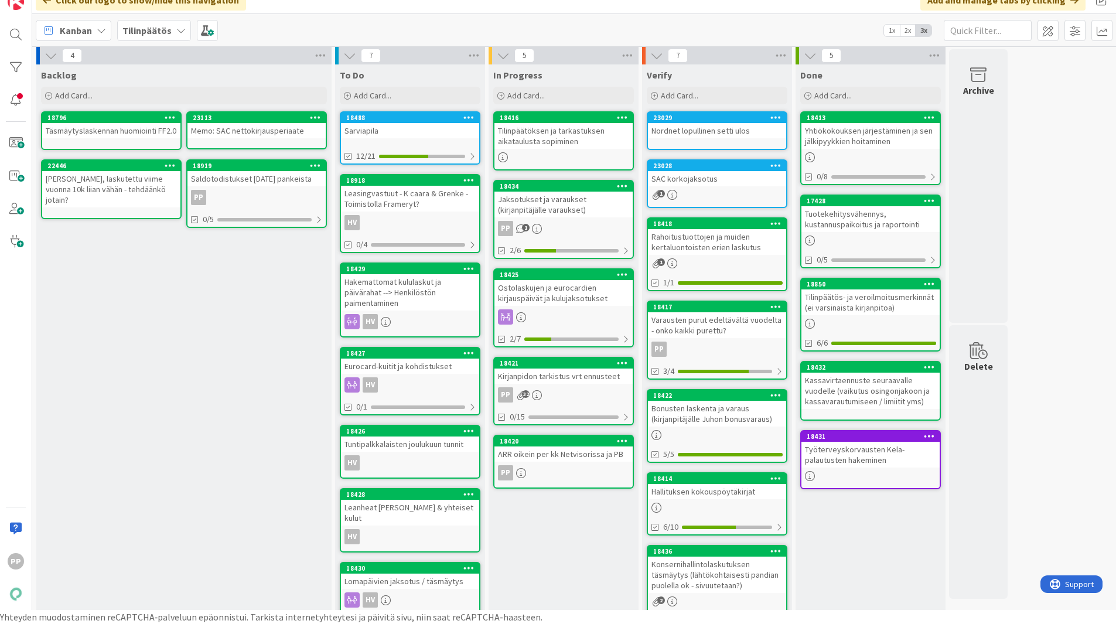
click at [134, 134] on div "Täsmäytyslaskennan huomiointi FF2.0" at bounding box center [111, 130] width 138 height 15
click at [237, 125] on div "Memo: SAC nettokirjausperiaate" at bounding box center [256, 130] width 138 height 15
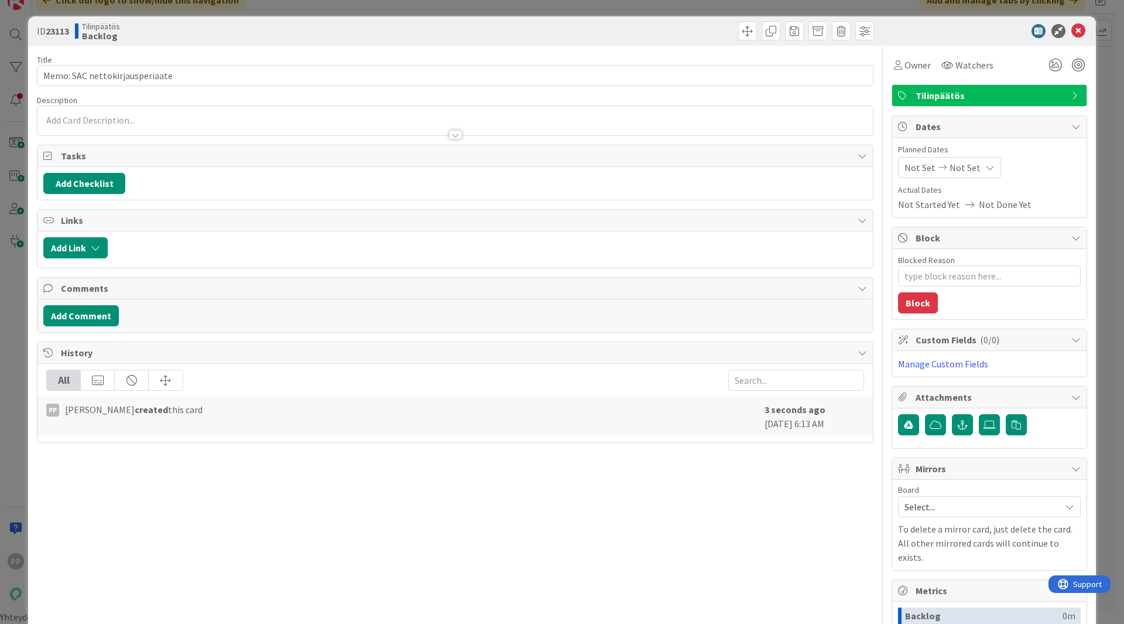
click at [150, 122] on p at bounding box center [455, 120] width 824 height 13
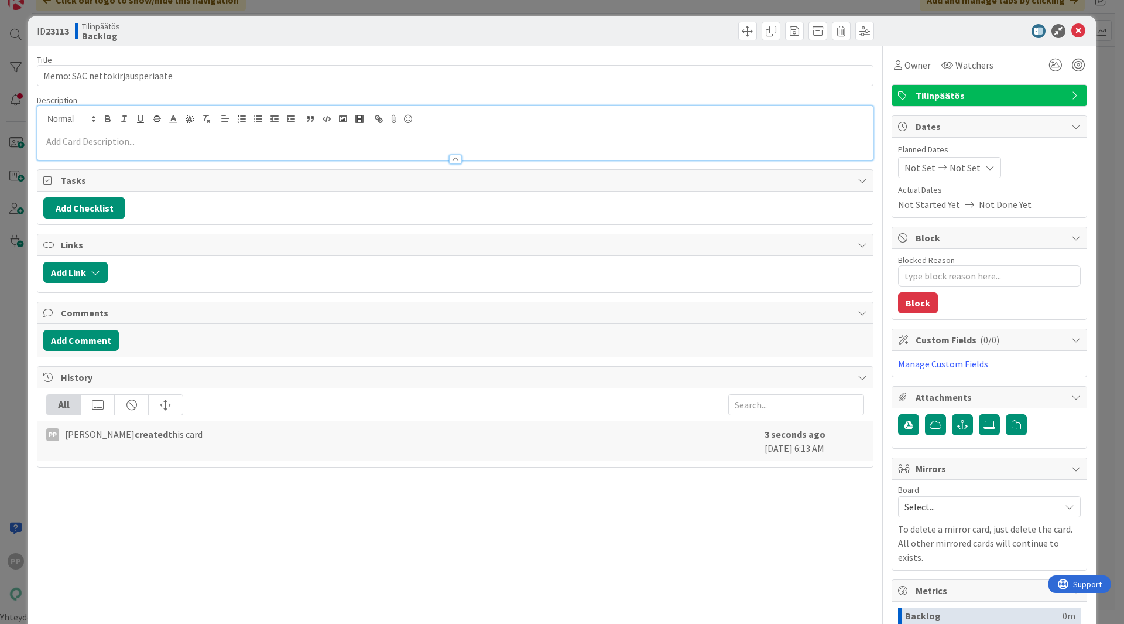
click at [92, 140] on p at bounding box center [455, 141] width 824 height 13
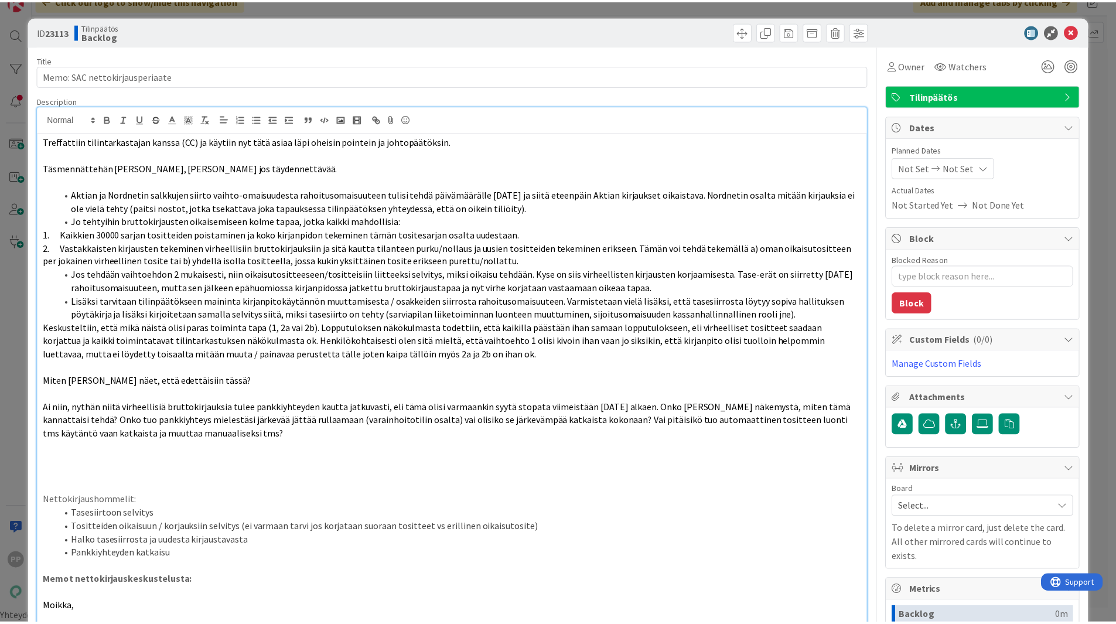
scroll to position [1240, 0]
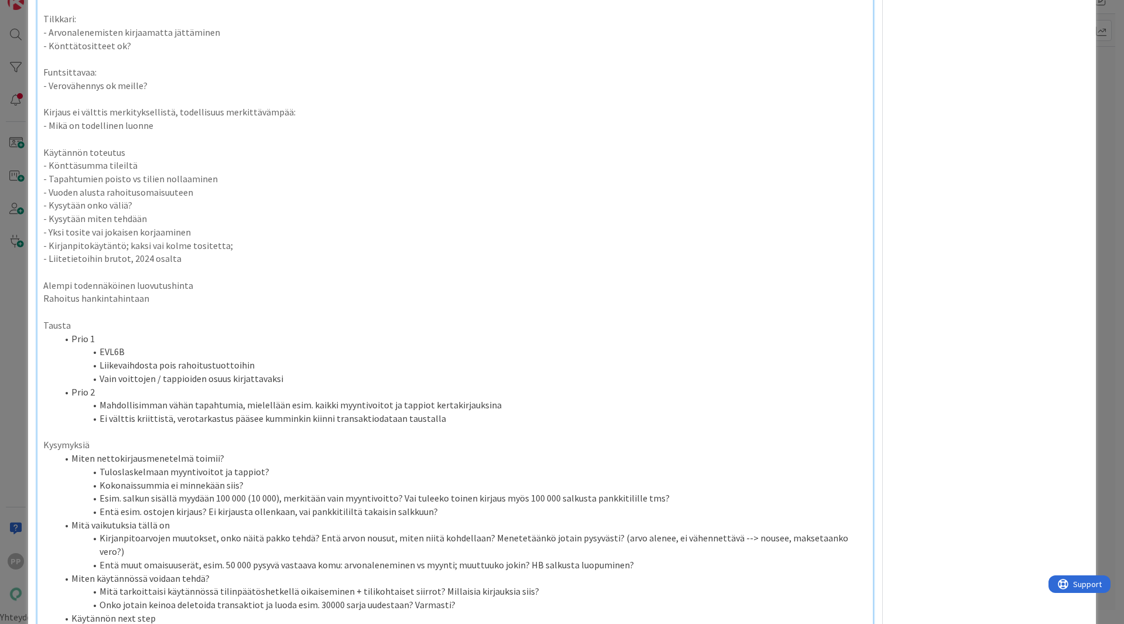
click at [16, 173] on div "ID 23113 Tilinpäätös Backlog Title 30 / 128 Memo: SAC nettokirjausperiaate Desc…" at bounding box center [562, 312] width 1124 height 624
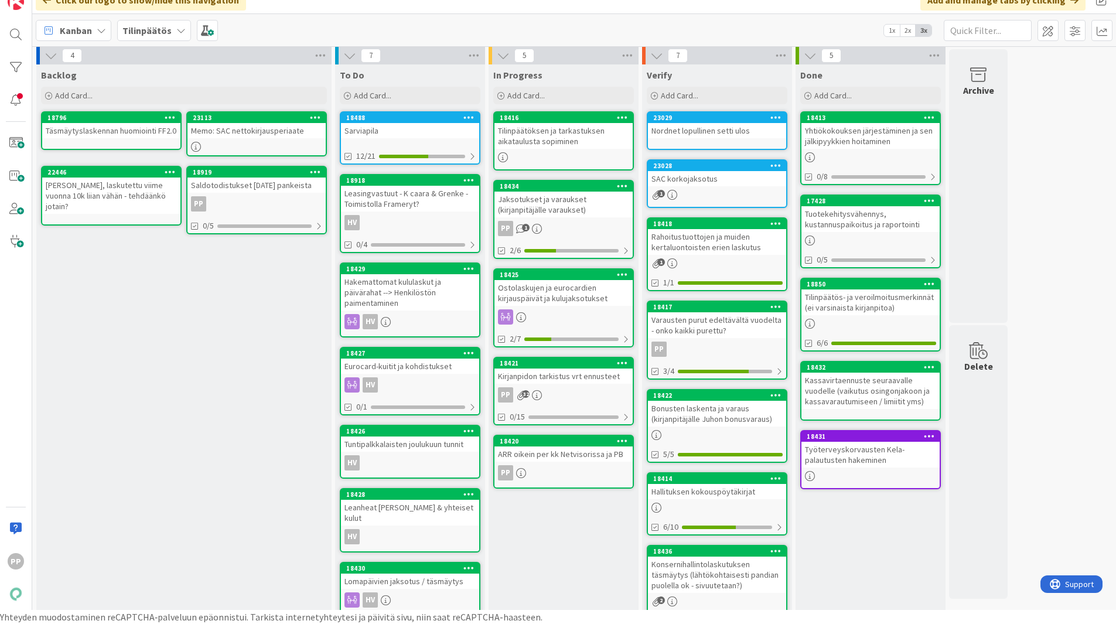
click at [384, 134] on div "Sarviapila" at bounding box center [410, 130] width 138 height 15
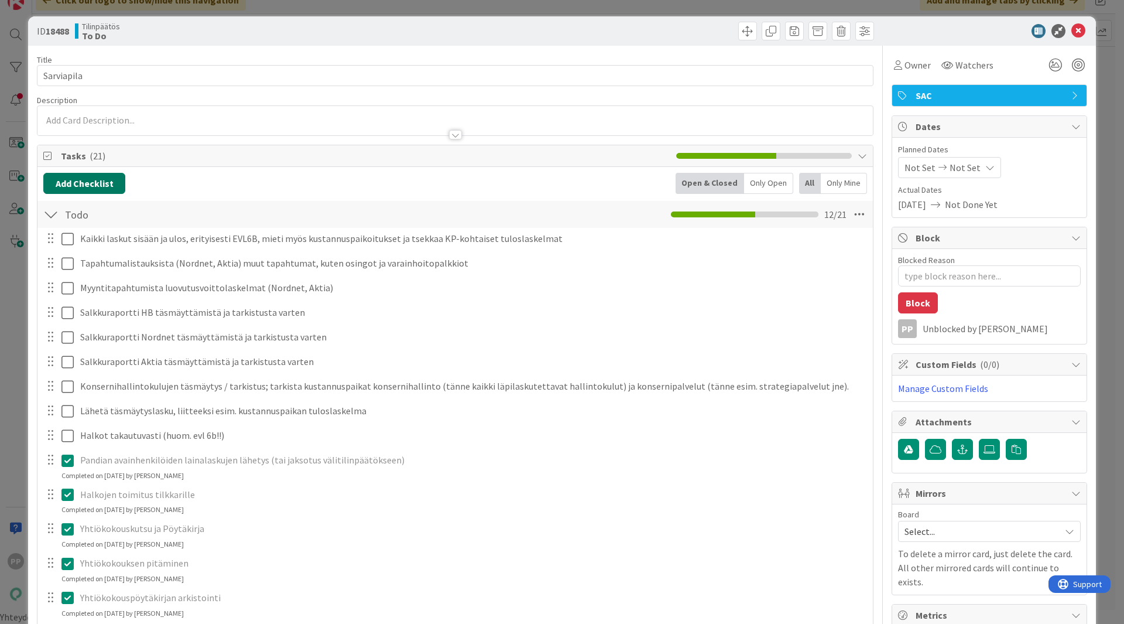
type textarea "x"
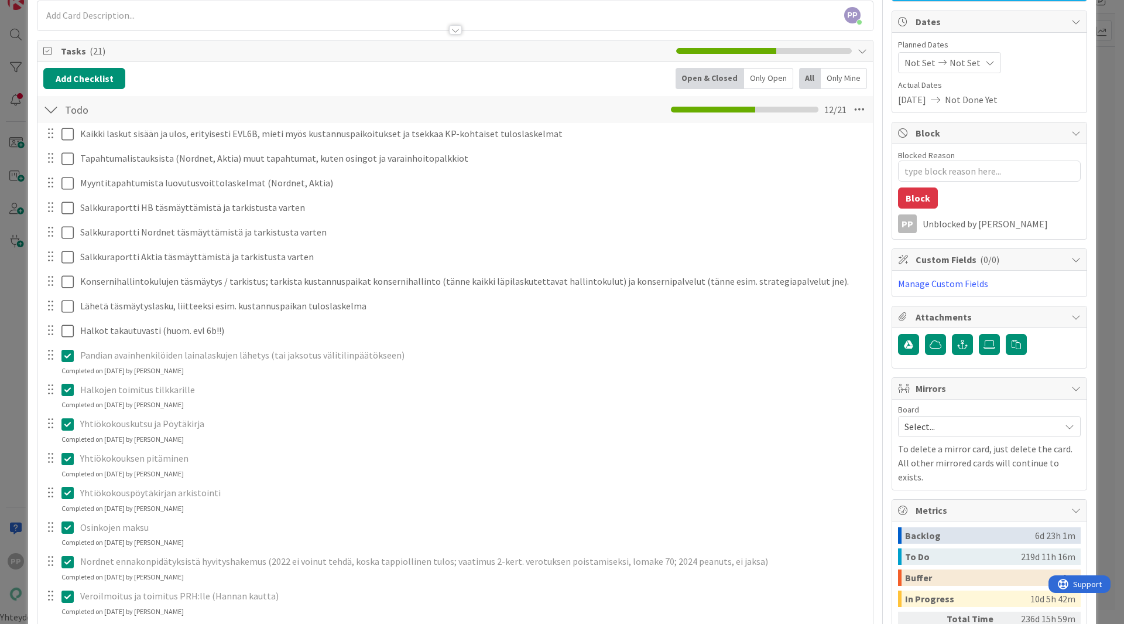
scroll to position [25, 0]
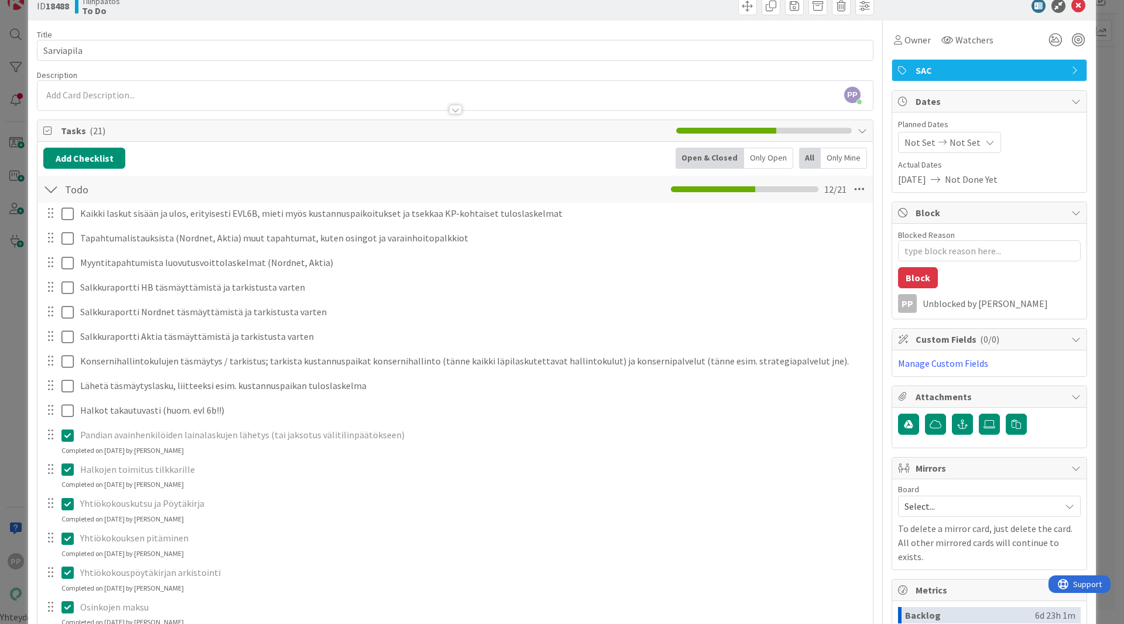
click at [98, 99] on div at bounding box center [455, 104] width 836 height 12
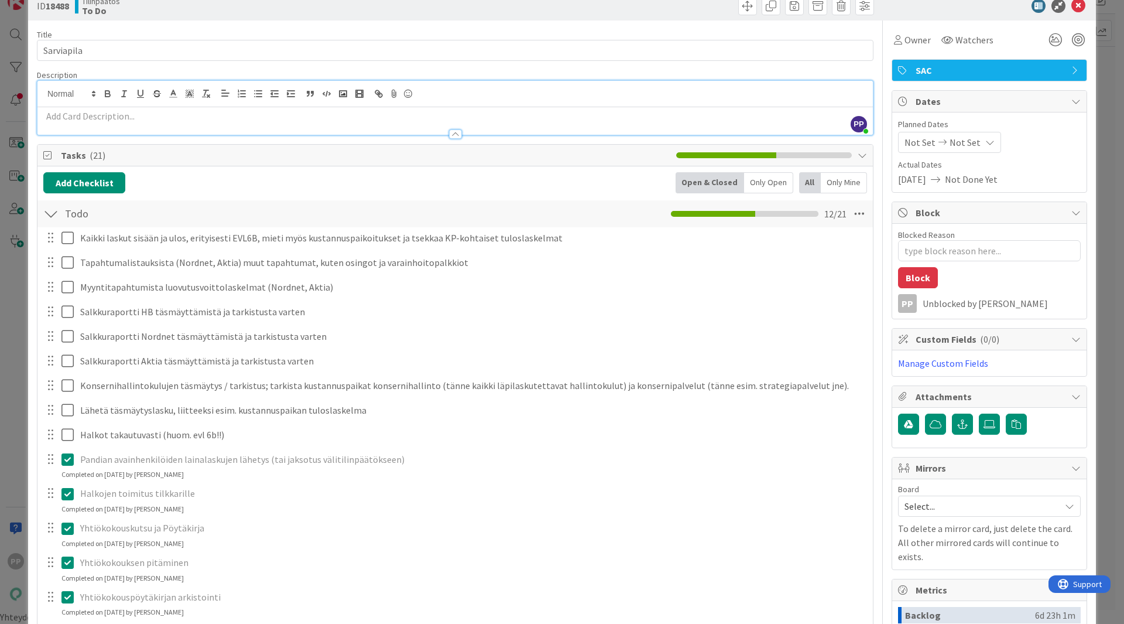
click at [97, 123] on div at bounding box center [455, 128] width 836 height 12
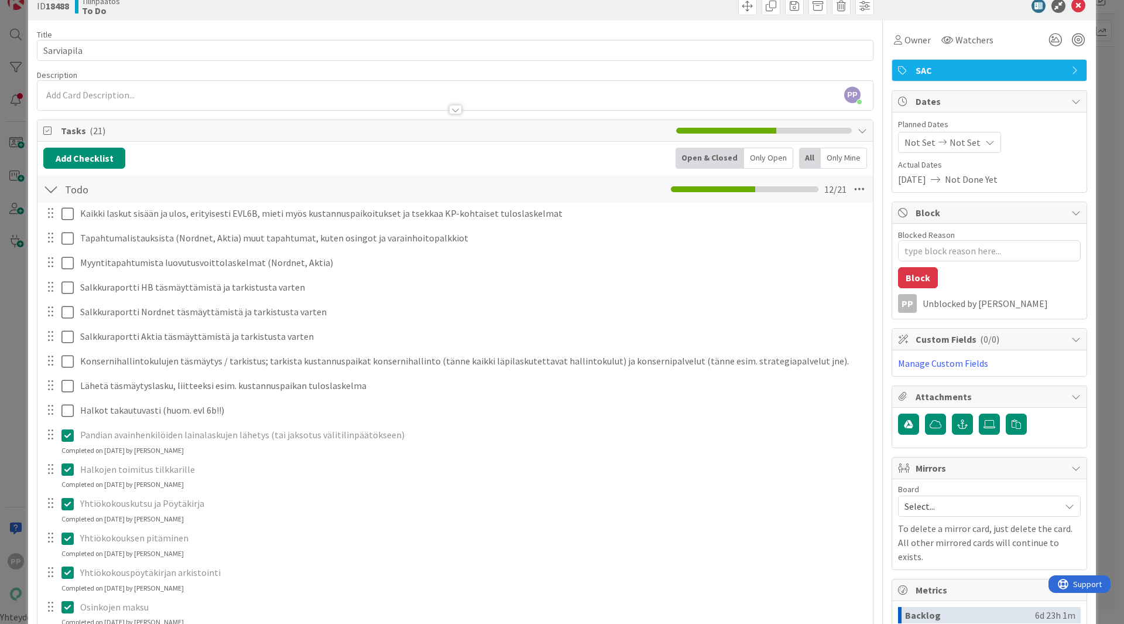
click at [90, 102] on div at bounding box center [455, 104] width 836 height 12
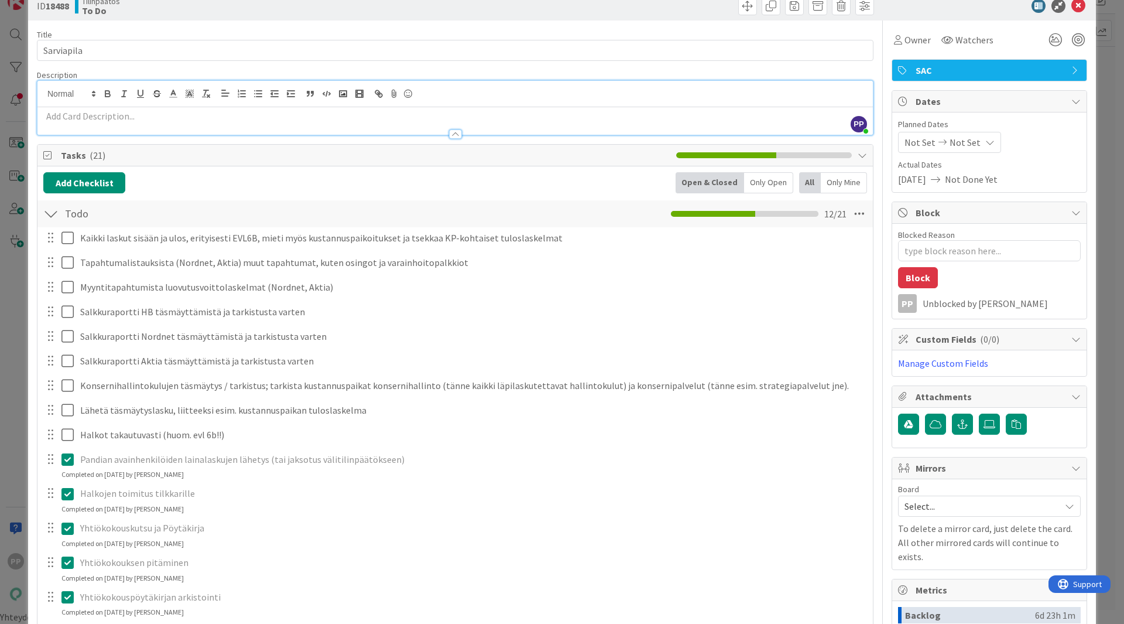
click at [76, 118] on p at bounding box center [455, 116] width 824 height 13
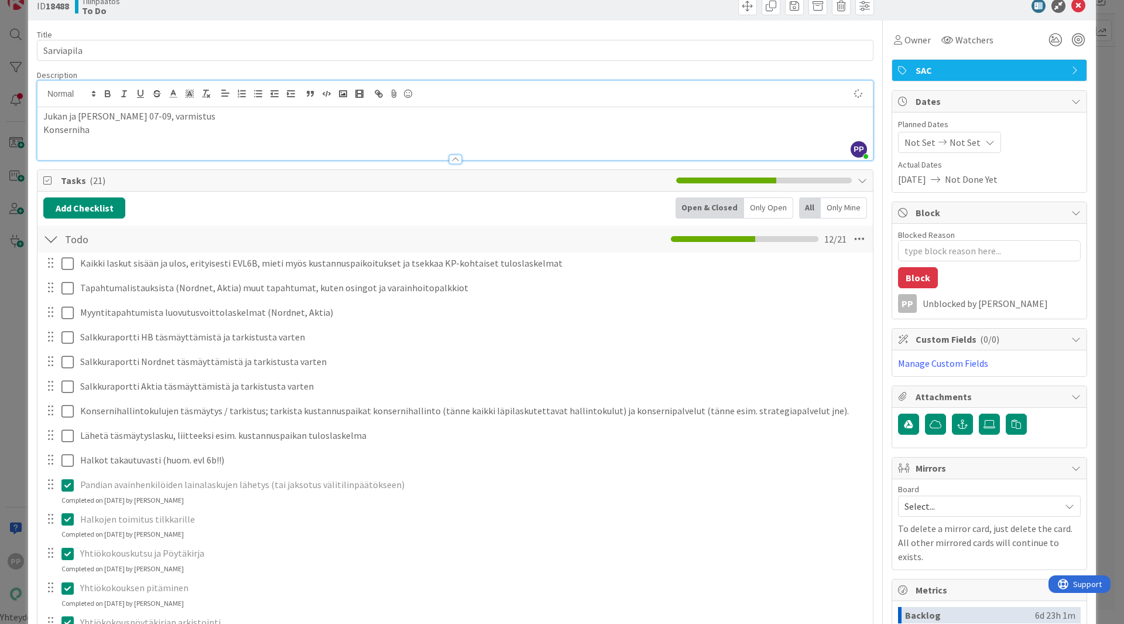
click at [47, 115] on p "Jukan ja Juhan laskutus 07-09, varmistus" at bounding box center [455, 116] width 824 height 13
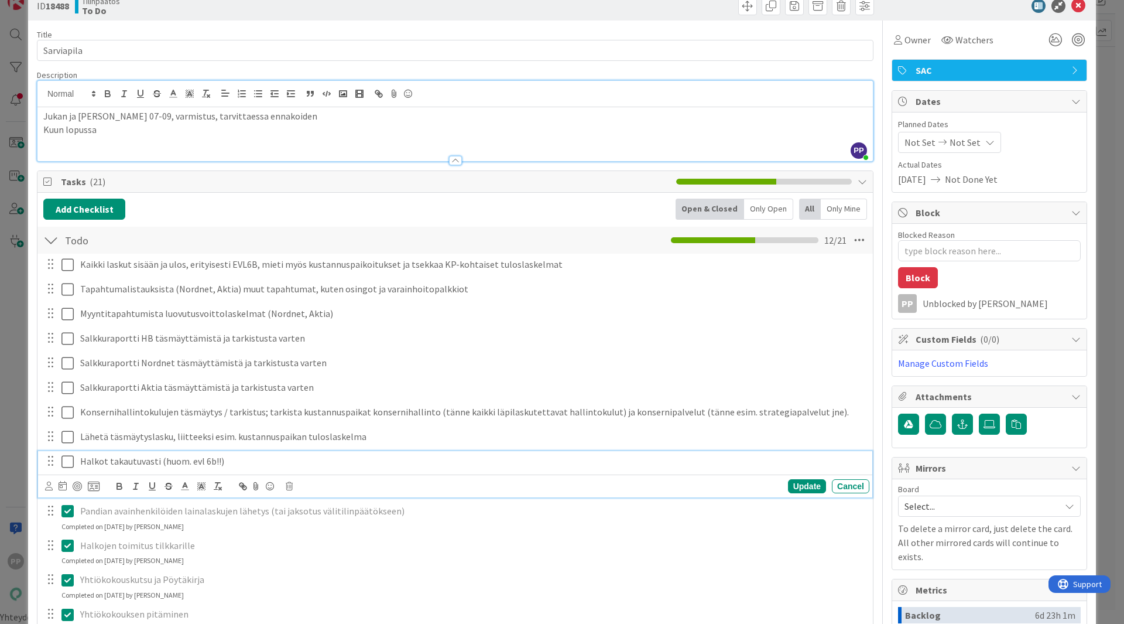
click at [67, 463] on icon at bounding box center [70, 461] width 18 height 14
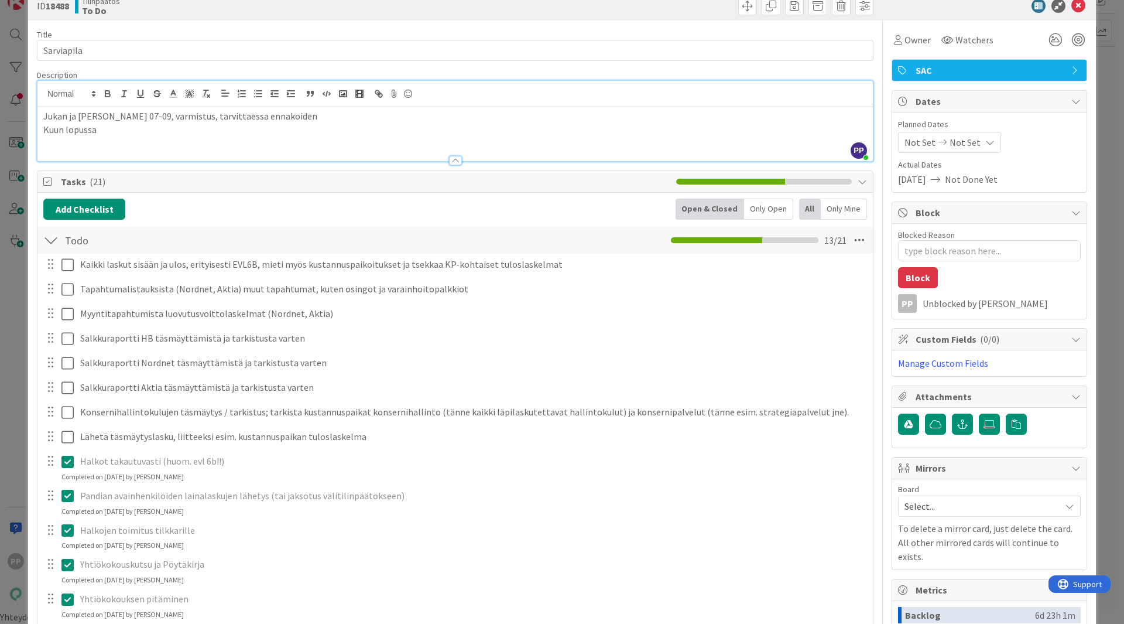
click at [55, 410] on div at bounding box center [50, 412] width 15 height 18
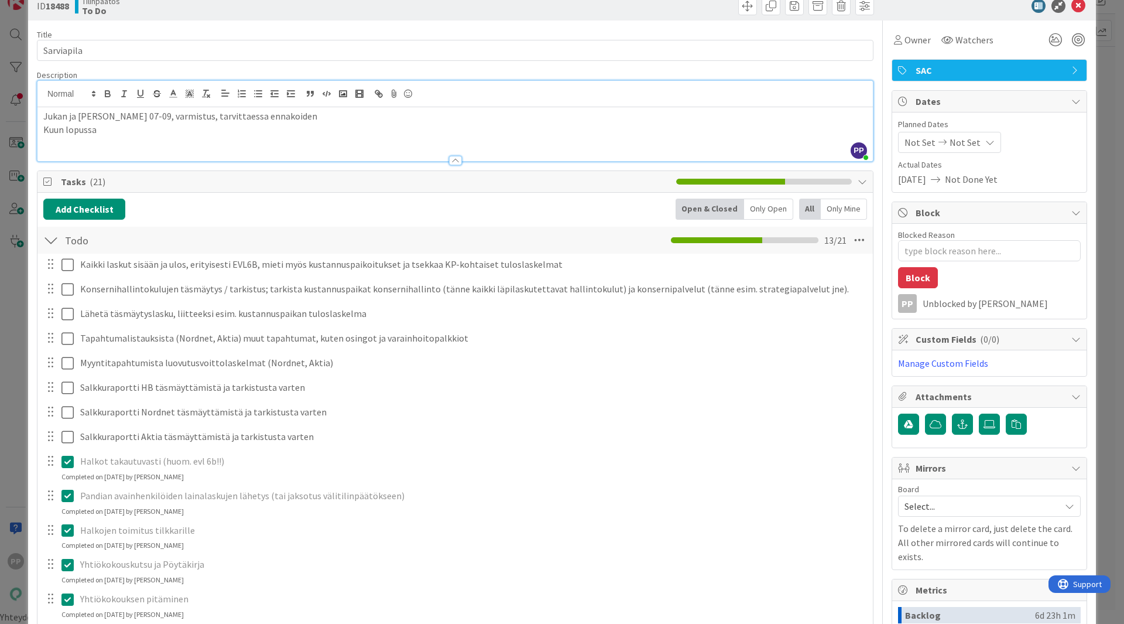
click at [253, 207] on div "Add Checklist Open & Closed Only Open All Only Mine" at bounding box center [455, 209] width 824 height 21
click at [288, 70] on div "Description" at bounding box center [455, 75] width 837 height 11
click at [297, 29] on div "Title 10 / 128" at bounding box center [455, 34] width 837 height 11
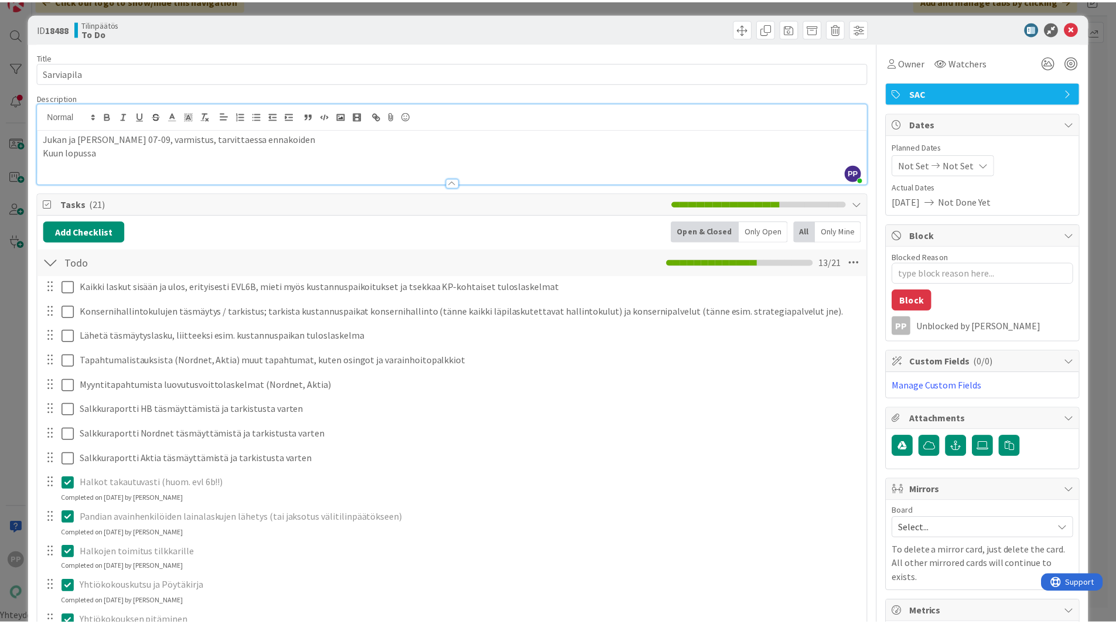
scroll to position [3, 0]
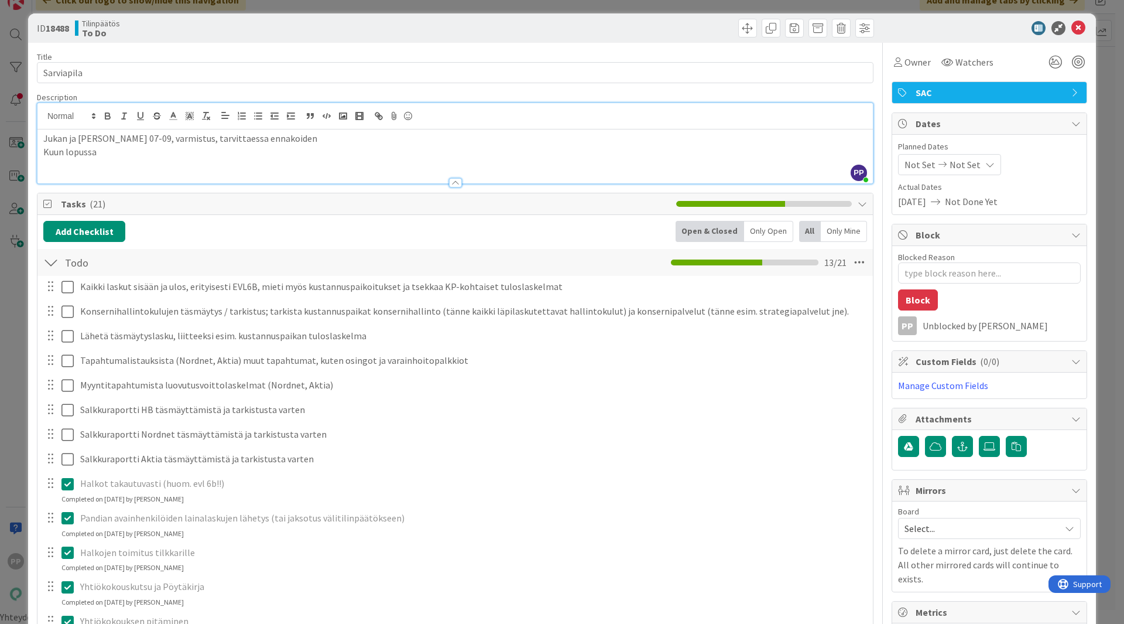
click at [289, 52] on div "Title 10 / 128" at bounding box center [455, 57] width 837 height 11
click at [292, 29] on div "Tilinpäätös To Do" at bounding box center [264, 28] width 378 height 19
click at [298, 8] on div "ID 18488 Tilinpäätös To Do Title 10 / 128 Sarviapila Description PP Pekka Paask…" at bounding box center [562, 312] width 1124 height 624
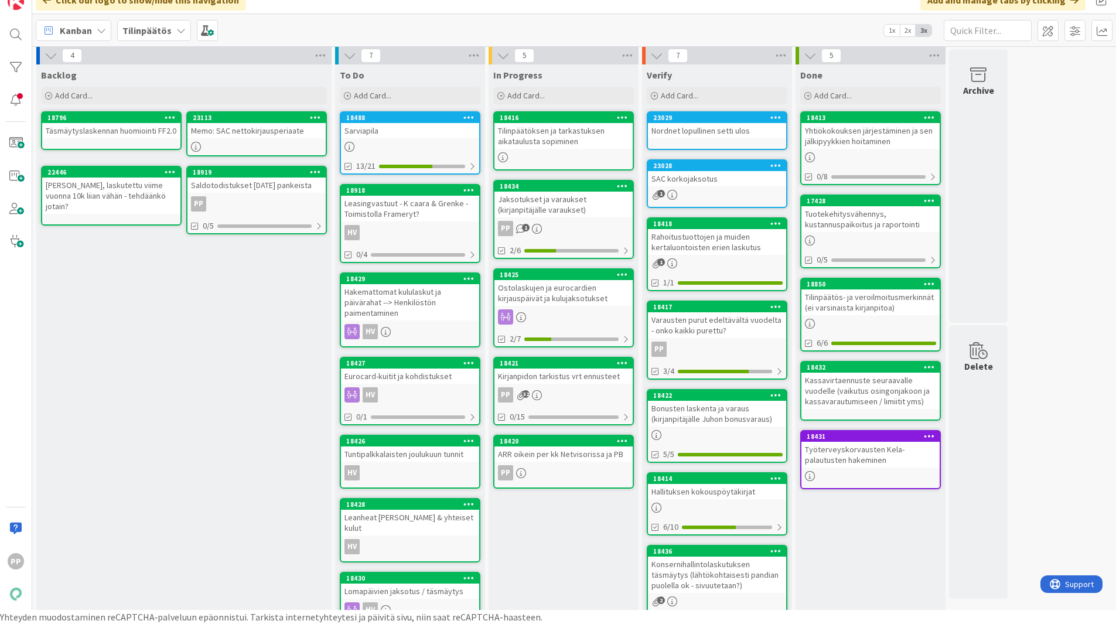
click at [259, 342] on div "Backlog Add Card... Template Not Set Title 0 / 128 Label Tilinpäätös Show More.…" at bounding box center [183, 356] width 295 height 585
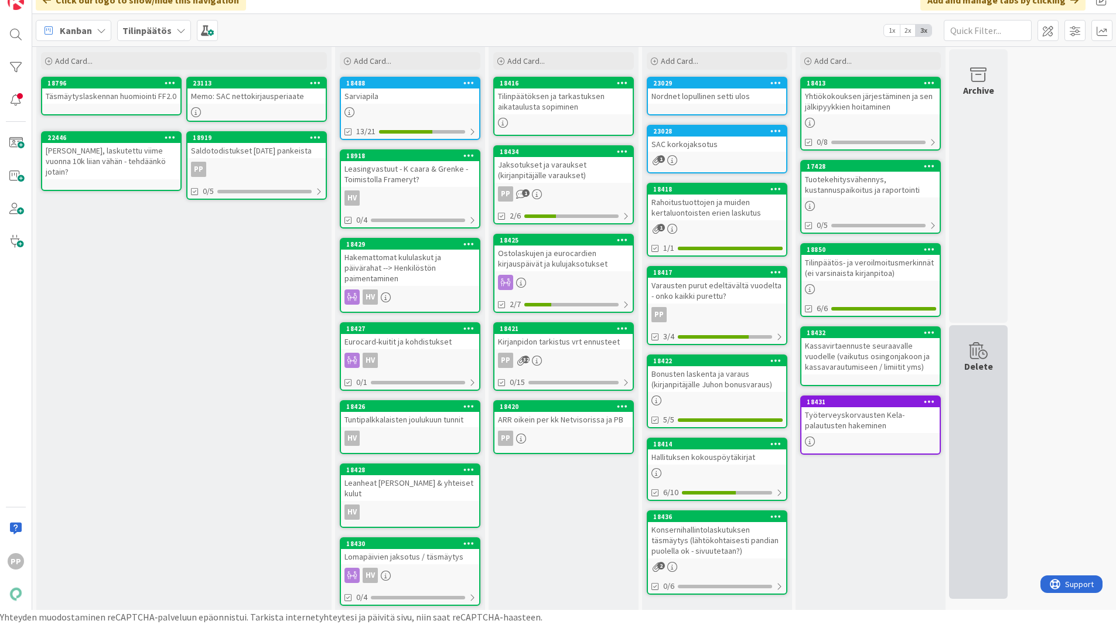
scroll to position [37, 0]
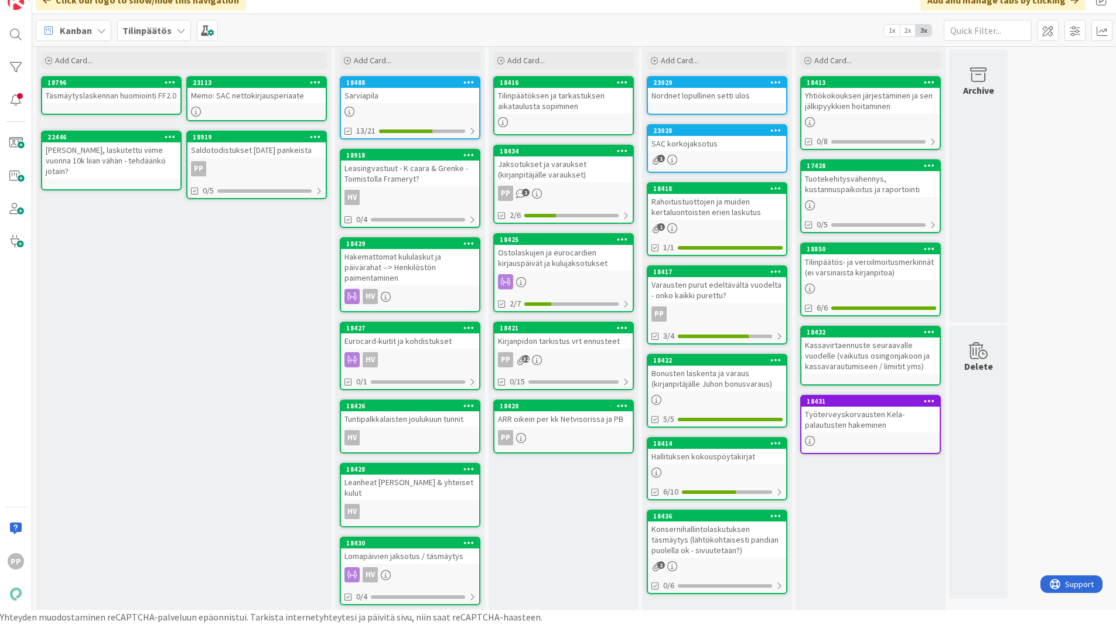
click at [566, 547] on div "In Progress Add Card... 18416 Tilinpäätöksen ja tarkastuksen aikataulusta sopim…" at bounding box center [563, 321] width 150 height 585
click at [582, 172] on div "Jaksotukset ja varaukset (kirjanpitäjälle varaukset)" at bounding box center [563, 169] width 138 height 26
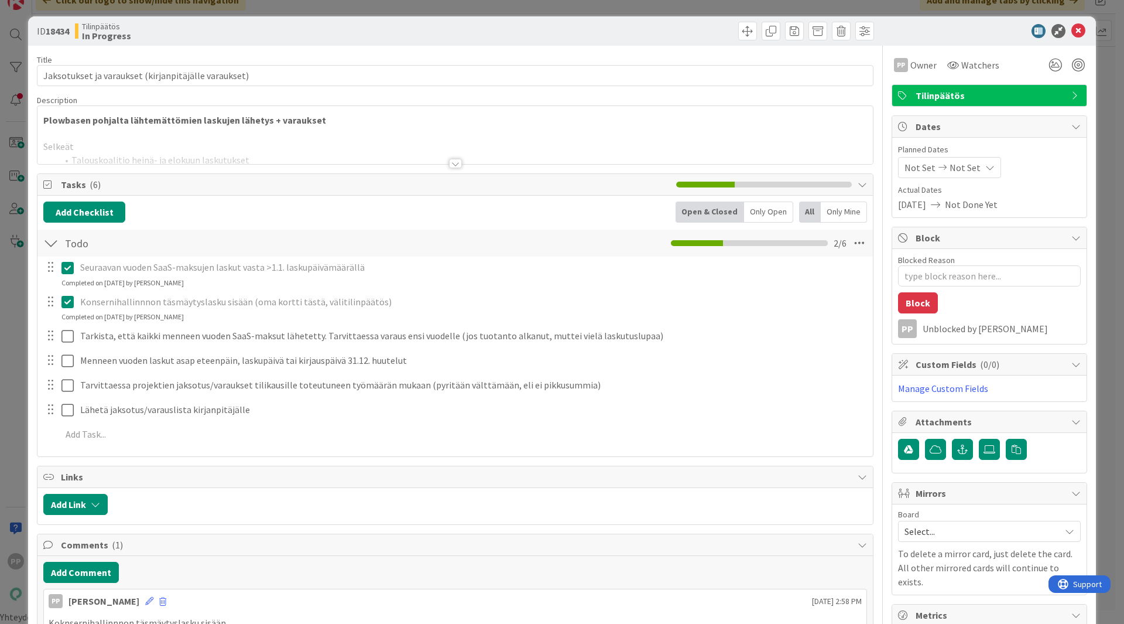
type textarea "x"
click at [478, 135] on div at bounding box center [455, 149] width 836 height 30
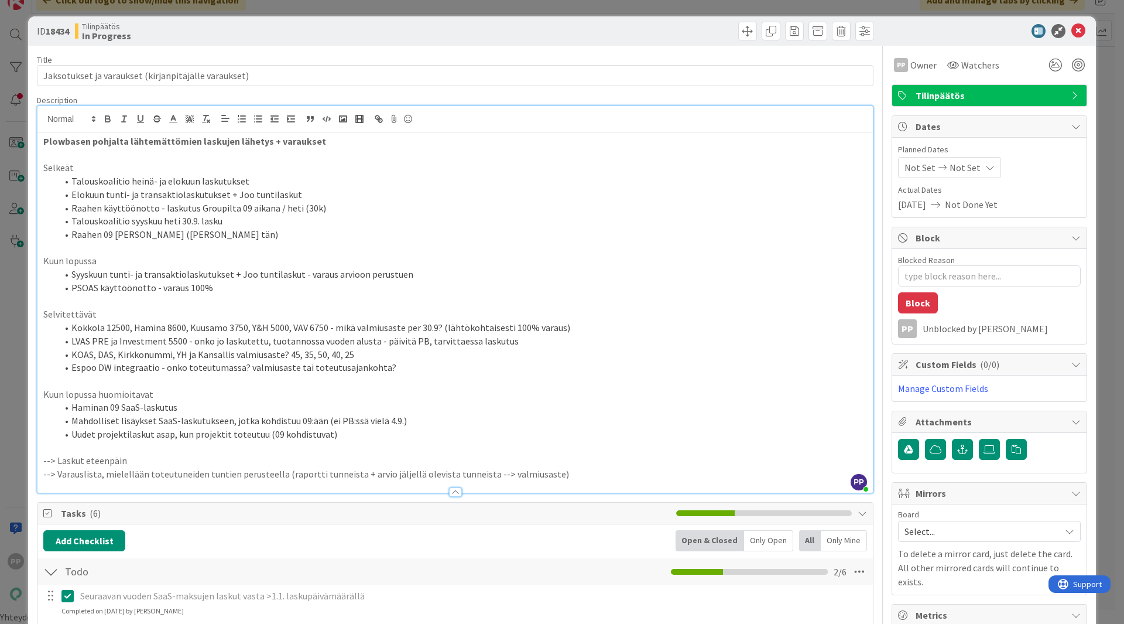
click at [271, 182] on li "Talouskoalitio heinä- ja elokuun laskutukset" at bounding box center [462, 181] width 810 height 13
click at [300, 227] on li "Talouskoalitio syyskuu heti 30.9. lasku" at bounding box center [462, 220] width 810 height 13
click at [254, 179] on li "Talouskoalitio heinä- ja elokuun laskutukset - Pending altti, follow up!" at bounding box center [462, 181] width 810 height 13
click at [251, 180] on li "Talouskoalitio heinä- ja elokuun laskutukset - Pending altti, follow up!" at bounding box center [462, 181] width 810 height 13
click at [354, 211] on li "Raahen käyttöönotto - laskutus Groupilta 09 aikana / heti (30k)" at bounding box center [462, 207] width 810 height 13
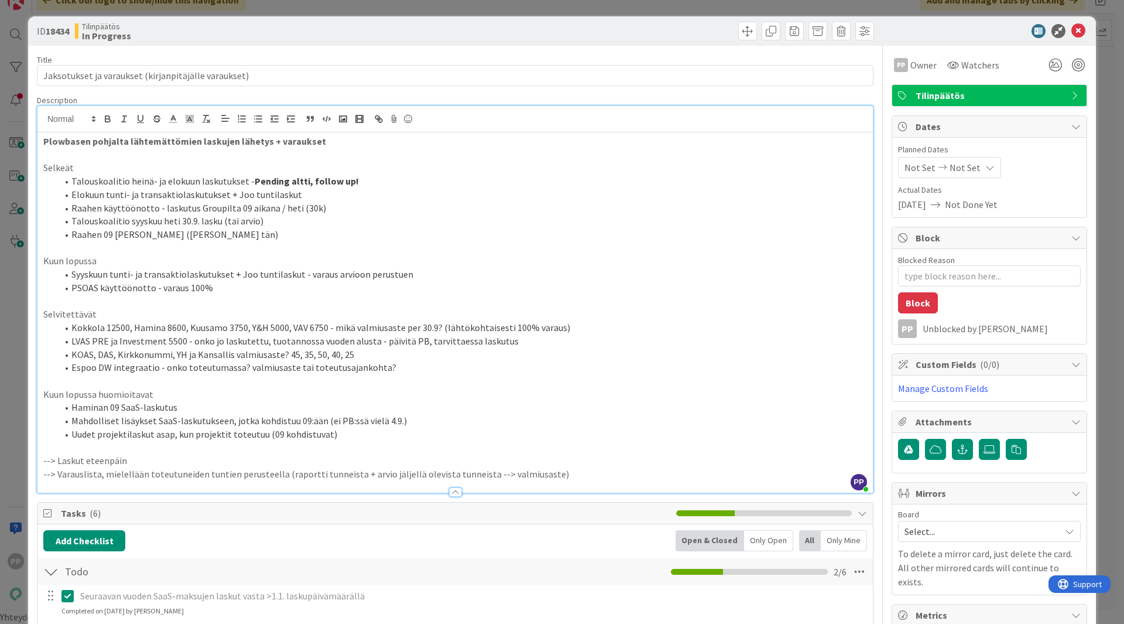
click at [364, 200] on li "Elokuun tunti- ja transaktiolaskutukset + Joo tuntilaskut" at bounding box center [462, 194] width 810 height 13
click at [336, 193] on li "Elokuun tunti- ja transaktiolaskutukset + Joo tuntilaskut" at bounding box center [462, 194] width 810 height 13
click at [252, 199] on li "Elokuun tunti- ja transaktiolaskutukset + Joo tuntilaskut - Pending konsulttien…" at bounding box center [462, 194] width 810 height 13
drag, startPoint x: 288, startPoint y: 222, endPoint x: 71, endPoint y: 220, distance: 216.7
click at [71, 220] on li "Talouskoalitio syyskuu heti 30.9. lasku (tai arvio)" at bounding box center [462, 220] width 810 height 13
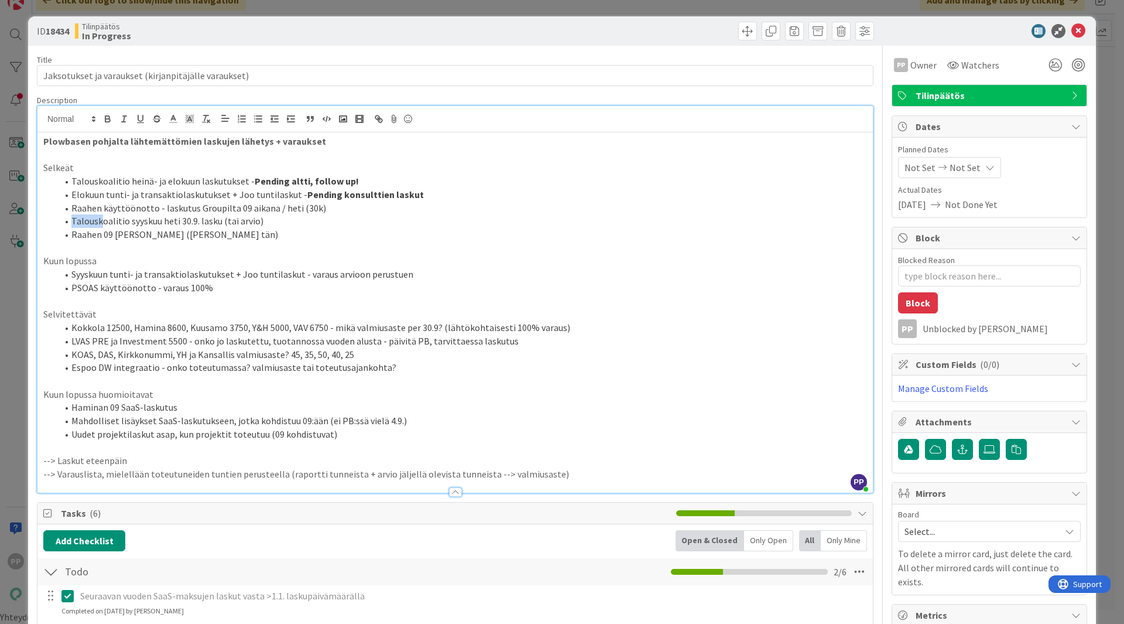
drag, startPoint x: 316, startPoint y: 207, endPoint x: 102, endPoint y: 214, distance: 214.4
click at [102, 214] on ol "Talouskoalitio heinä- ja elokuun laskutukset - Pending altti, follow up! Elokuu…" at bounding box center [455, 208] width 824 height 67
drag, startPoint x: 265, startPoint y: 235, endPoint x: 59, endPoint y: 237, distance: 206.1
click at [59, 237] on li "Raahen 09 SaaS-laskut (Pekka funtsii tän)" at bounding box center [462, 234] width 810 height 13
click at [332, 213] on li "Raahen käyttöönotto - laskutus Groupilta 09 aikana / heti (30k)" at bounding box center [462, 207] width 810 height 13
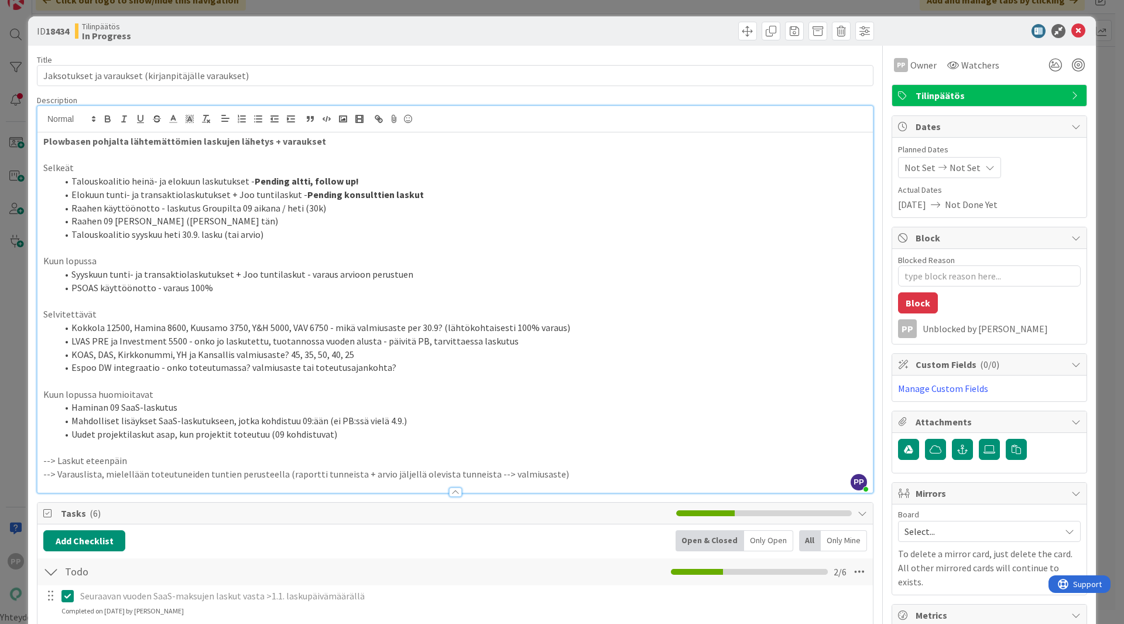
click at [296, 218] on li "Raahen 09 SaaS-laskut (Pekka funtsii tän)" at bounding box center [462, 220] width 810 height 13
click at [293, 223] on li "Raahen 09 SaaS-laskut (Pekka funtsii tän - lähetettäneen )" at bounding box center [462, 220] width 810 height 13
click at [314, 210] on li "Raahen käyttöönotto - laskutus Groupilta 09 aikana / heti (30k)" at bounding box center [462, 207] width 810 height 13
click at [298, 207] on li "Raahen käyttöönotto - laskutus Groupilta 09 aikana / heti (30k)" at bounding box center [462, 207] width 810 height 13
drag, startPoint x: 328, startPoint y: 217, endPoint x: 161, endPoint y: 223, distance: 167.0
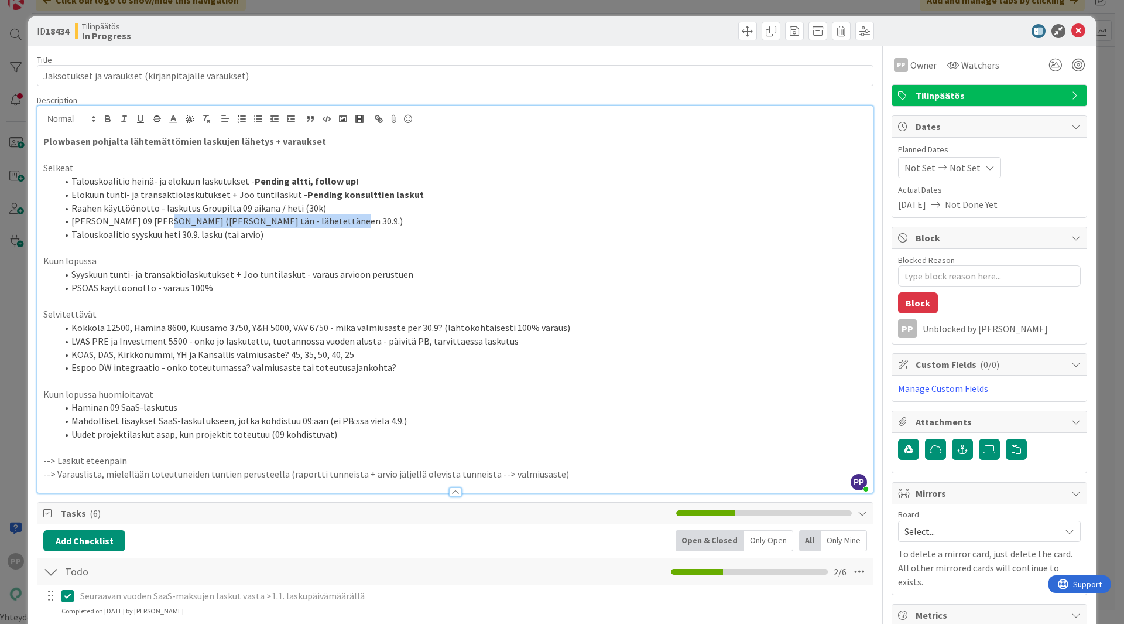
click at [161, 223] on li "Raahen 09 SaaS-laskut (Pekka funtsii tän - lähetettäneen 30.9.)" at bounding box center [462, 220] width 810 height 13
copy li "(Pekka funtsii tän - lähetettäneen 30.9.)"
drag, startPoint x: 323, startPoint y: 207, endPoint x: 295, endPoint y: 207, distance: 28.1
click at [295, 207] on li "Raahen käyttöönotto - laskutus Groupilta 09 aikana / heti (30k)" at bounding box center [462, 207] width 810 height 13
click at [394, 220] on li "Raahen 09 SaaS-laskut (Pekka funtsii tän - lähetettäneen 30.9.)" at bounding box center [462, 220] width 810 height 13
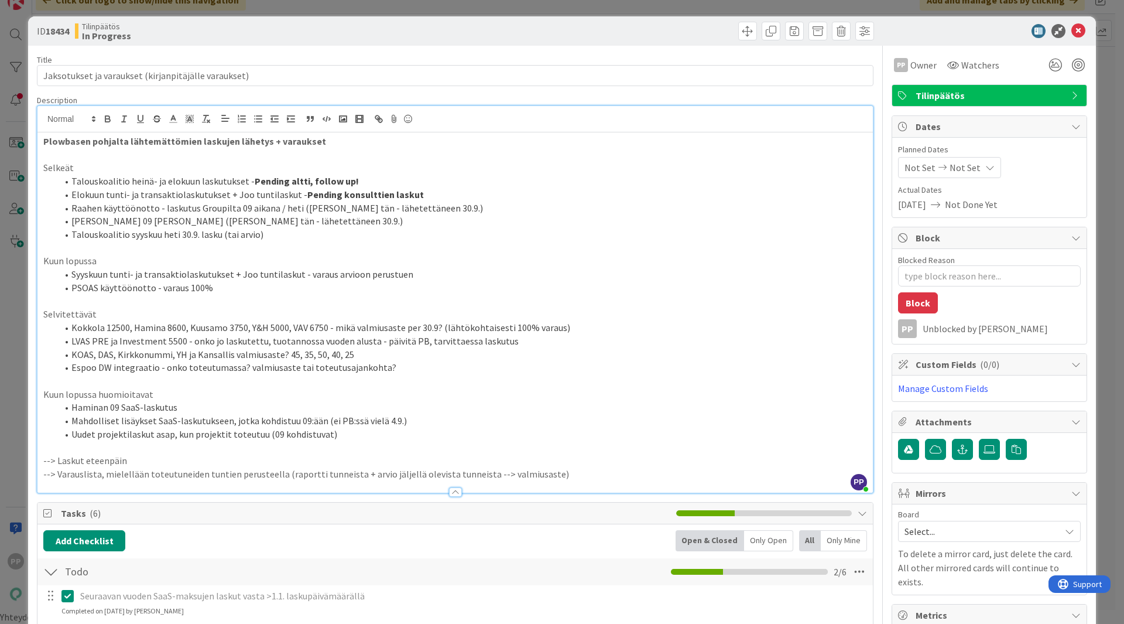
click at [394, 220] on li "Raahen 09 SaaS-laskut (Pekka funtsii tän - lähetettäneen 30.9.)" at bounding box center [462, 220] width 810 height 13
click at [177, 234] on li "Talouskoalitio syyskuu heti 30.9. lasku (tai arvio)" at bounding box center [462, 234] width 810 height 13
click at [295, 252] on p at bounding box center [455, 247] width 824 height 13
click at [292, 289] on li "PSOAS käyttöönotto - varaus 100%" at bounding box center [462, 287] width 810 height 13
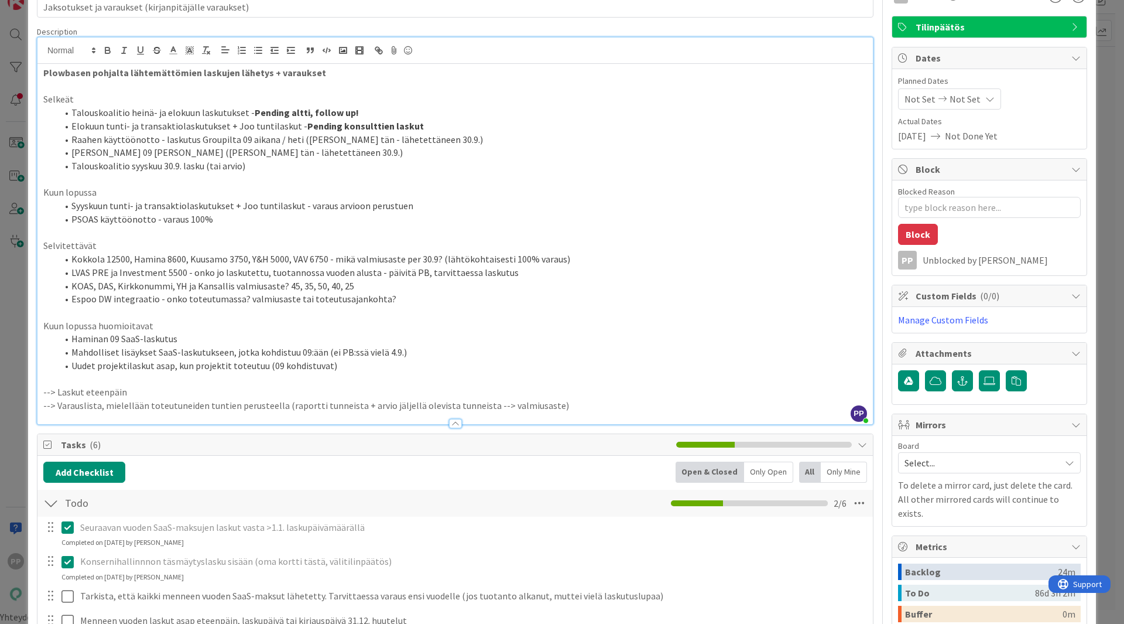
scroll to position [69, 0]
click at [292, 289] on li "KOAS, DAS, Kirkkonummi, YH ja Kansallis valmiusaste? 45, 35, 50, 40, 25" at bounding box center [462, 285] width 810 height 13
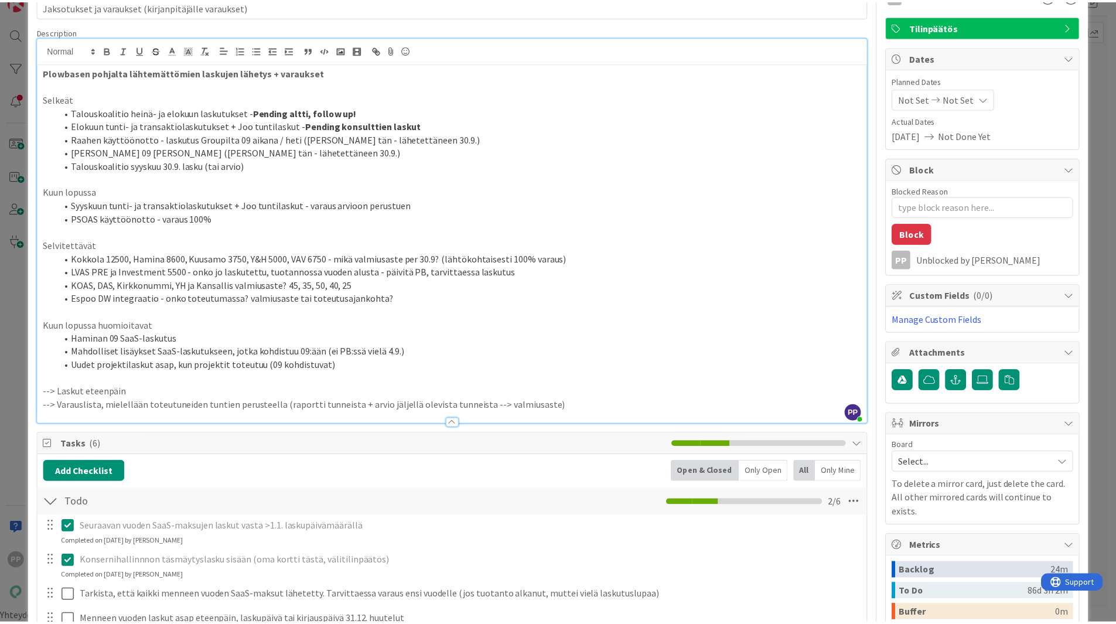
scroll to position [0, 0]
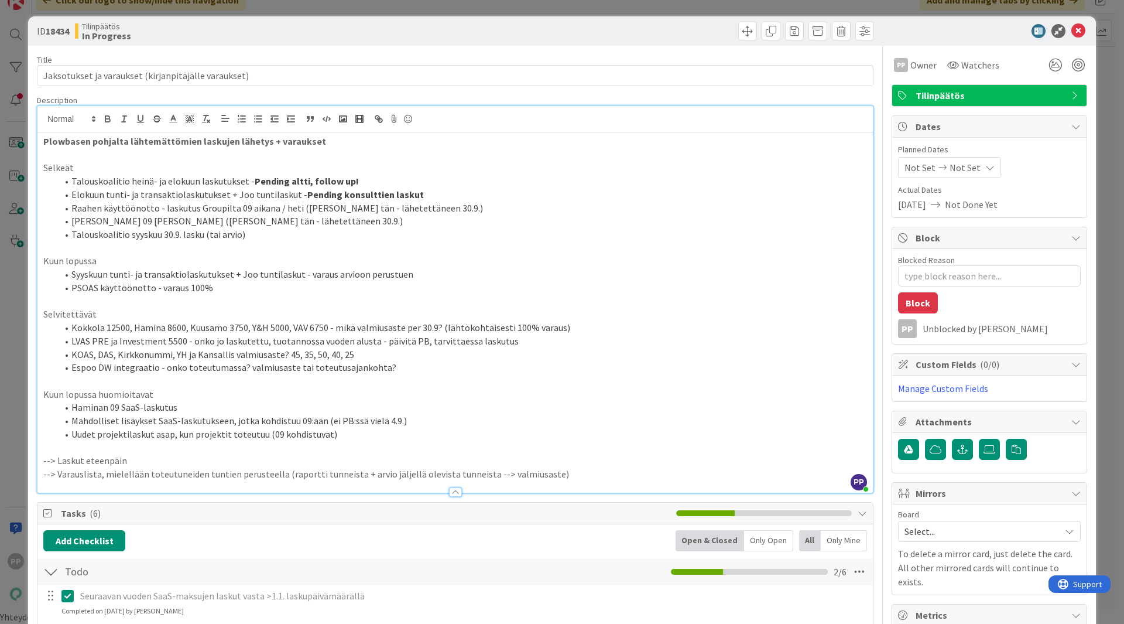
click at [319, 25] on div "Tilinpäätös In Progress" at bounding box center [264, 31] width 378 height 19
click at [323, 9] on div "ID 18434 Tilinpäätös In Progress Title 52 / 128 Jaksotukset ja varaukset (kirja…" at bounding box center [562, 312] width 1124 height 624
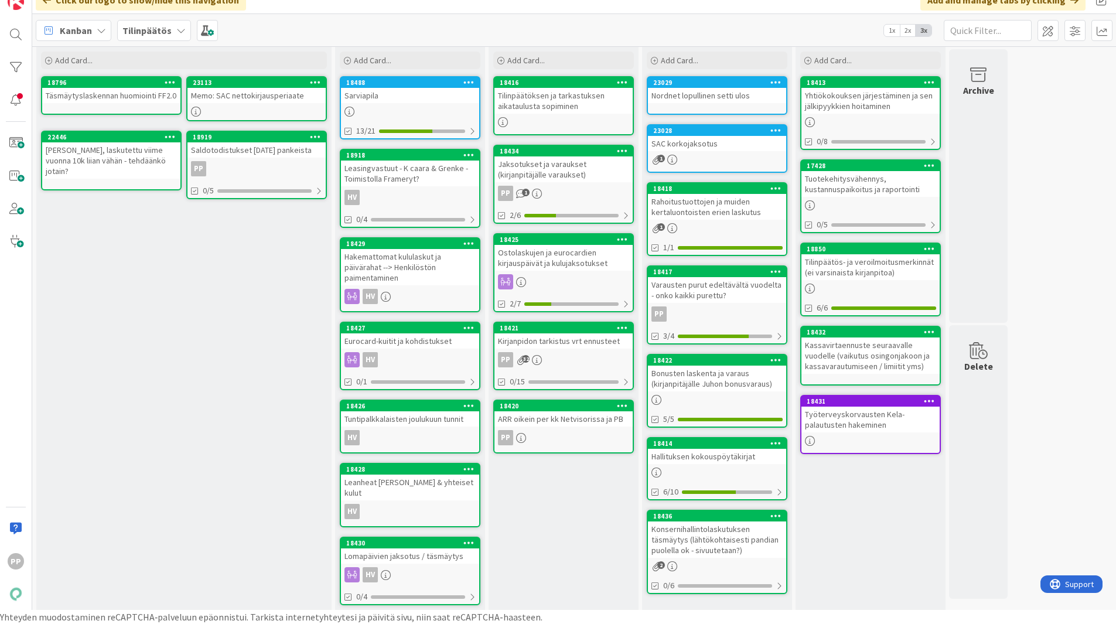
click at [274, 306] on div "Backlog Add Card... Template Not Set Title 0 / 128 Label Tilinpäätös Show More.…" at bounding box center [183, 321] width 295 height 585
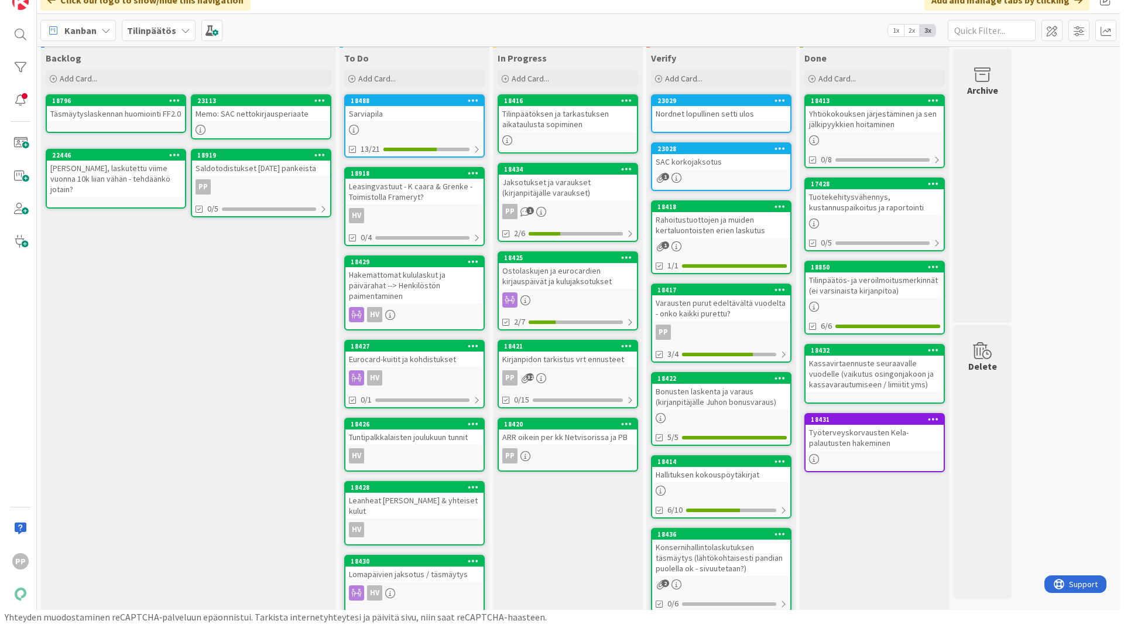
scroll to position [19, 0]
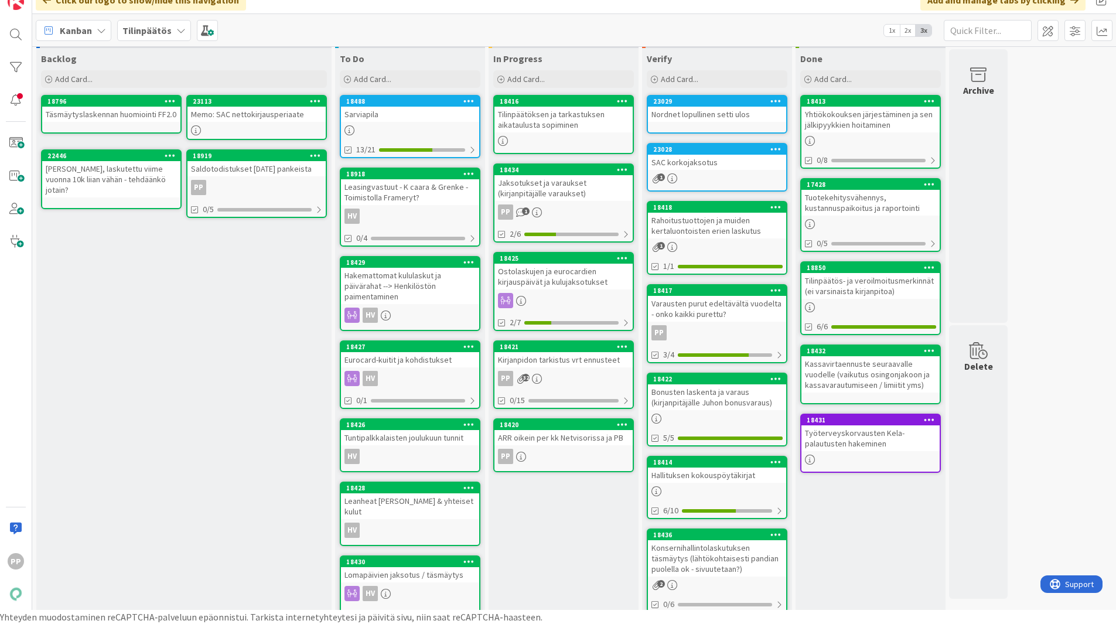
click at [582, 360] on div "Kirjanpidon tarkistus vrt ennusteet" at bounding box center [563, 359] width 138 height 15
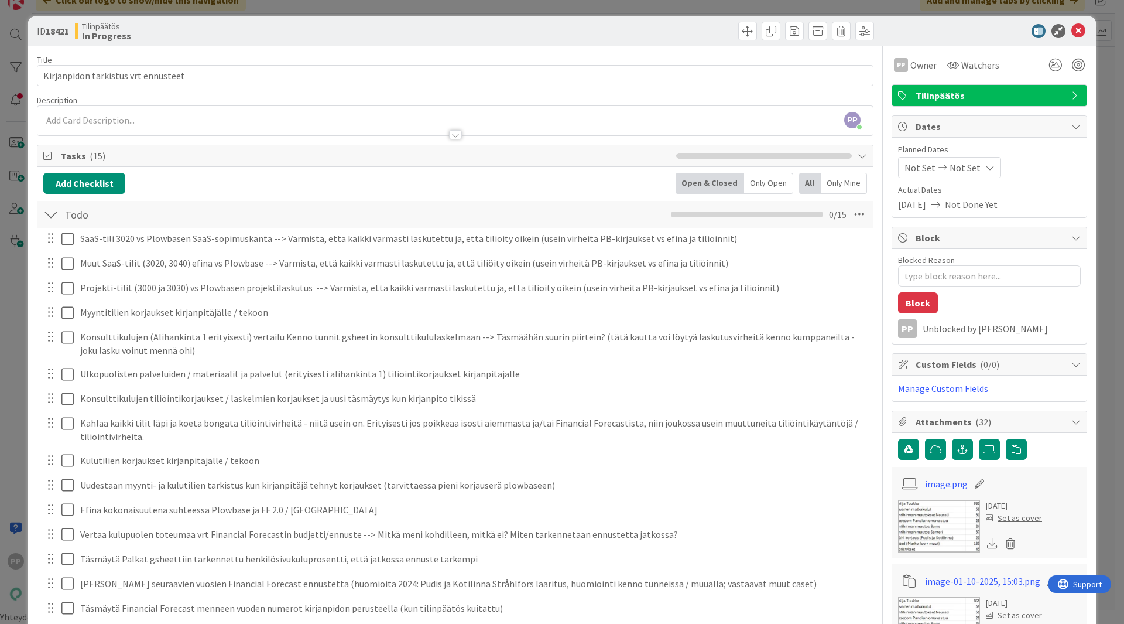
click at [12, 362] on div "ID 18421 Tilinpäätös In Progress Title 35 / 128 Kirjanpidon tarkistus vrt ennus…" at bounding box center [562, 312] width 1124 height 624
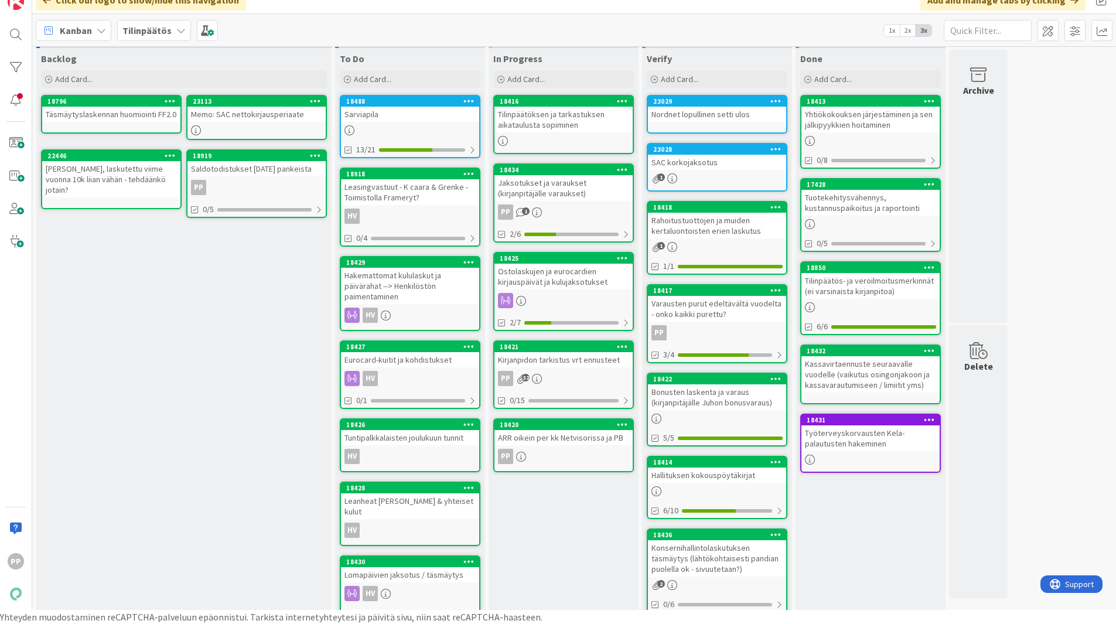
click at [553, 535] on div "In Progress Add Card... 18416 Tilinpäätöksen ja tarkastuksen aikataulusta sopim…" at bounding box center [563, 340] width 150 height 585
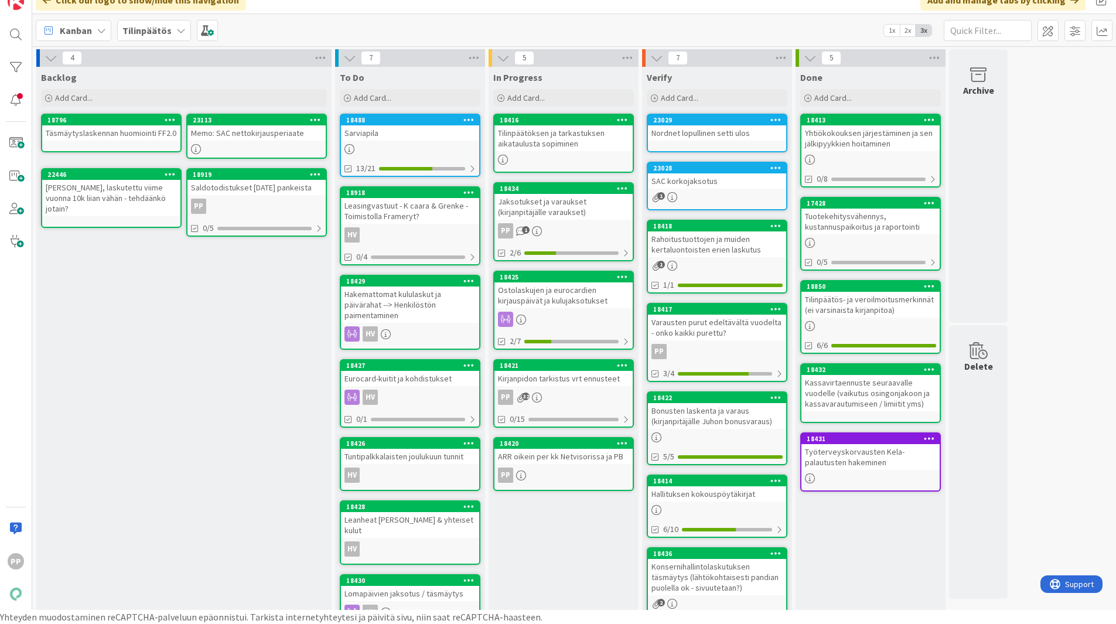
click at [551, 378] on div "Kirjanpidon tarkistus vrt ennusteet" at bounding box center [563, 378] width 138 height 15
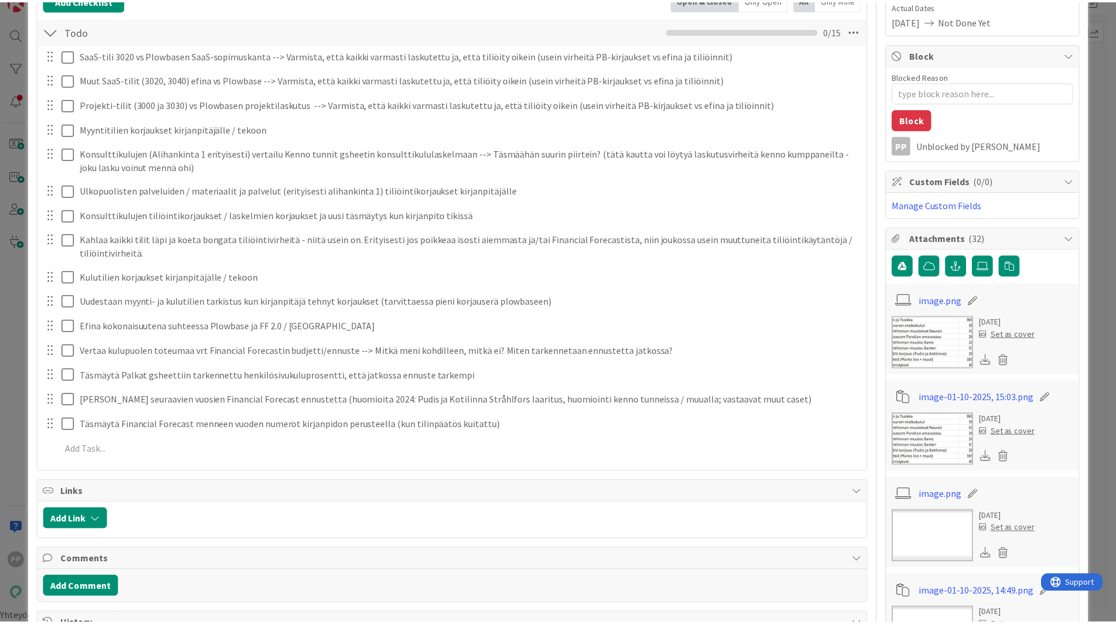
scroll to position [184, 0]
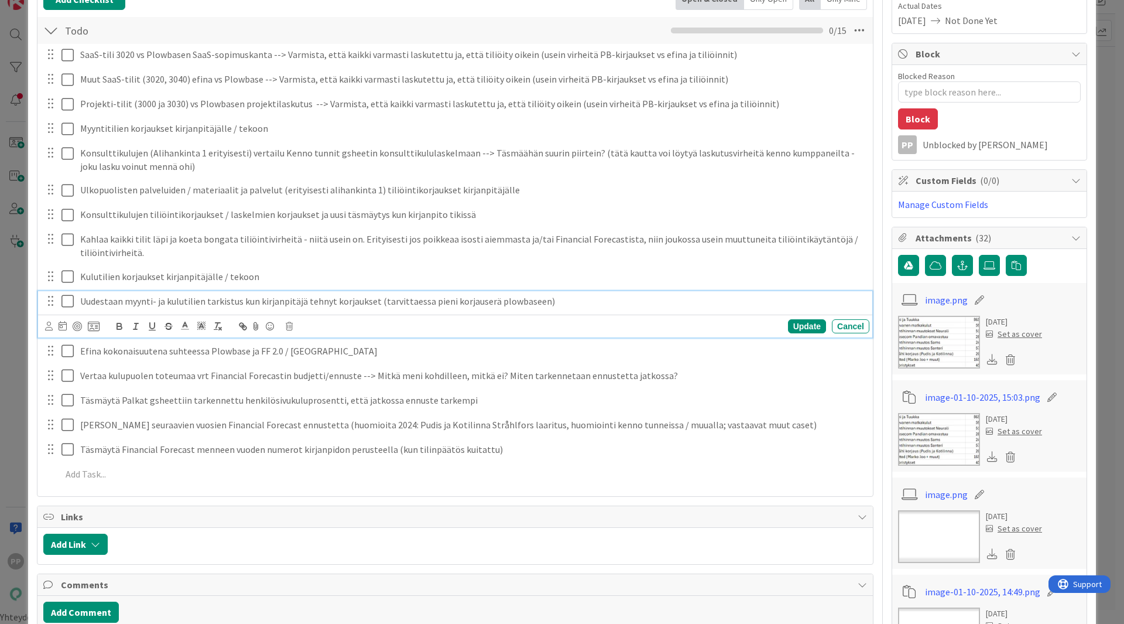
click at [313, 293] on div "Uudestaan myynti- ja kulutilien tarkistus kun kirjanpitäjä tehnyt korjaukset (t…" at bounding box center [473, 301] width 794 height 20
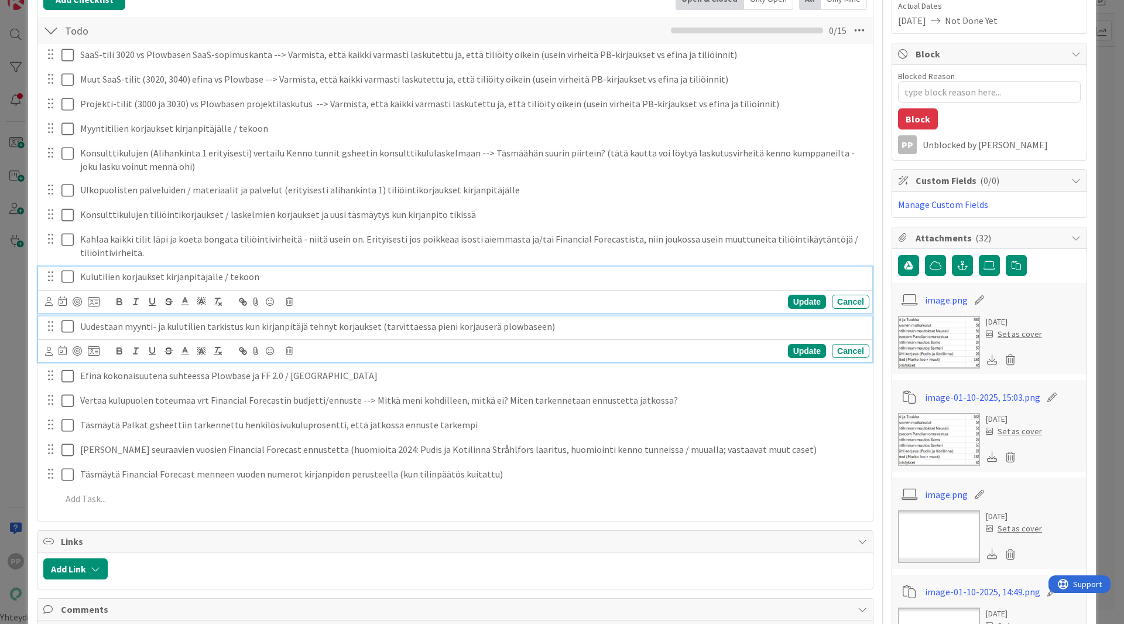
click at [308, 275] on p "Kulutilien korjaukset kirjanpitäjälle / tekoon" at bounding box center [472, 276] width 785 height 13
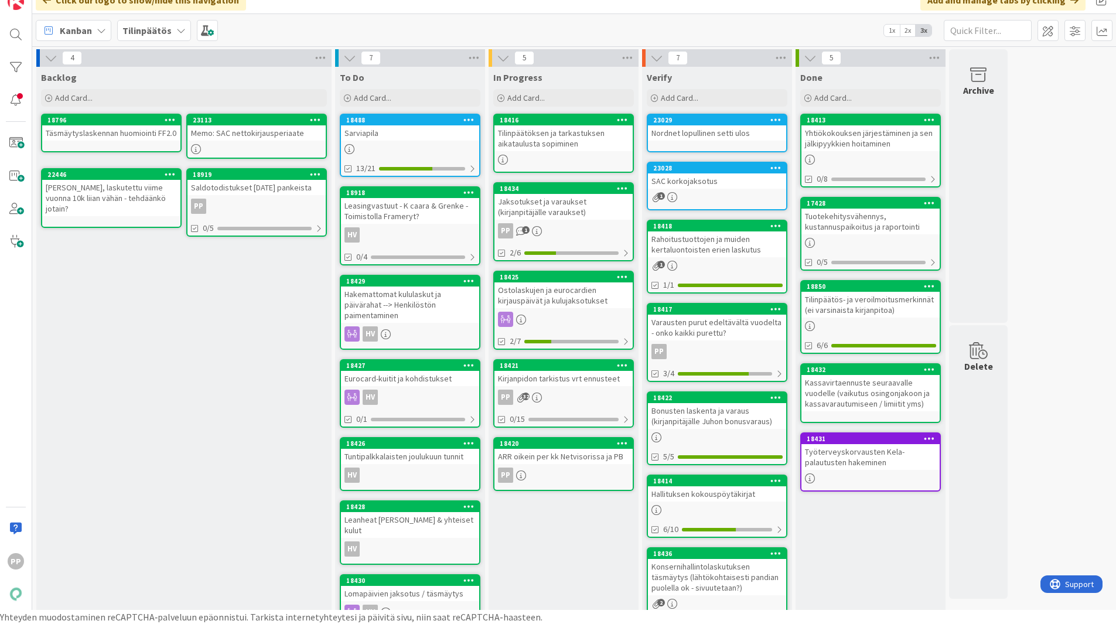
click at [581, 388] on link "18421 Kirjanpidon tarkistus vrt ennusteet PP 32 0/15" at bounding box center [563, 393] width 141 height 69
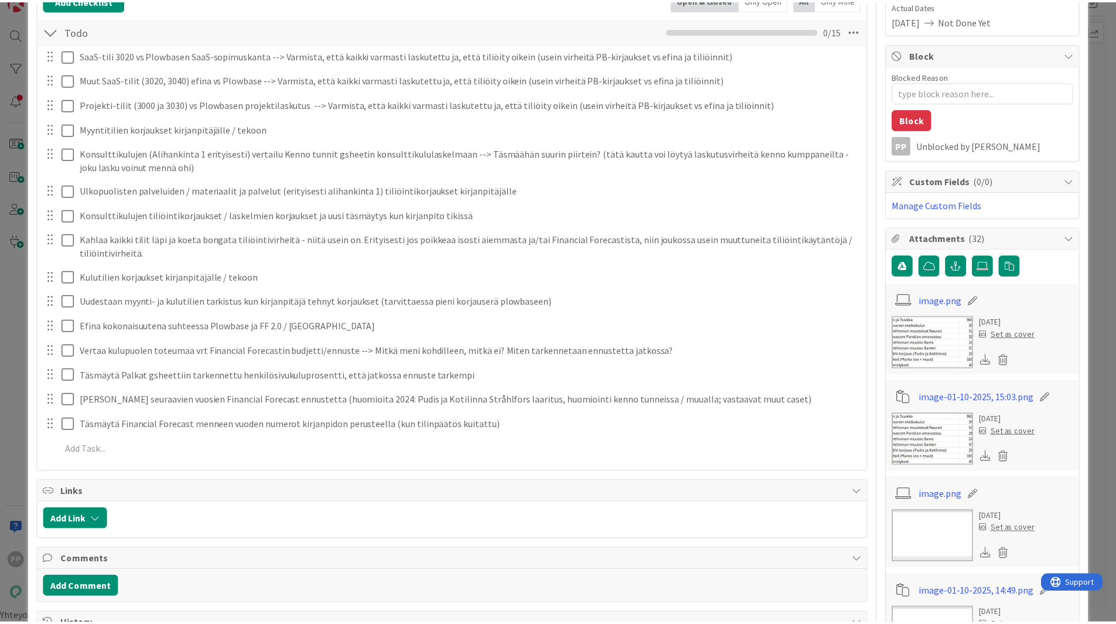
scroll to position [184, 0]
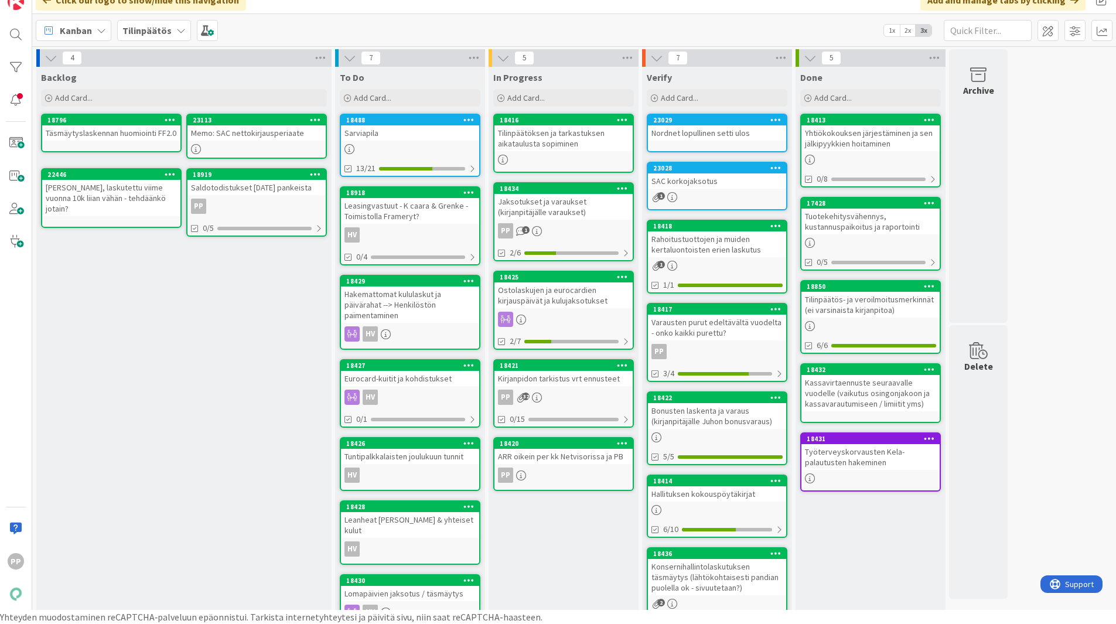
click at [539, 144] on div "Tilinpäätöksen ja tarkastuksen aikataulusta sopiminen" at bounding box center [563, 138] width 138 height 26
click at [570, 387] on link "18421 Kirjanpidon tarkistus vrt ennusteet PP 32 0/15" at bounding box center [563, 393] width 141 height 69
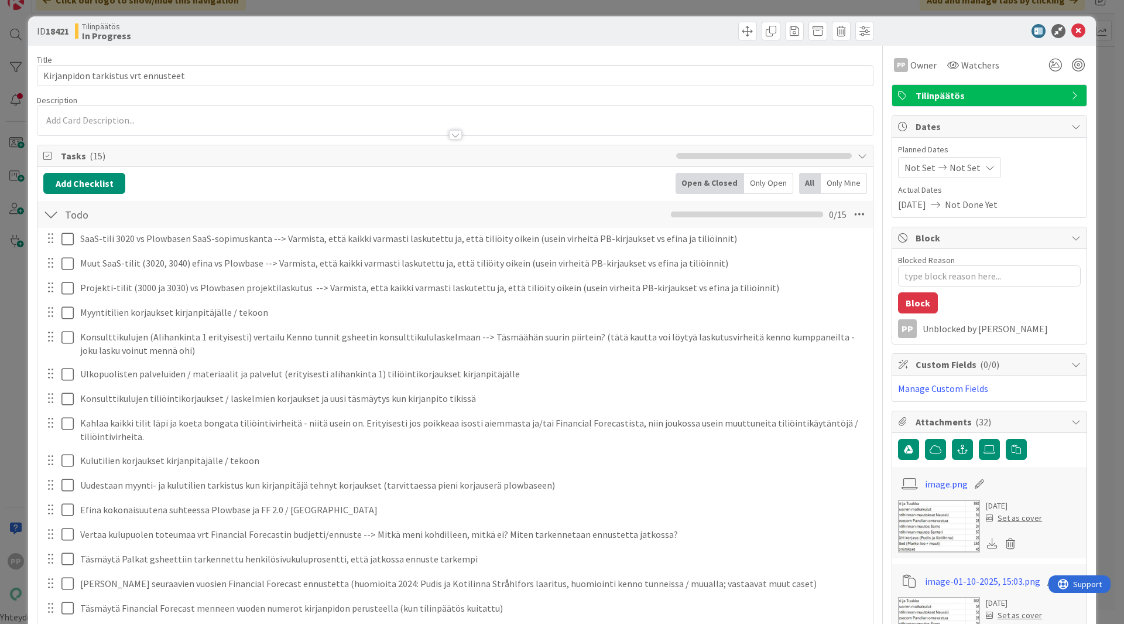
type textarea "x"
click at [1072, 35] on icon at bounding box center [1079, 31] width 14 height 14
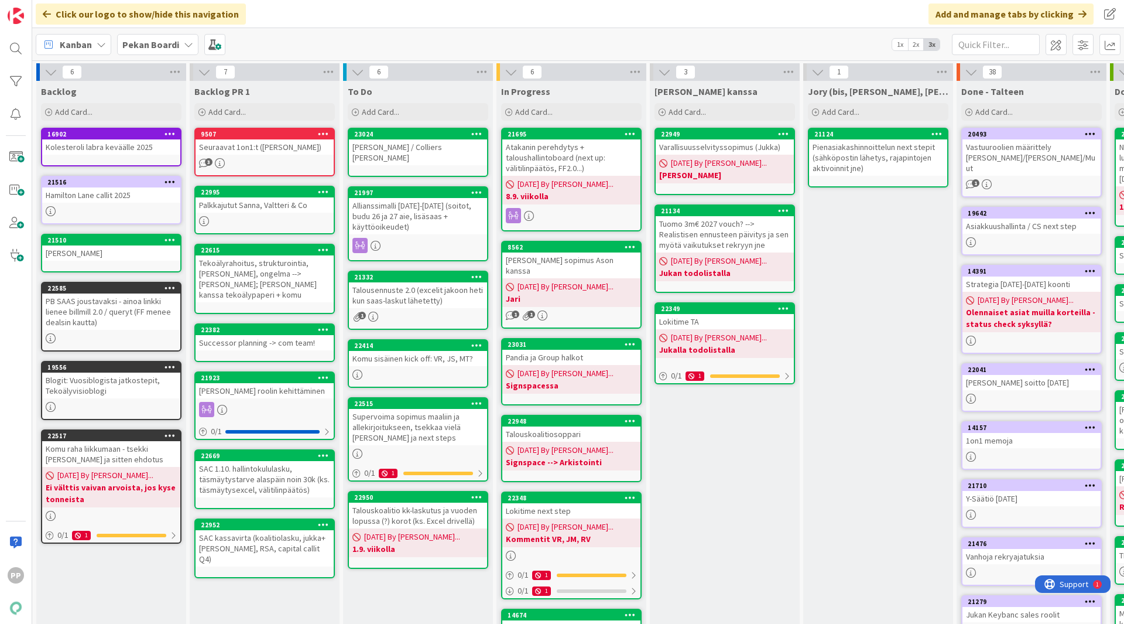
click at [770, 504] on div "Jukan kanssa Add Card... 22949 Varallisuusselvityssopimus (Jukka) 08/26/2025 By…" at bounding box center [725, 456] width 150 height 751
click at [736, 471] on div "Jukan kanssa Add Card... 22949 Varallisuusselvityssopimus (Jukka) 08/26/2025 By…" at bounding box center [725, 456] width 150 height 751
click at [727, 459] on div "Jukan kanssa Add Card... 22949 Varallisuusselvityssopimus (Jukka) 08/26/2025 By…" at bounding box center [725, 456] width 150 height 751
click at [365, 110] on span "Add Card..." at bounding box center [380, 112] width 37 height 11
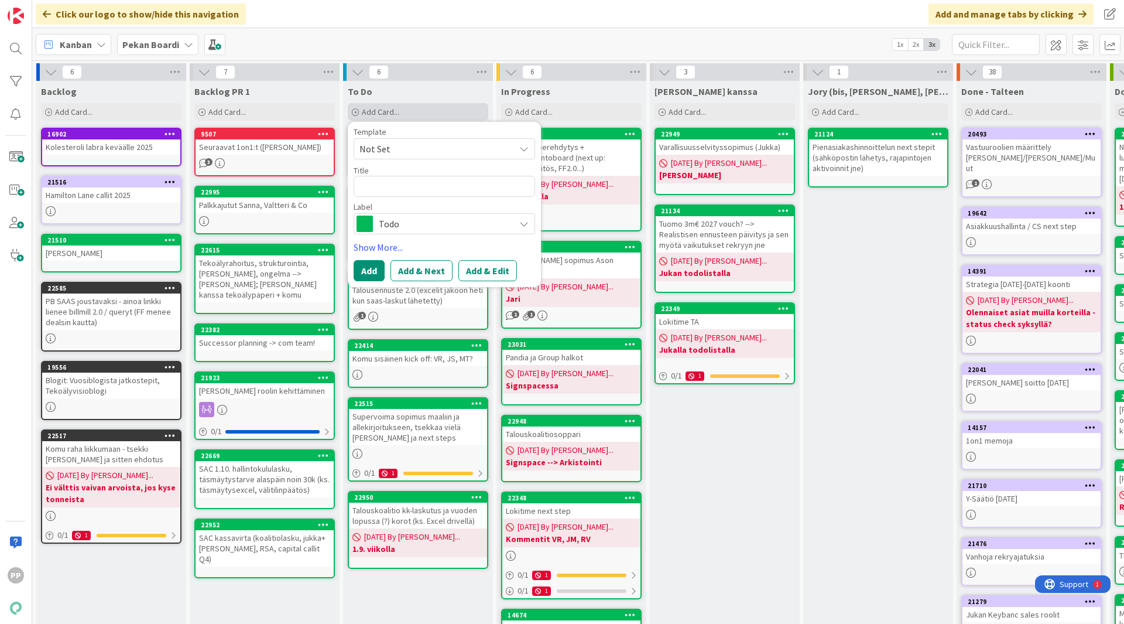
type textarea "x"
type textarea "A"
type textarea "x"
type textarea "AT"
type textarea "x"
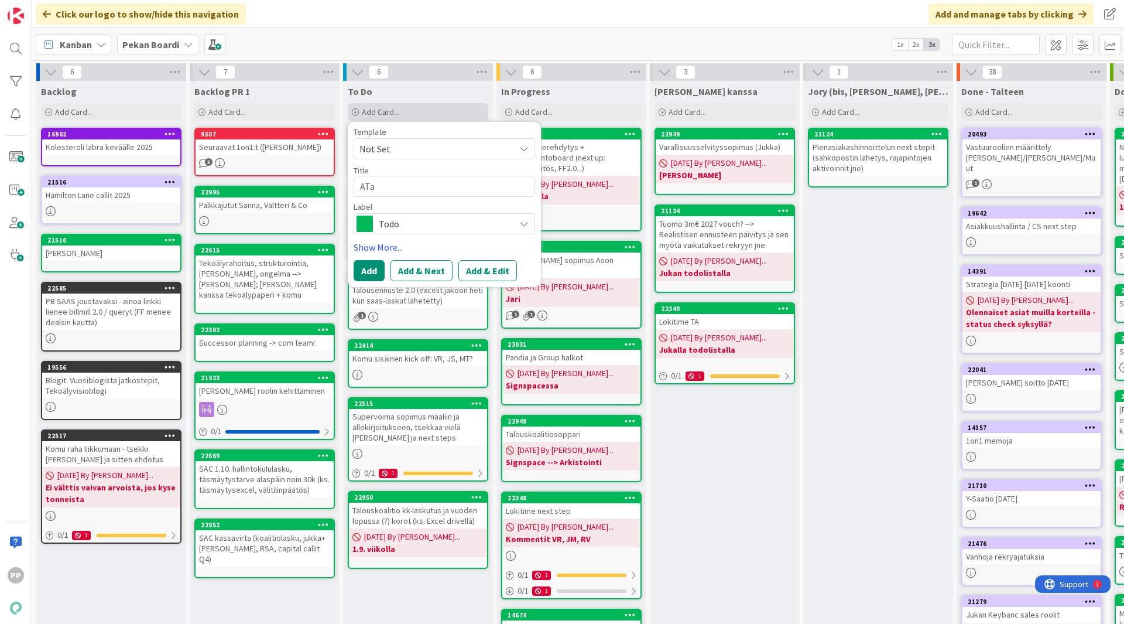
type textarea "ATak"
type textarea "x"
type textarea "ATa"
type textarea "x"
type textarea "AT"
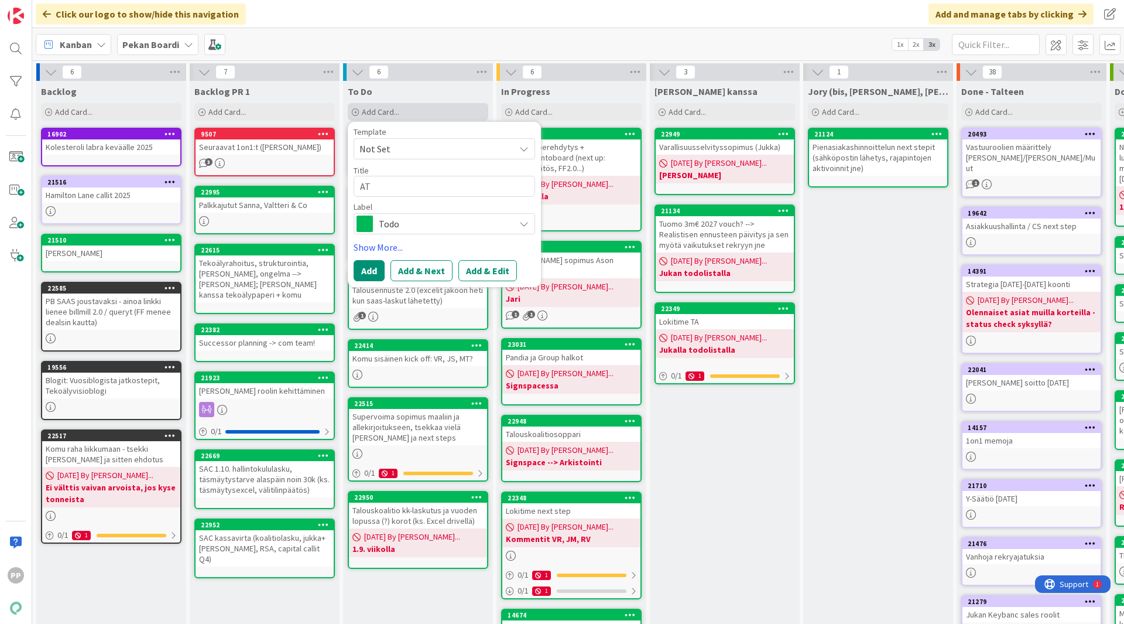
type textarea "x"
type textarea "A"
type textarea "x"
type textarea "At"
type textarea "x"
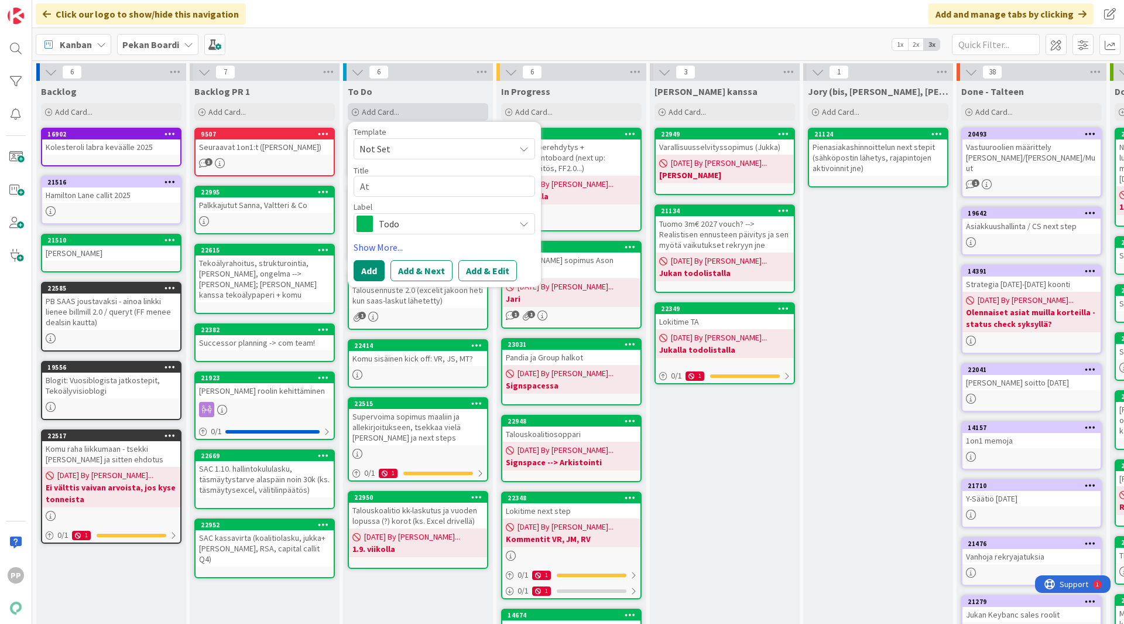
type textarea "Ata"
type textarea "x"
type textarea "Atak"
type textarea "x"
type textarea "Ataka"
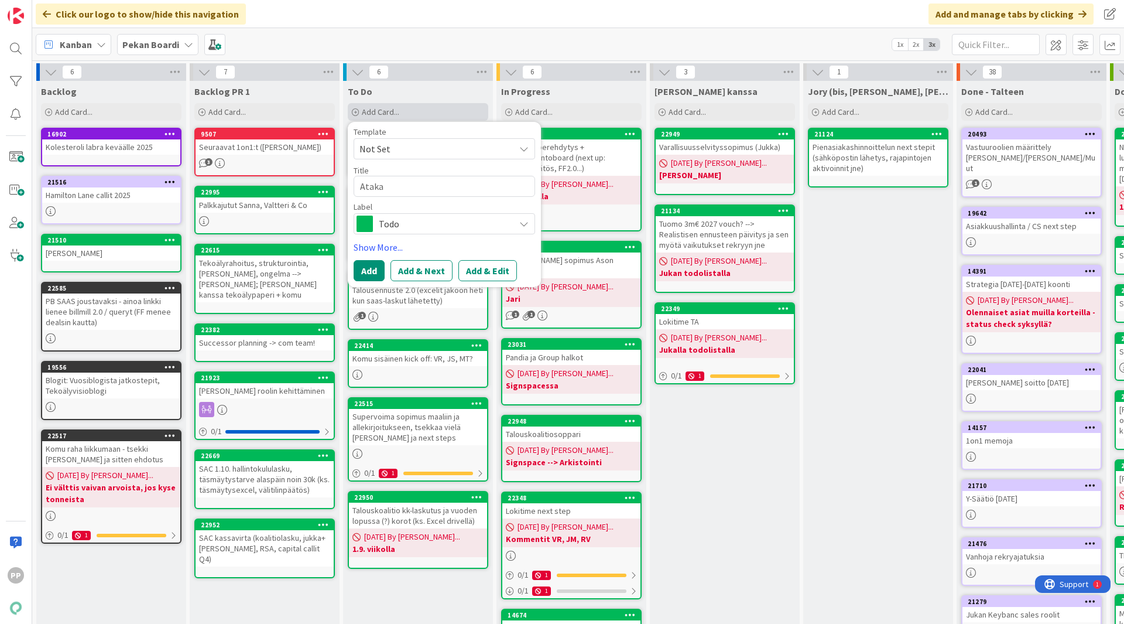
type textarea "x"
type textarea "Atakan"
type textarea "x"
type textarea "Atakan T"
type textarea "x"
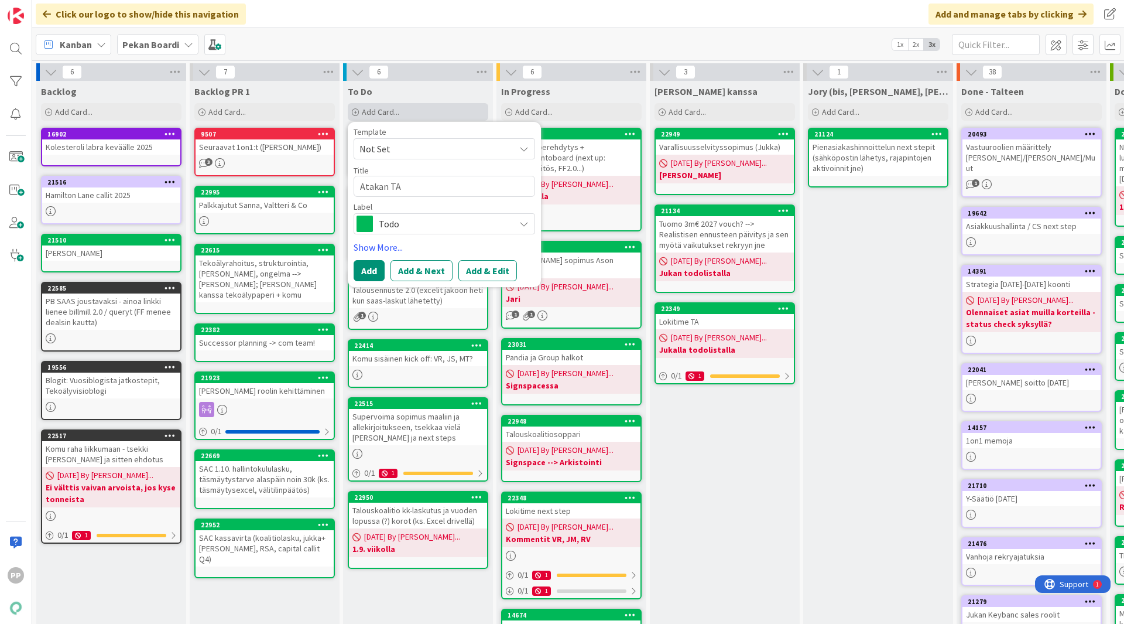
type textarea "Atakan TA"
type textarea "x"
type textarea "Atakan TA 5"
type textarea "x"
type textarea "Atakan TA 50"
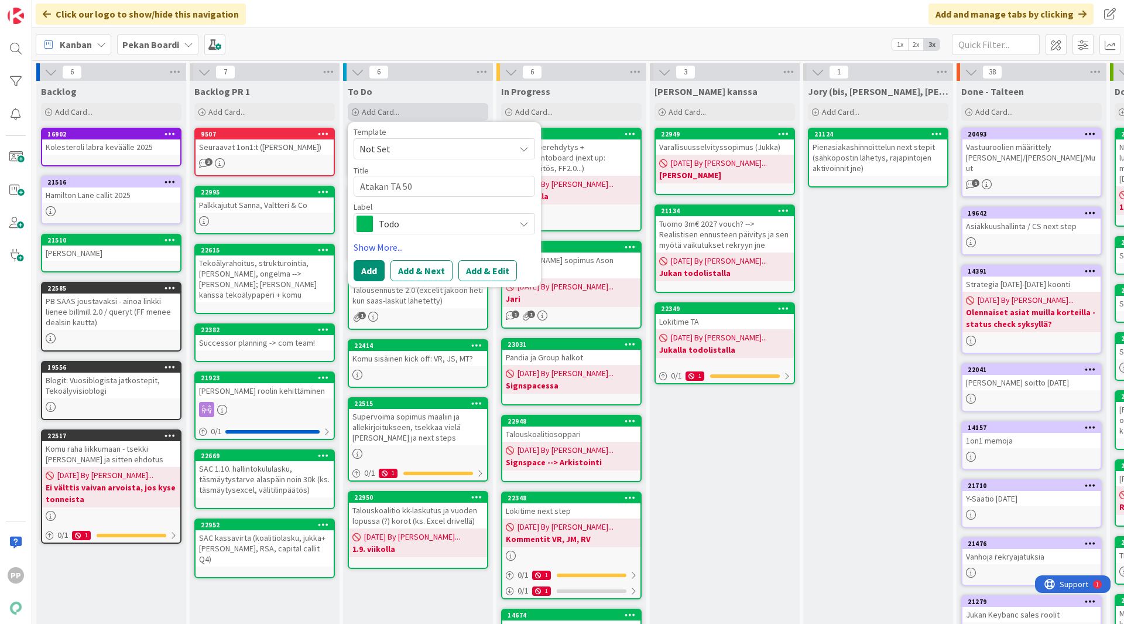
type textarea "x"
type textarea "Atakan TA 50"
type textarea "x"
type textarea "Atakan TA 50 -"
type textarea "x"
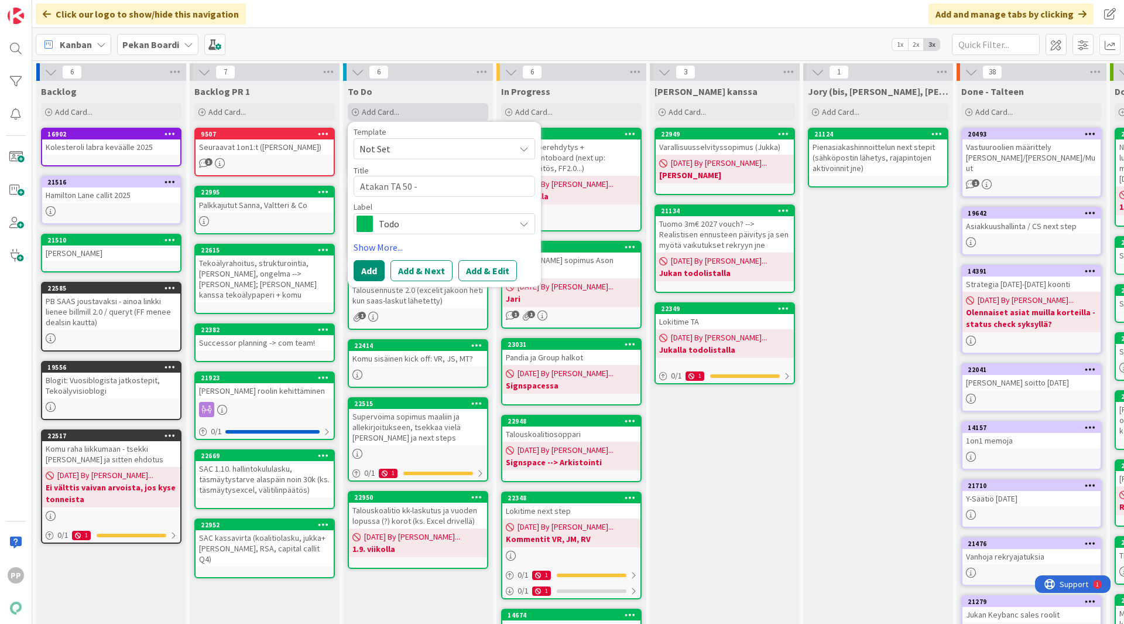
type textarea "Atakan TA 50 --"
type textarea "x"
type textarea "Atakan TA 50 -->"
type textarea "x"
type textarea "Atakan TA 50 -->"
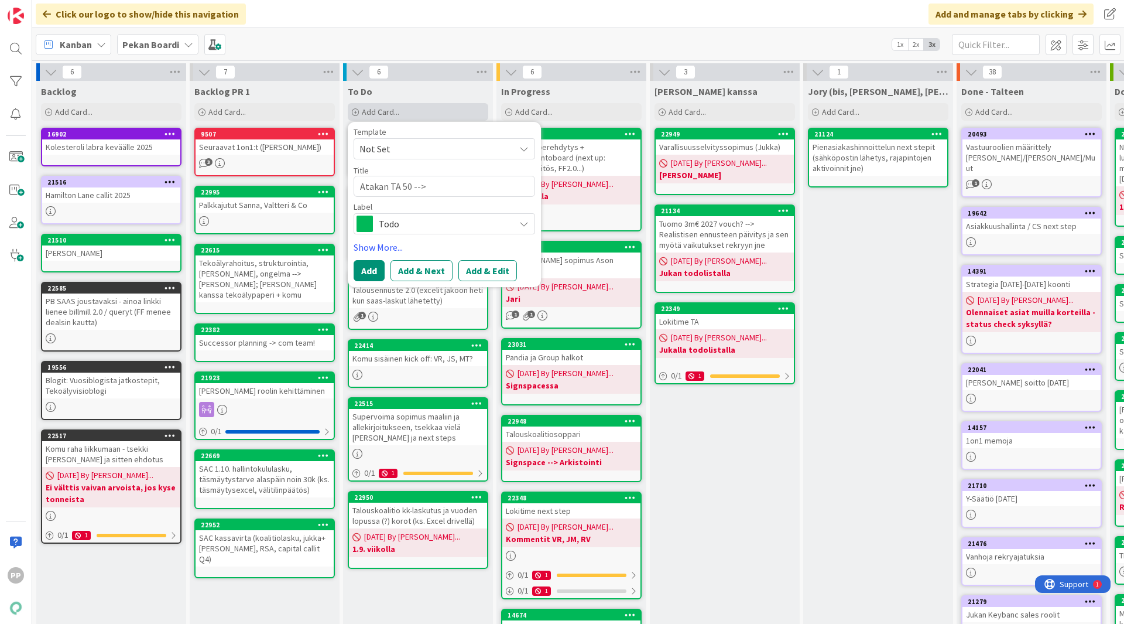
type textarea "x"
type textarea "Atakan TA 50 --> P"
type textarea "x"
type textarea "Atakan TA 50 --> Pr"
type textarea "x"
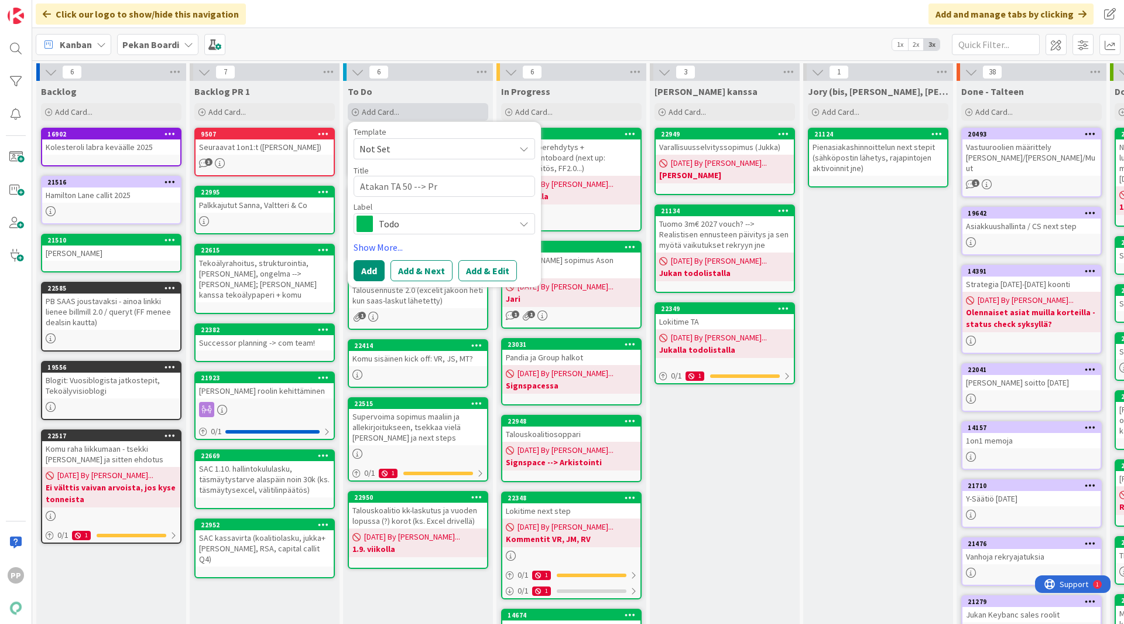
type textarea "Atakan TA 50 --> Pro"
type textarea "x"
type textarea "Atakan TA 50 --> Pros"
type textarea "x"
type textarea "Atakan TA 50 --> Prose"
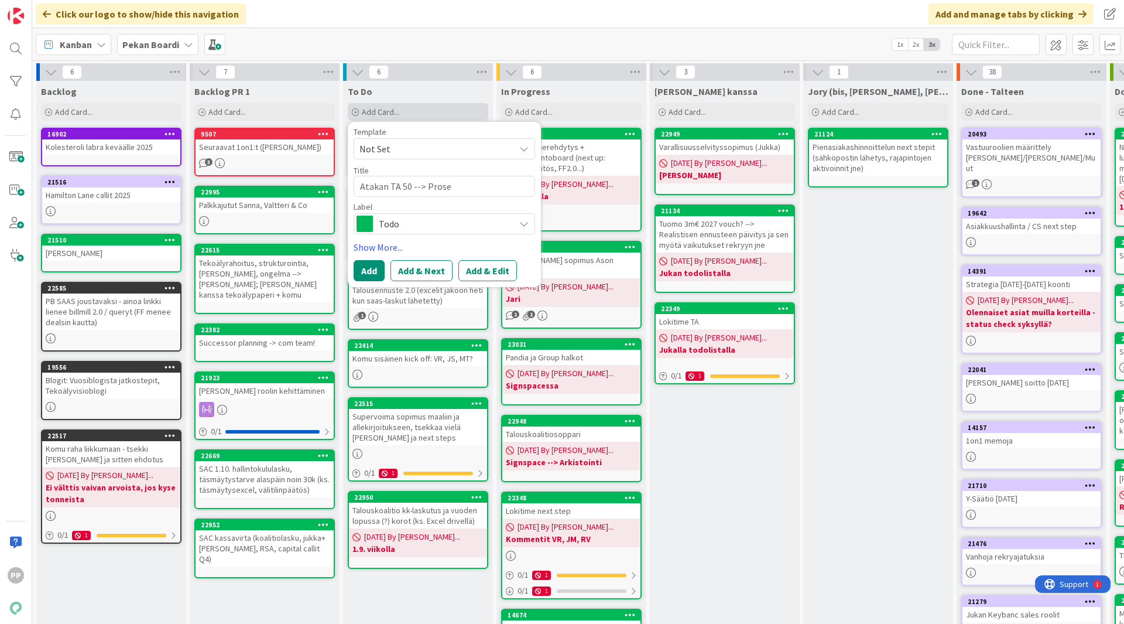
type textarea "x"
type textarea "Atakan TA 50 --> Proses"
type textarea "x"
type textarea "Atakan TA 50 --> Prosess"
type textarea "x"
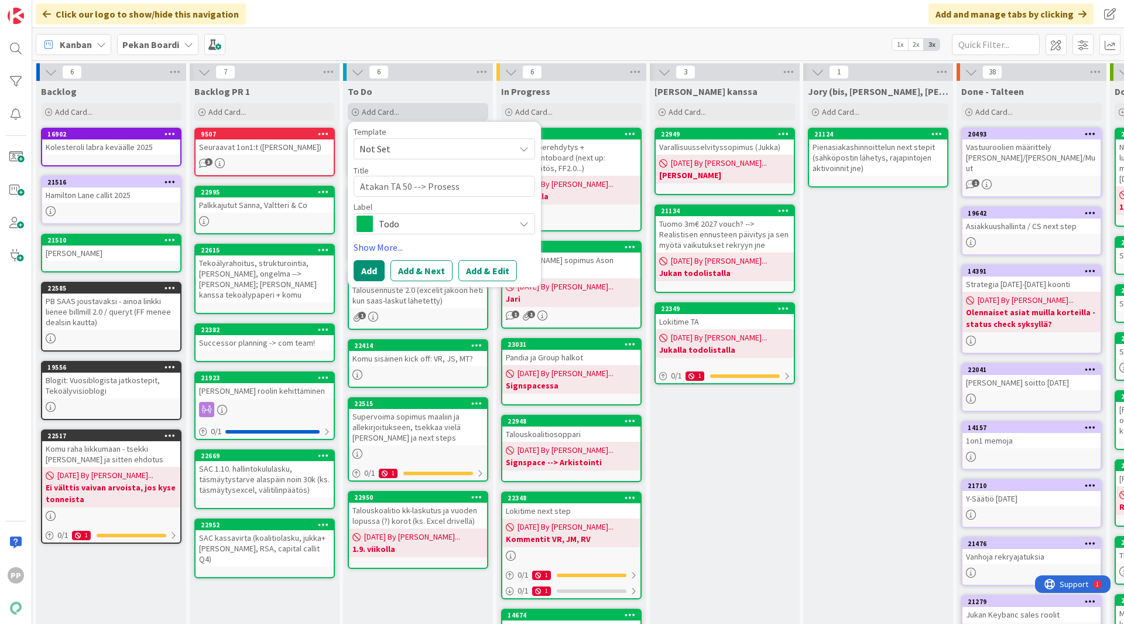
type textarea "Atakan TA 50 --> Prosessi"
